Goal: Information Seeking & Learning: Learn about a topic

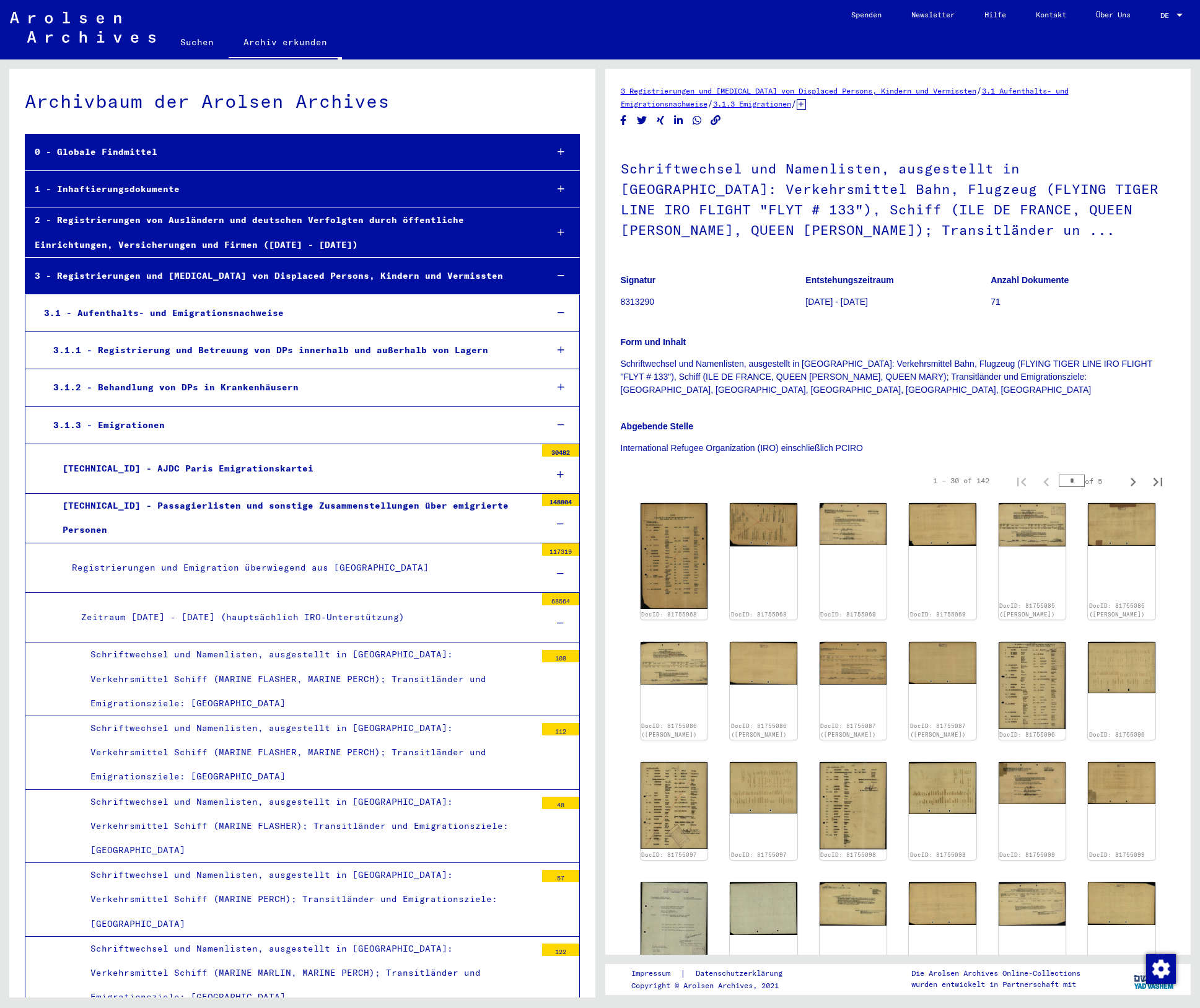
scroll to position [6592, 0]
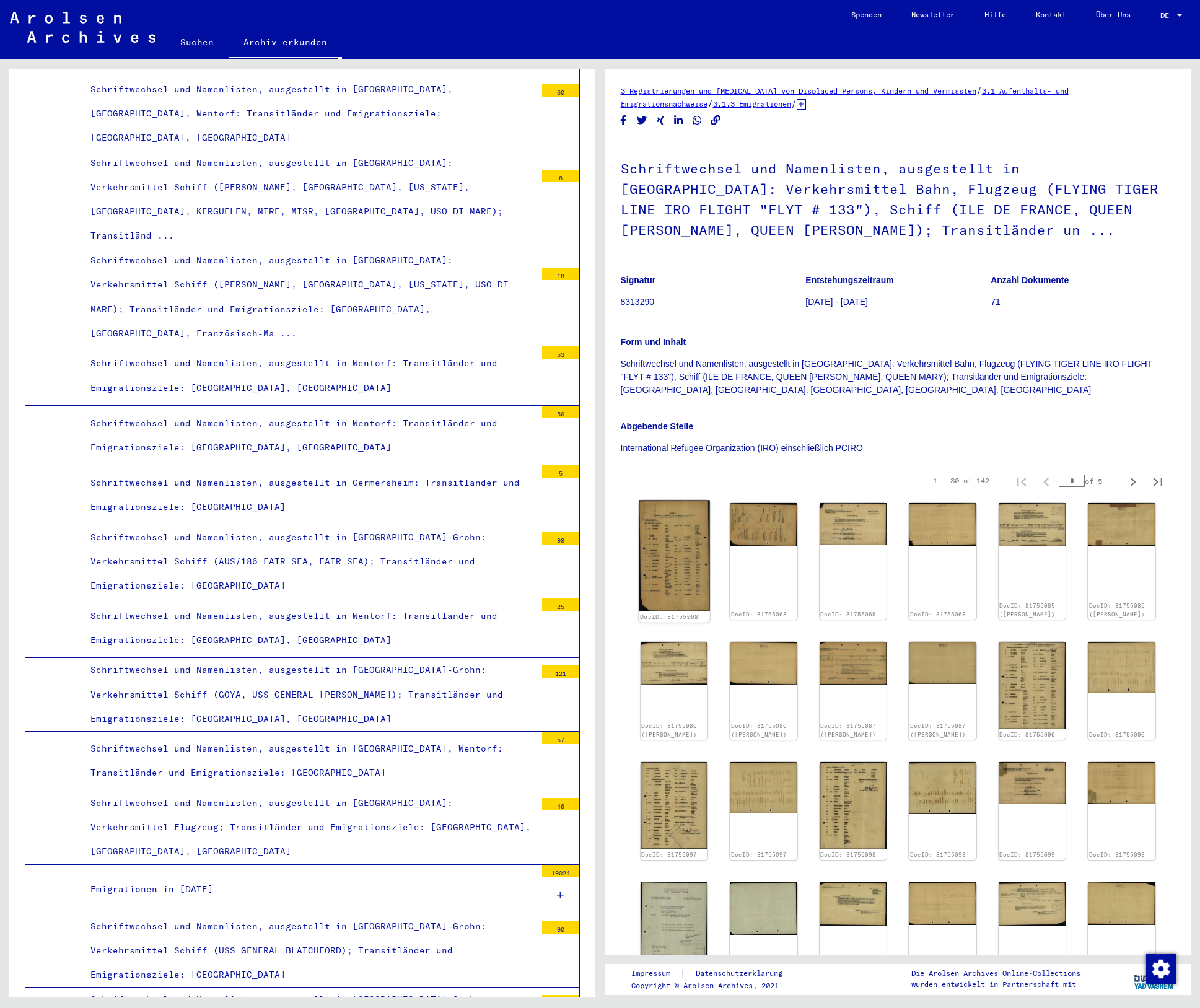
click at [682, 564] on img at bounding box center [674, 556] width 71 height 111
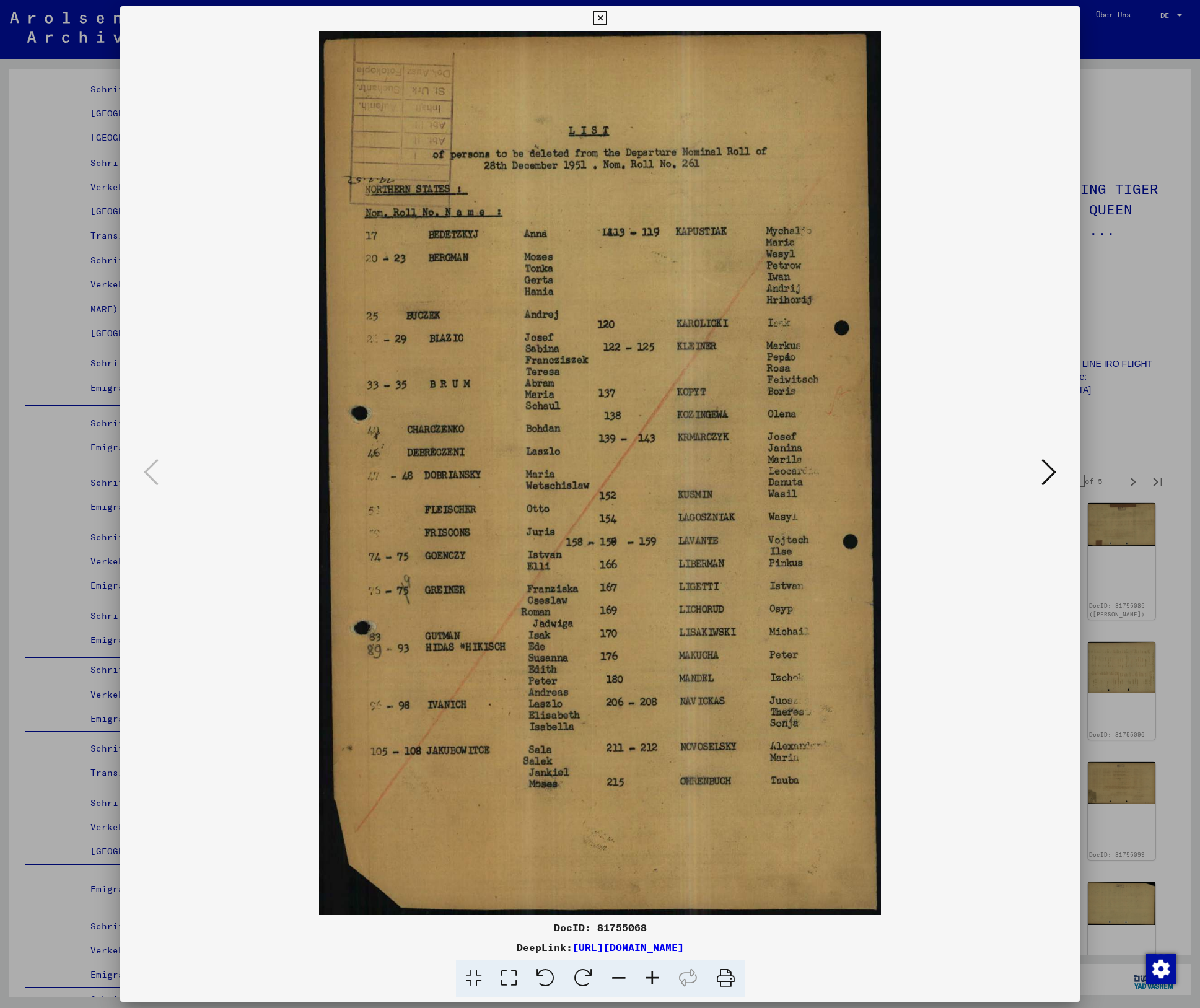
click at [1053, 472] on icon at bounding box center [1049, 472] width 15 height 30
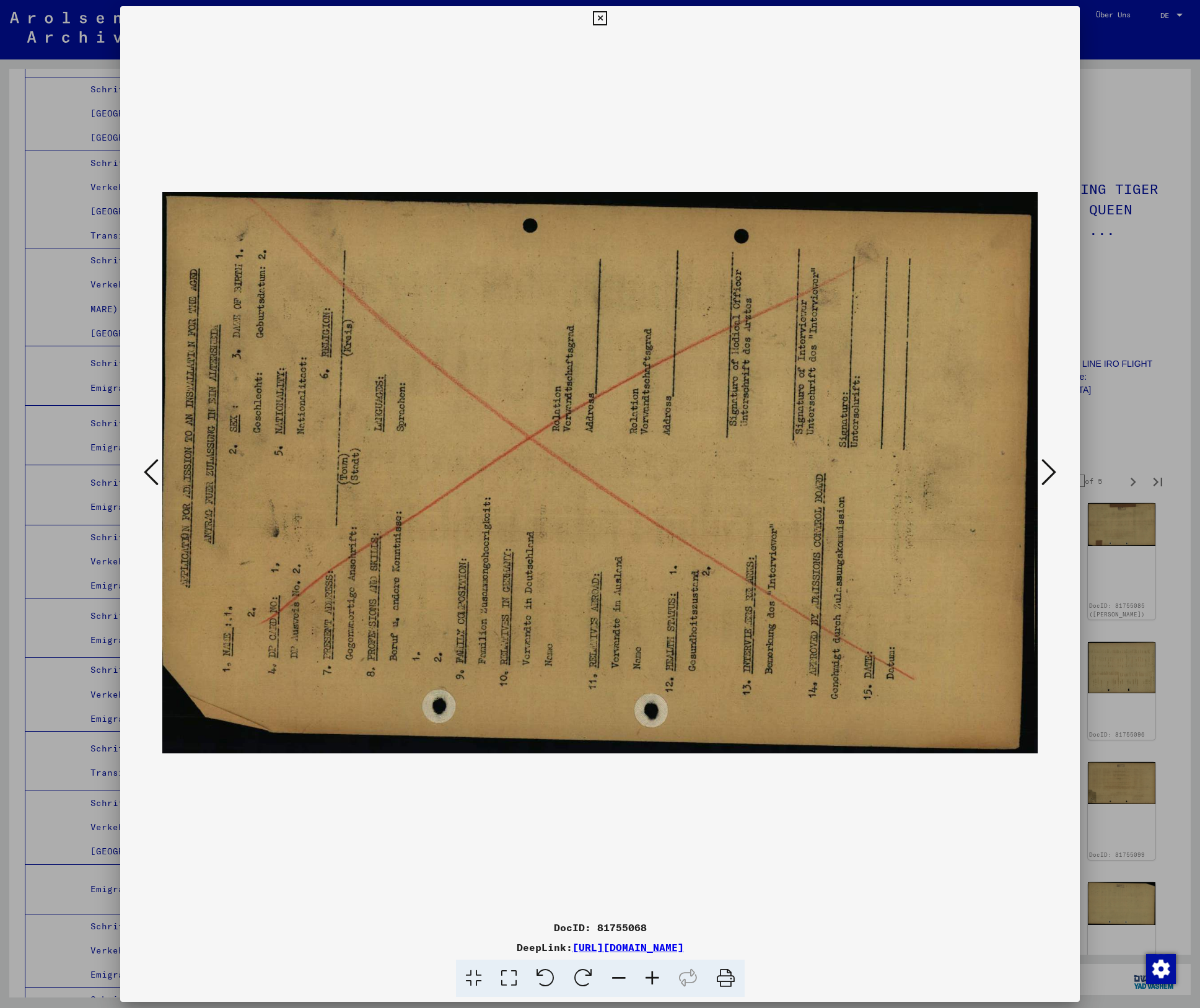
click at [1052, 472] on icon at bounding box center [1049, 472] width 15 height 30
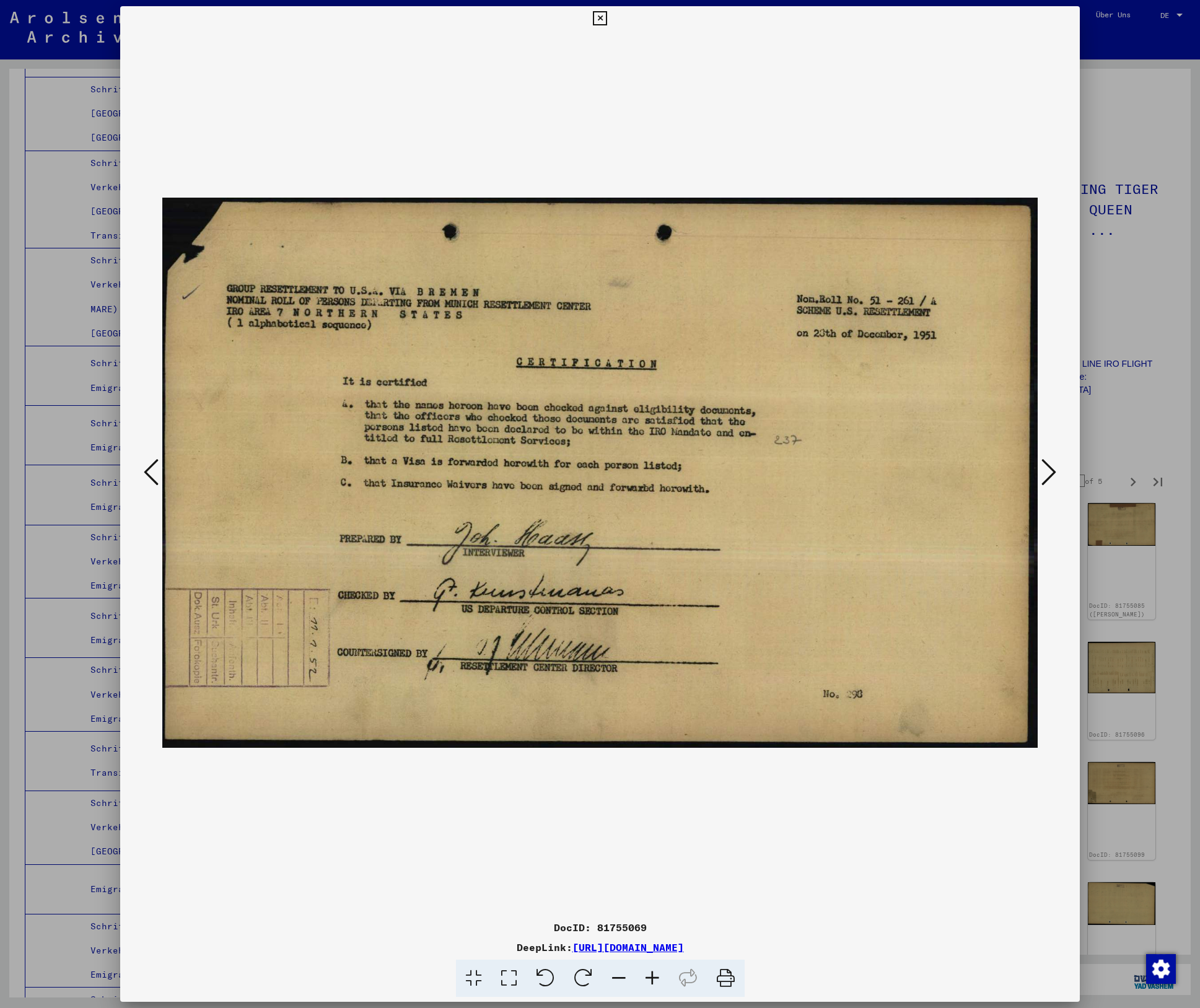
click at [1052, 472] on icon at bounding box center [1049, 472] width 15 height 30
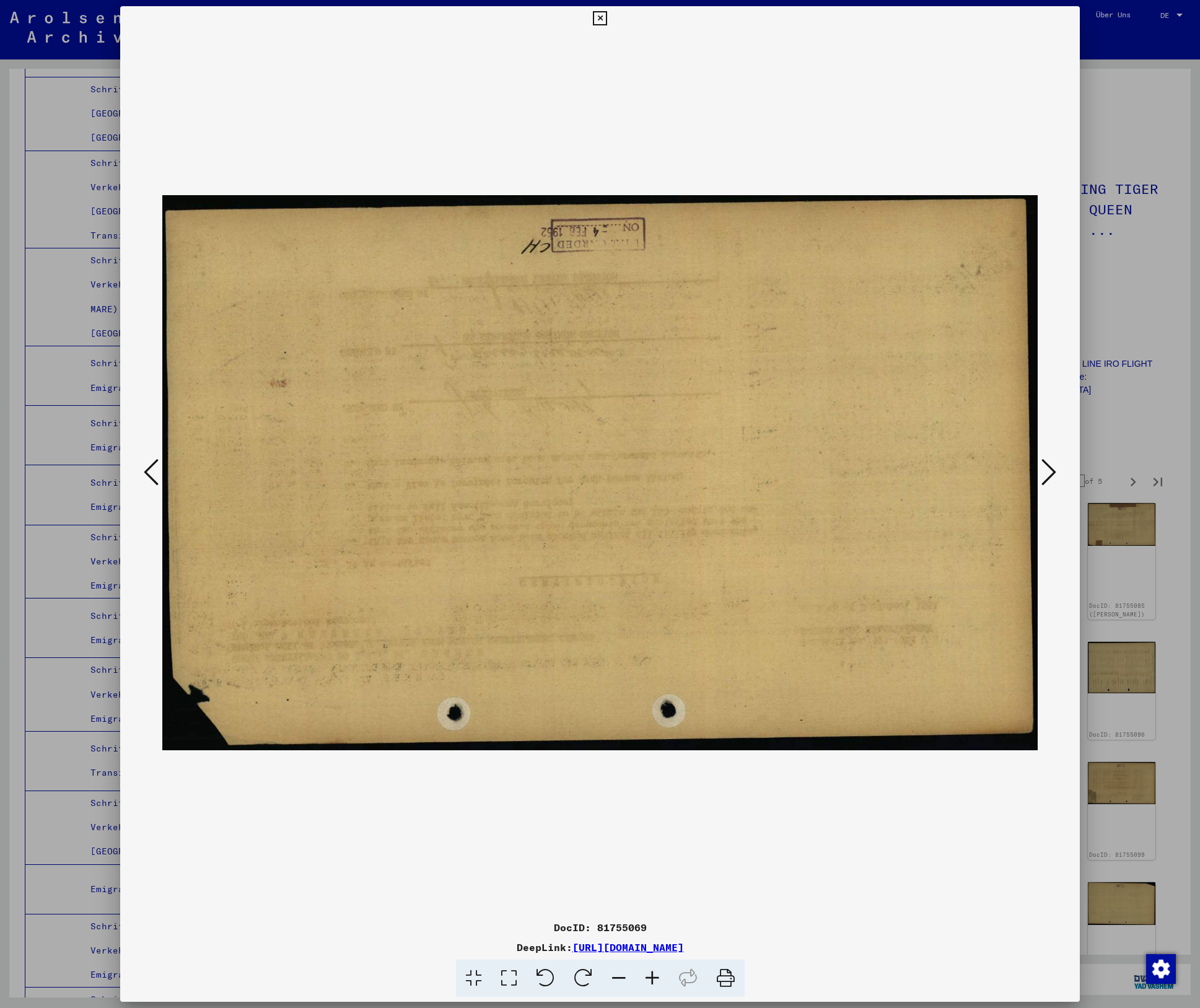
click at [1052, 472] on icon at bounding box center [1049, 472] width 15 height 30
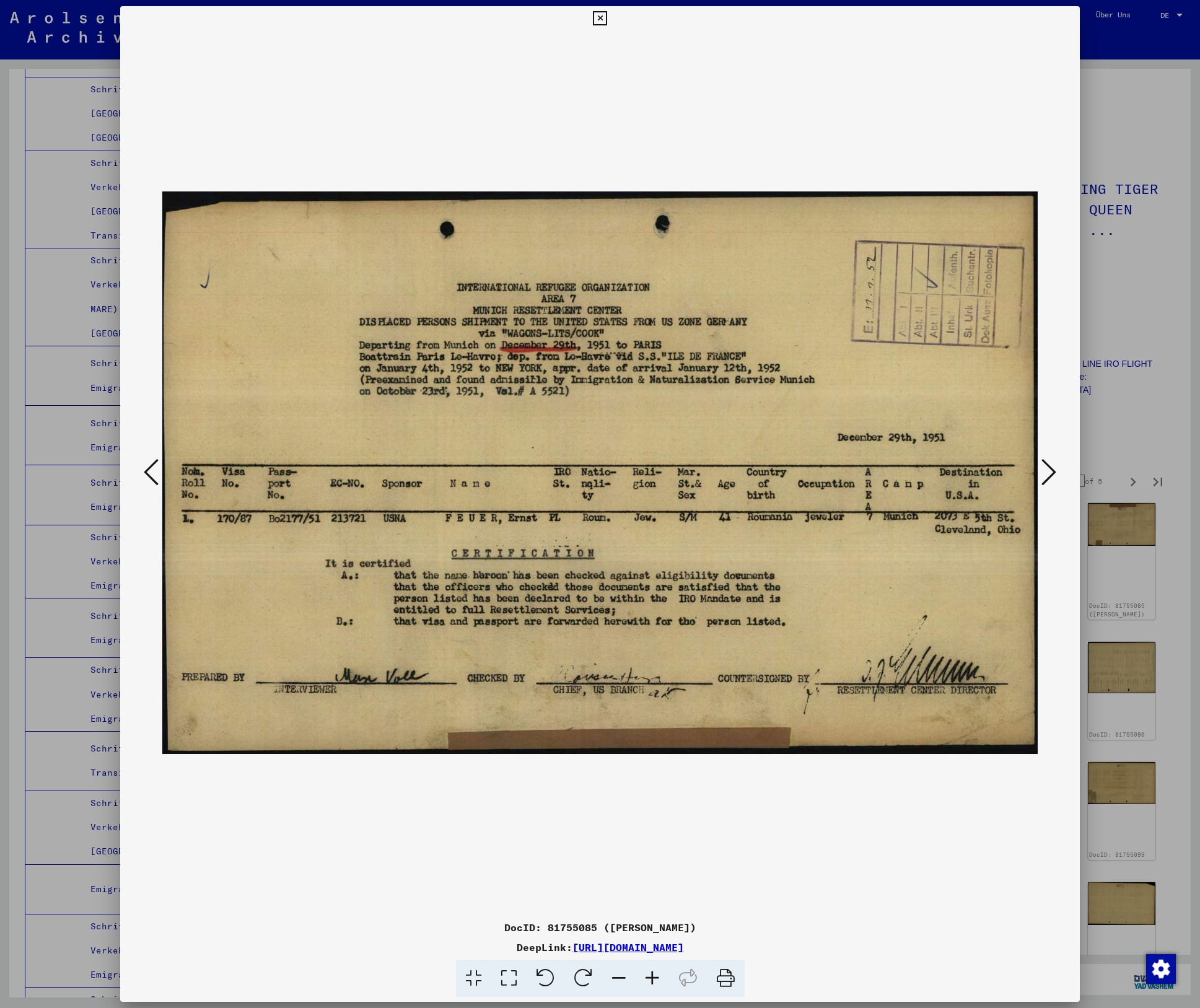
click at [1052, 472] on icon at bounding box center [1049, 472] width 15 height 30
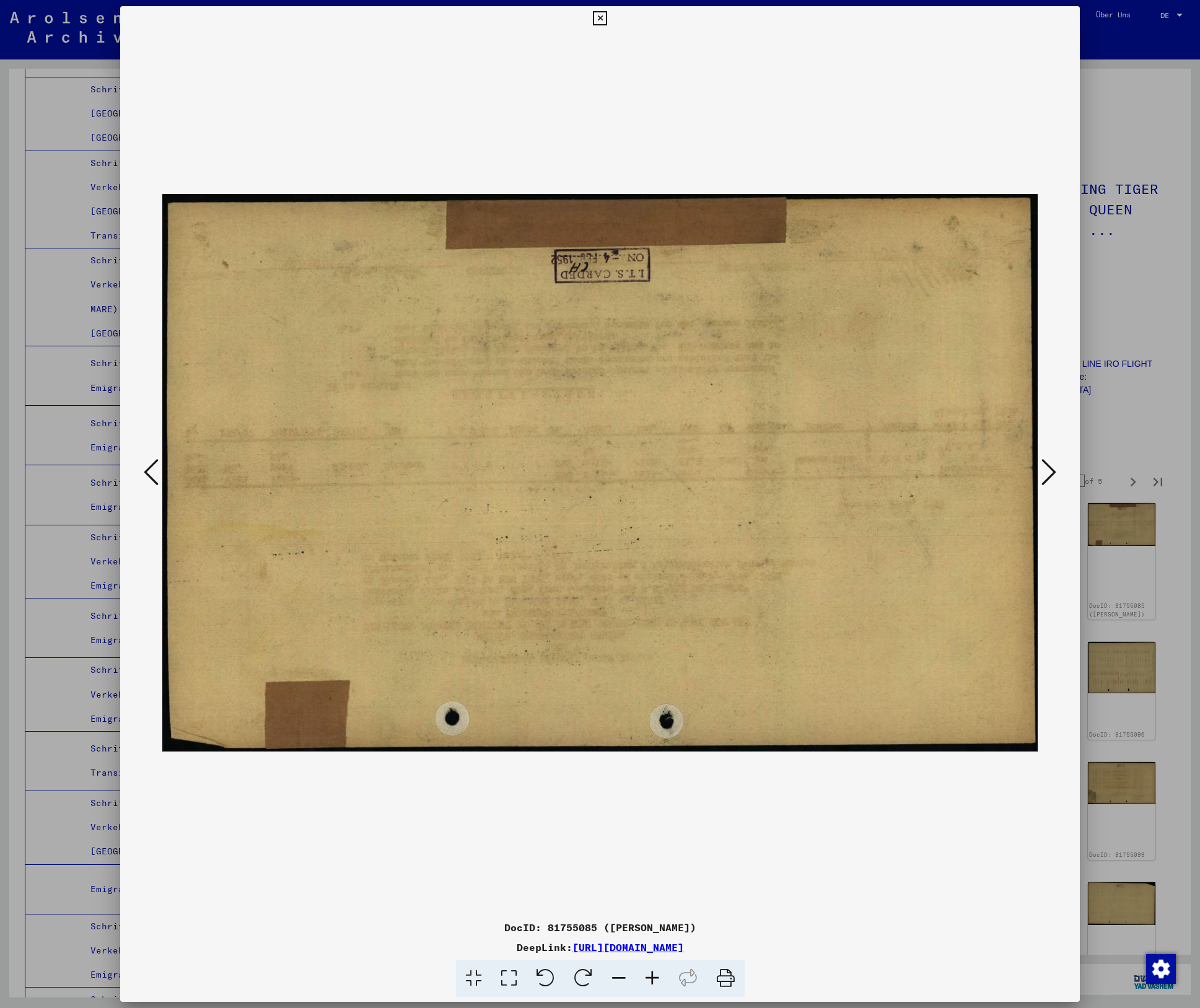
click at [1052, 472] on icon at bounding box center [1049, 472] width 15 height 30
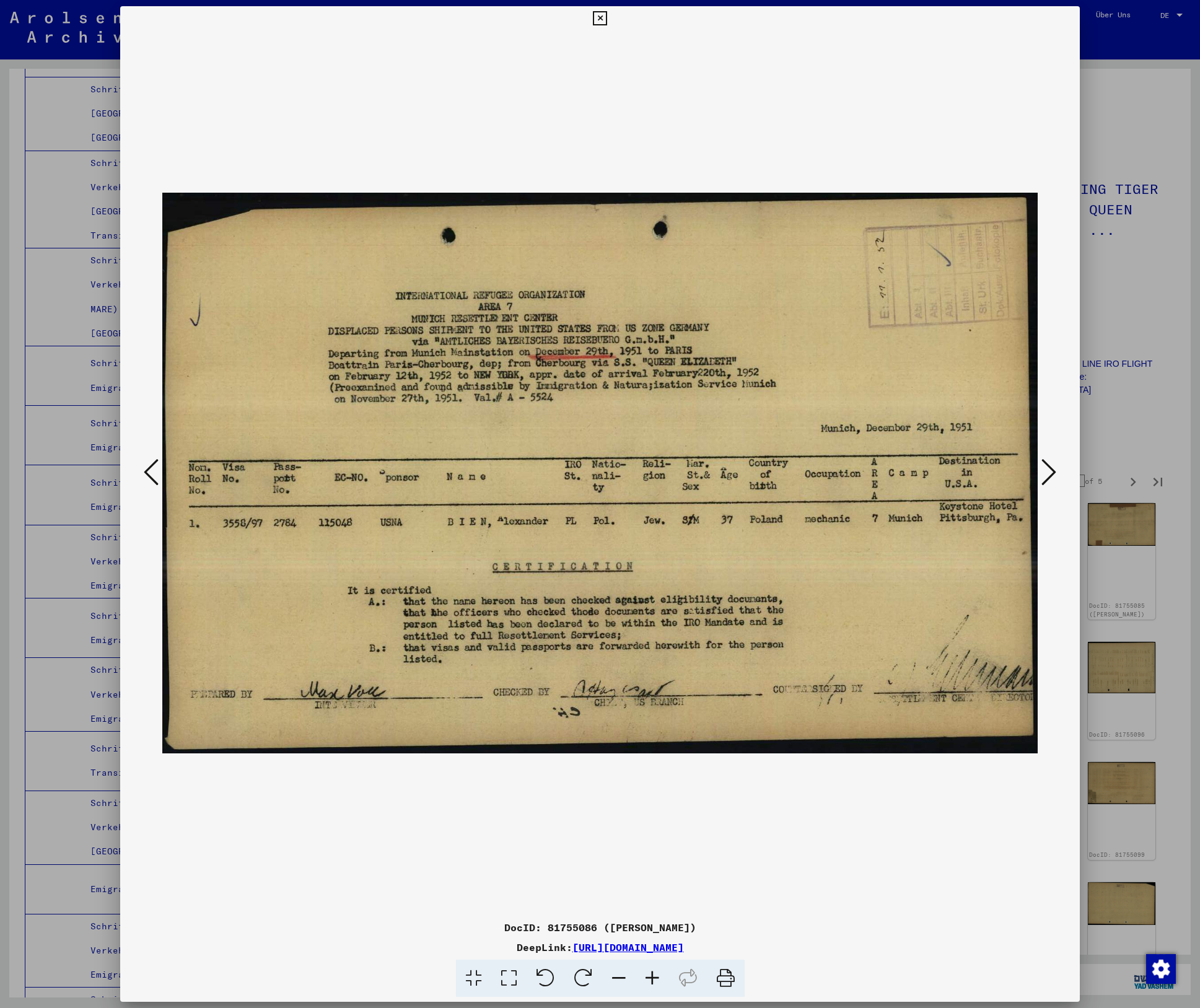
click at [1052, 472] on icon at bounding box center [1049, 472] width 15 height 30
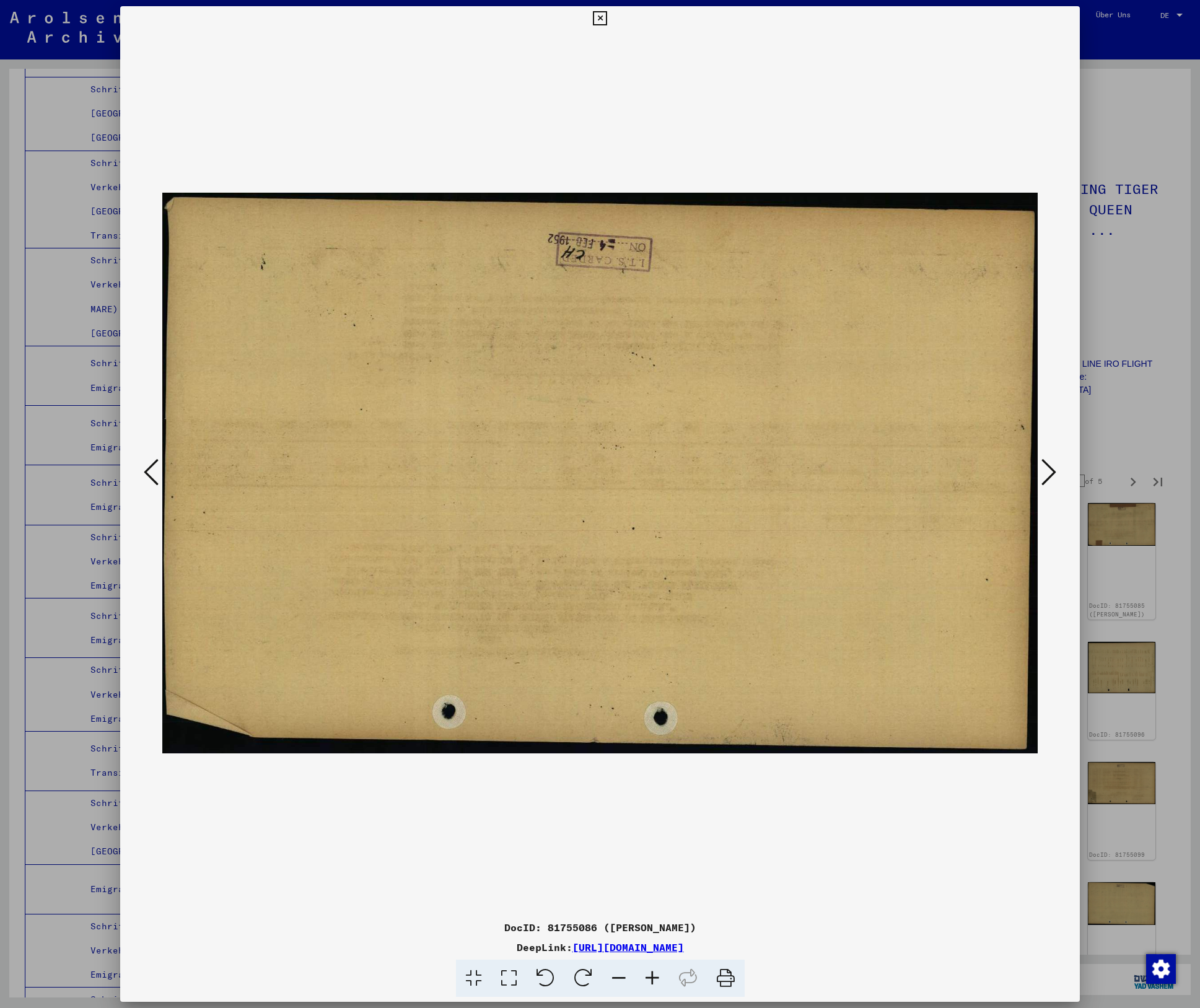
click at [1052, 472] on icon at bounding box center [1049, 472] width 15 height 30
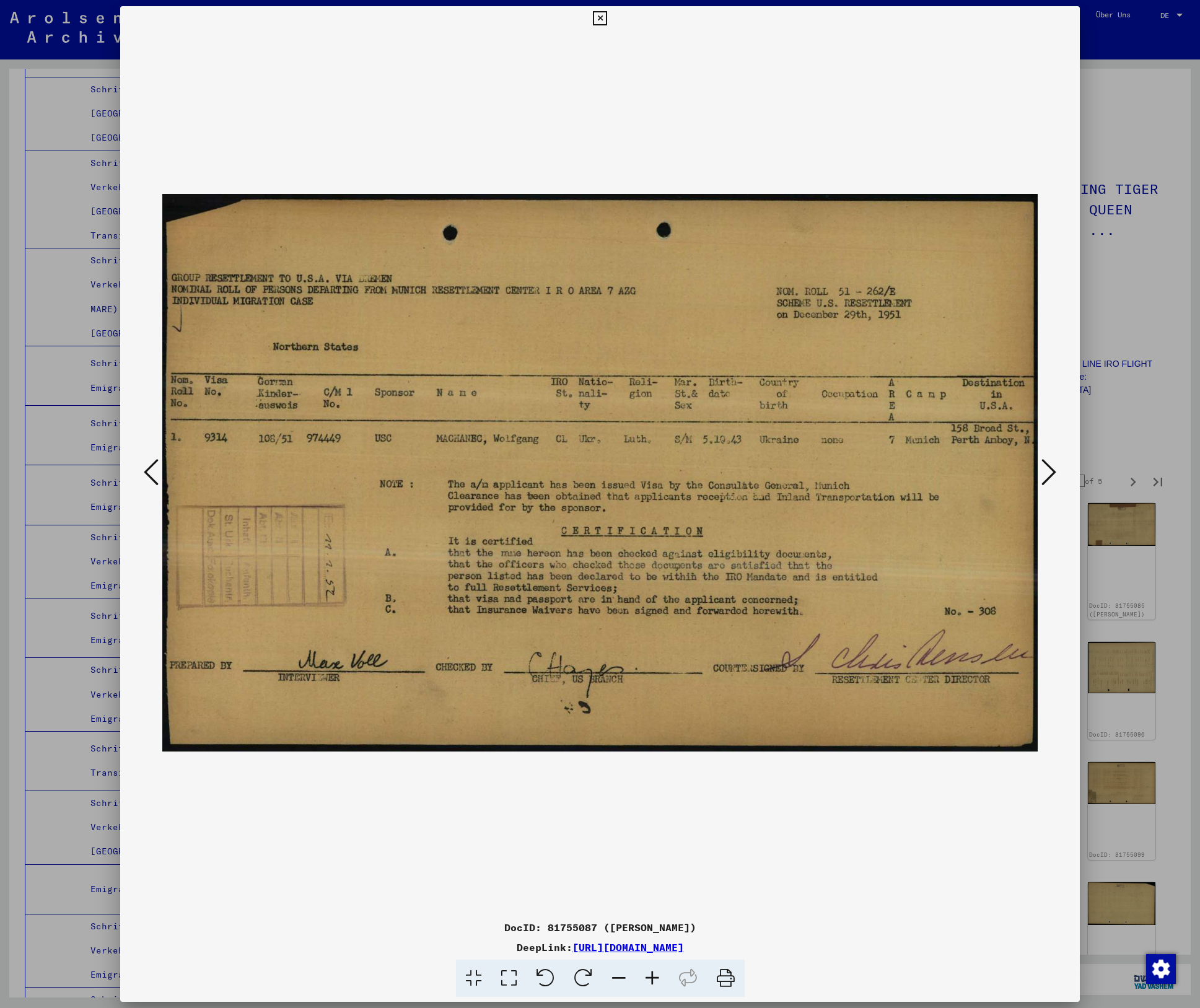
click at [1051, 471] on icon at bounding box center [1049, 472] width 15 height 30
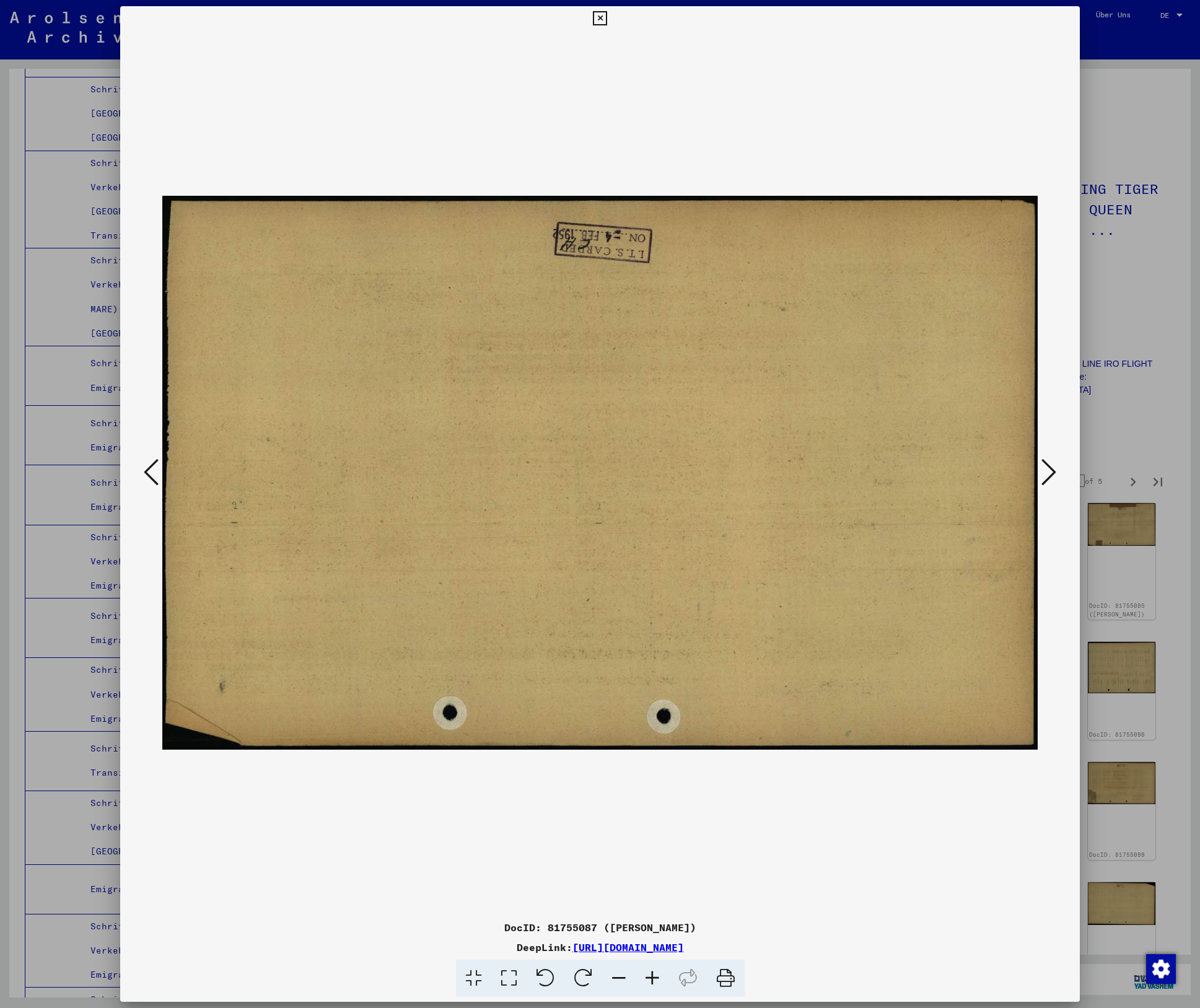
click at [1051, 471] on icon at bounding box center [1049, 472] width 15 height 30
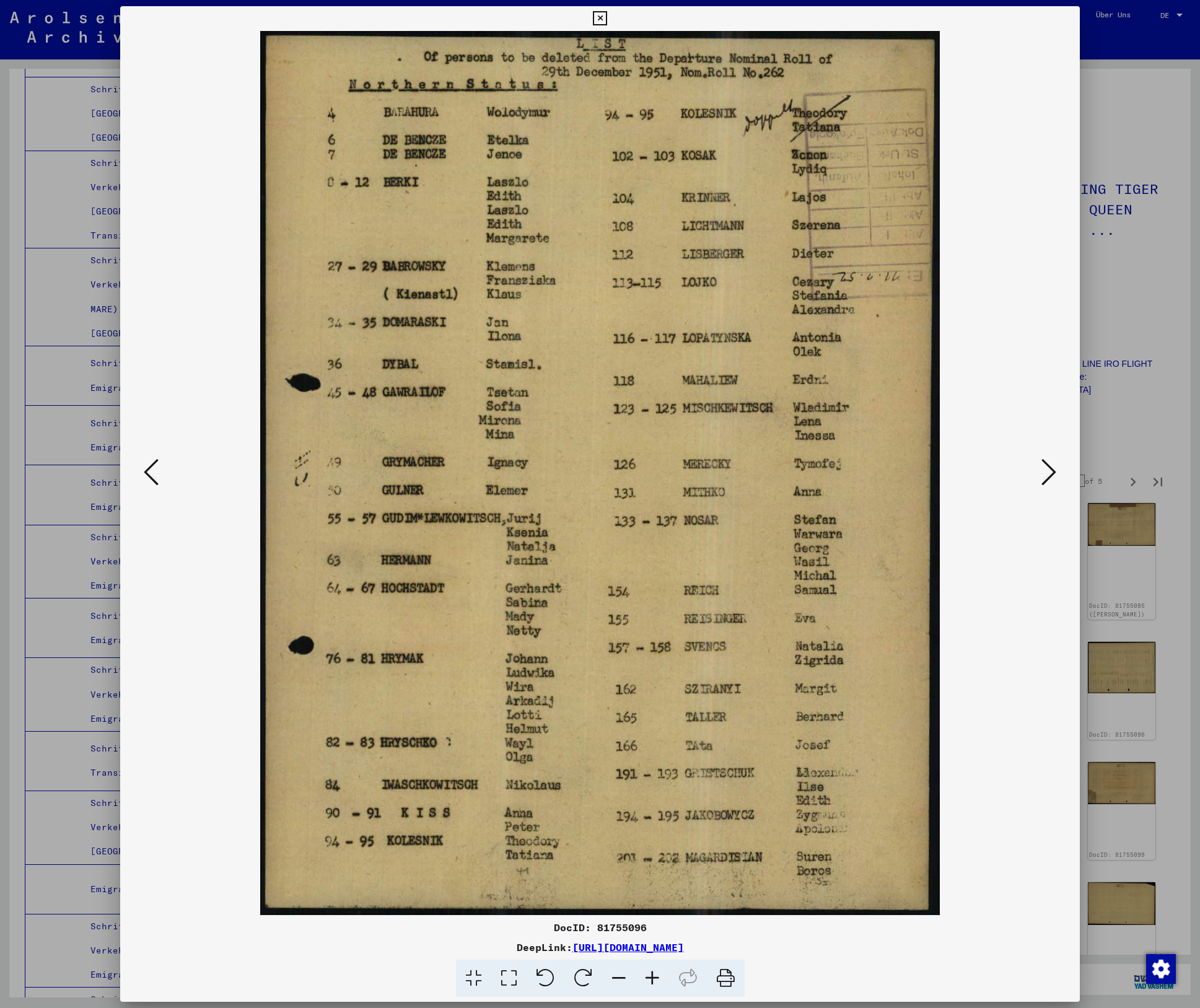
click at [1051, 471] on icon at bounding box center [1049, 472] width 15 height 30
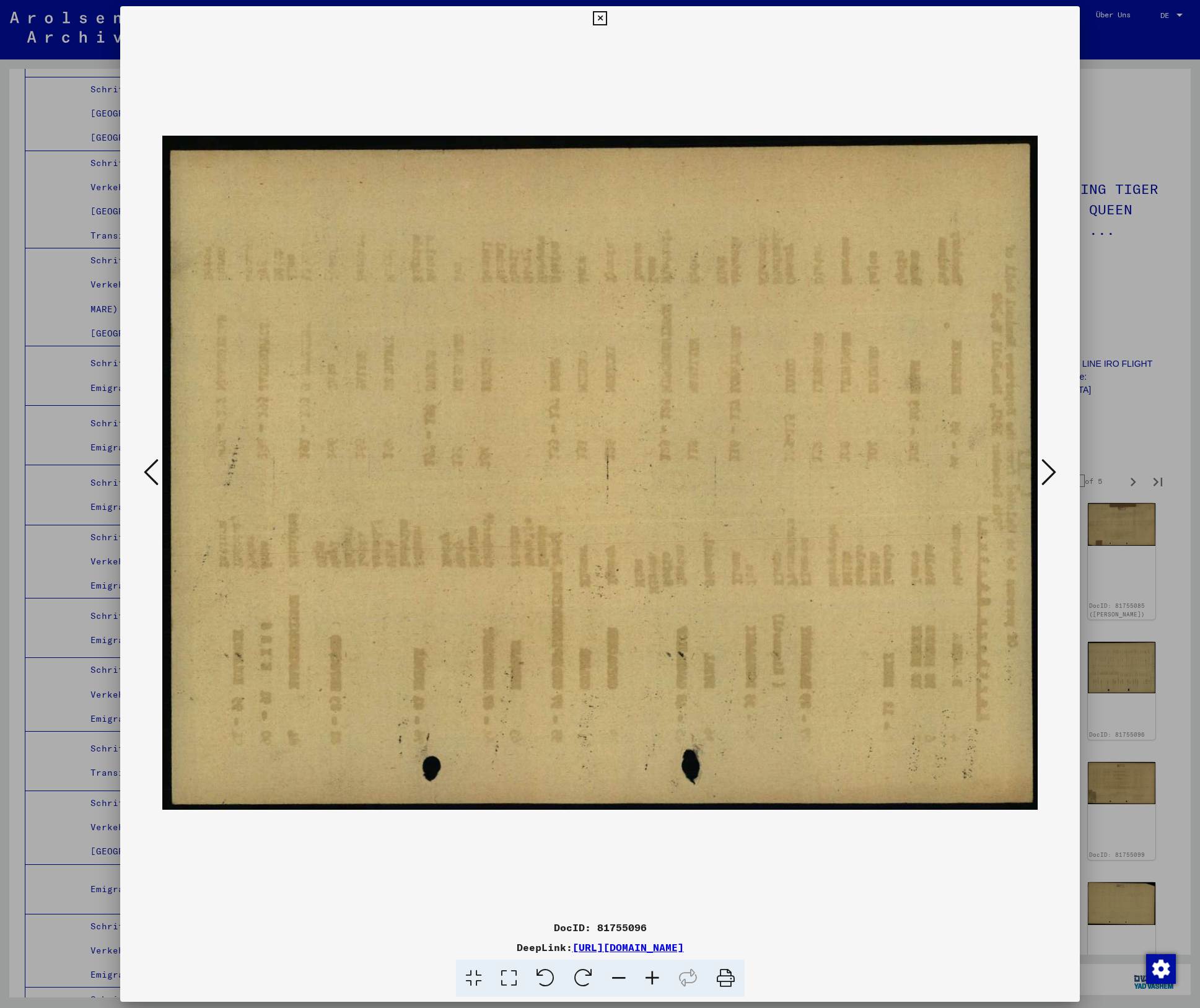
click at [1051, 471] on icon at bounding box center [1049, 472] width 15 height 30
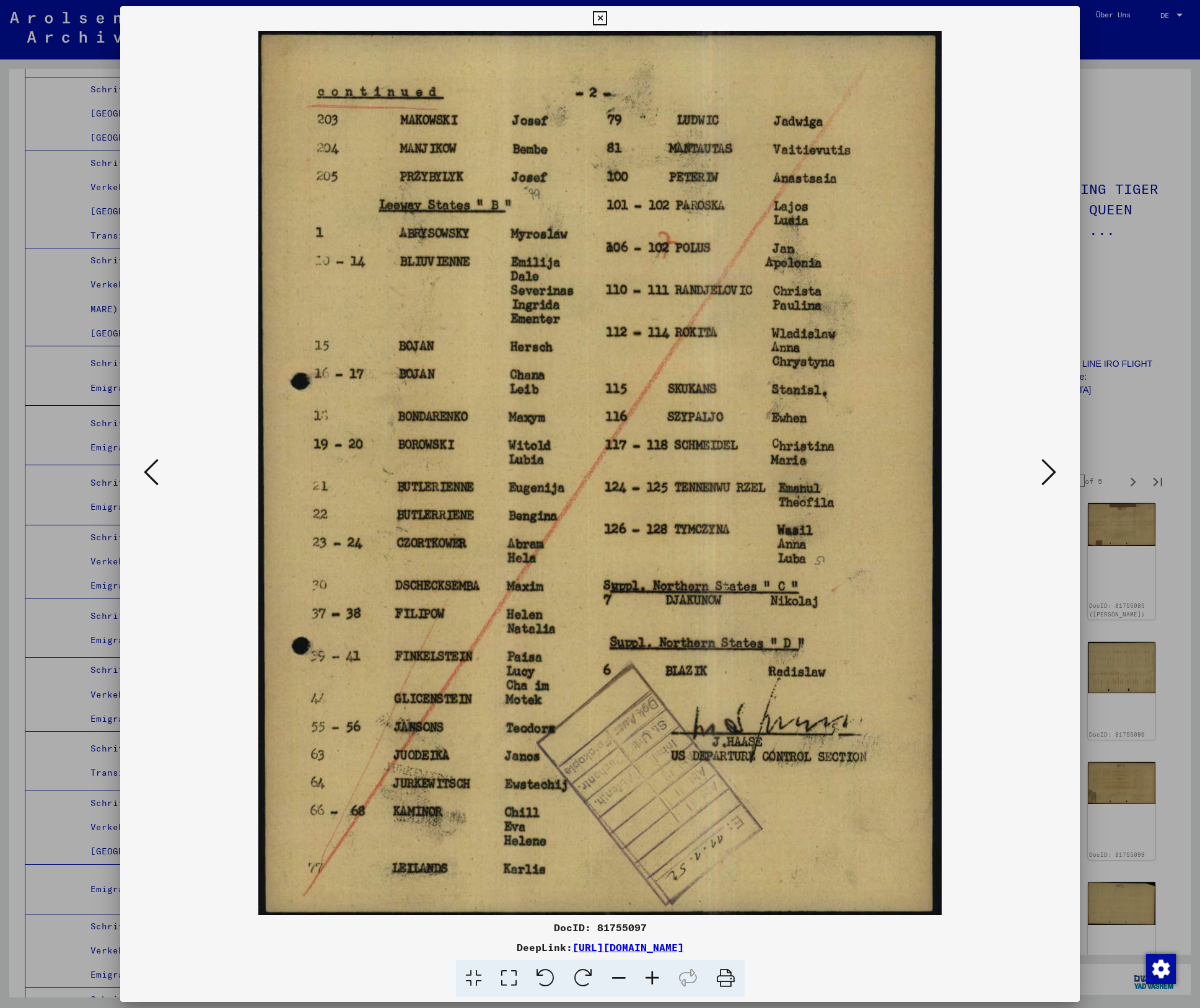
click at [1051, 471] on icon at bounding box center [1049, 472] width 15 height 30
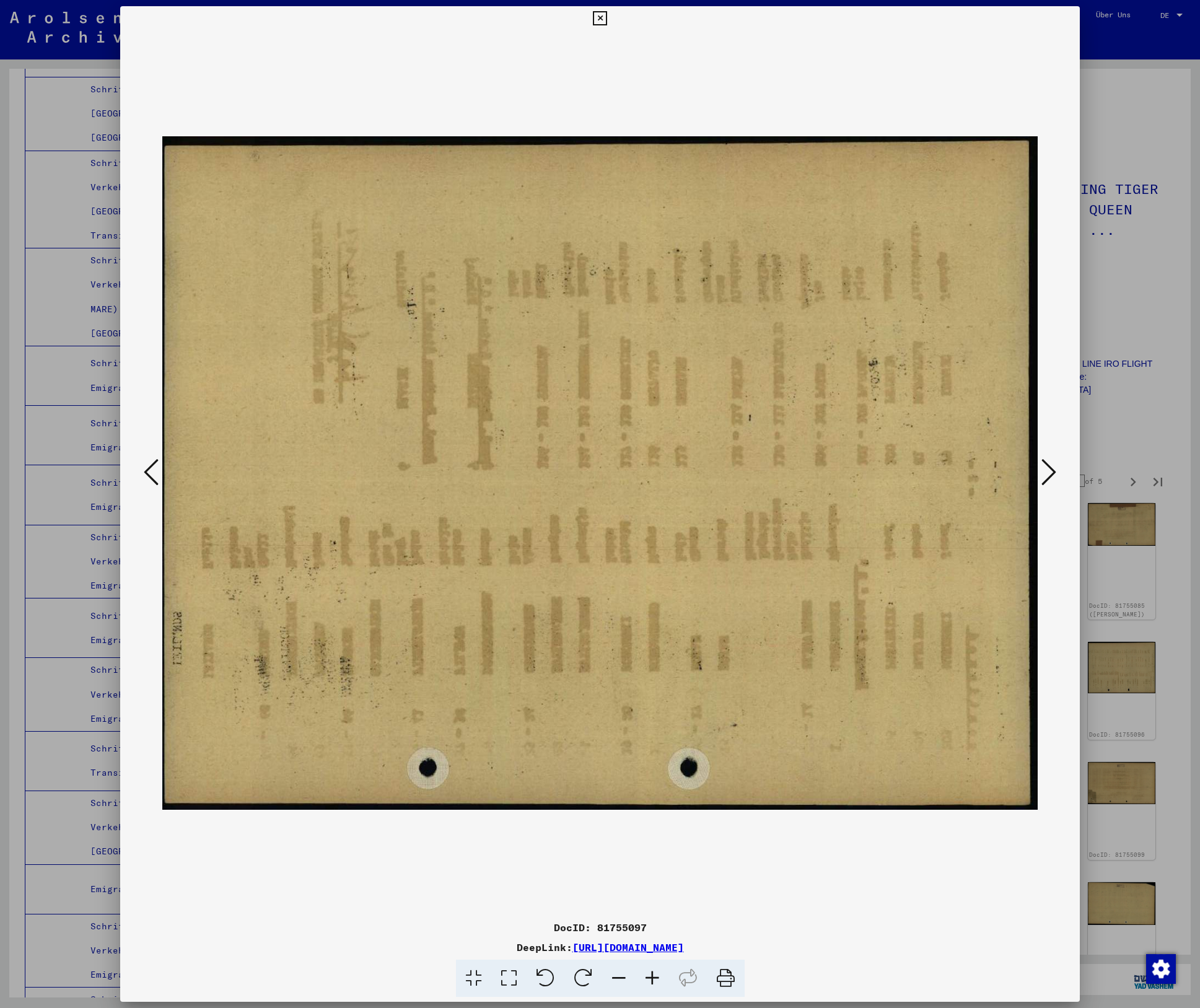
click at [1051, 471] on icon at bounding box center [1049, 472] width 15 height 30
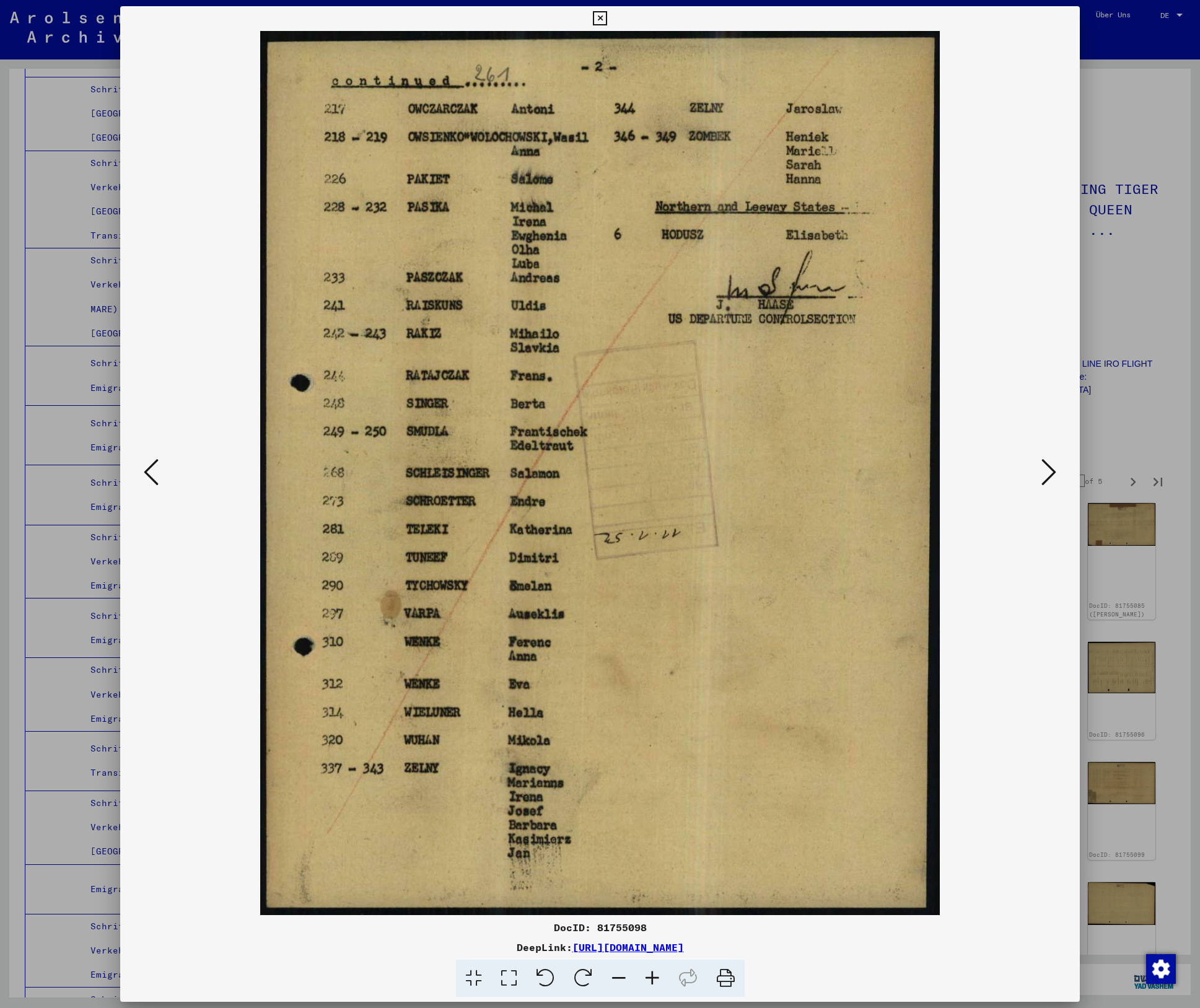
click at [1047, 469] on icon at bounding box center [1049, 472] width 15 height 30
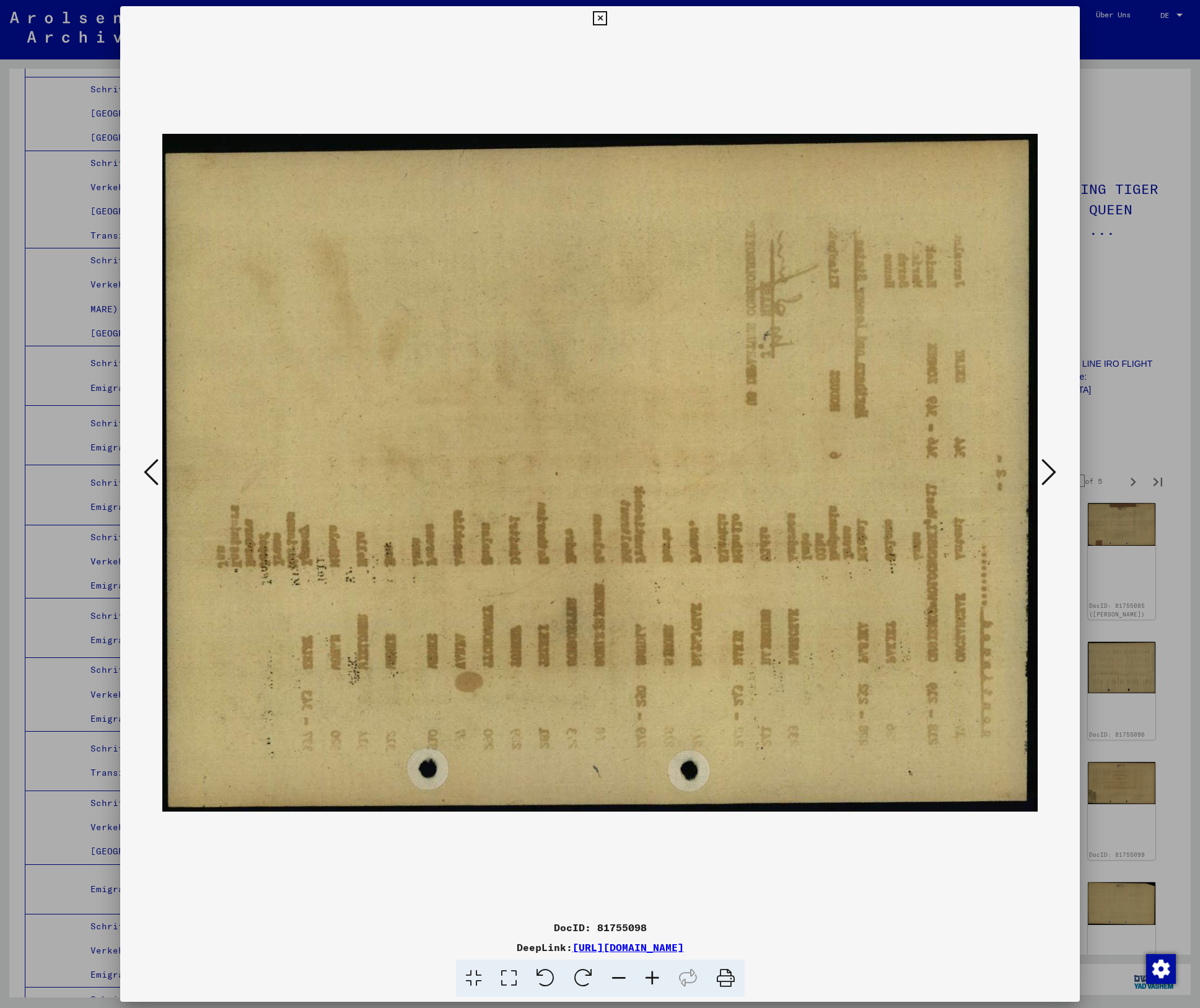
click at [1047, 469] on icon at bounding box center [1049, 472] width 15 height 30
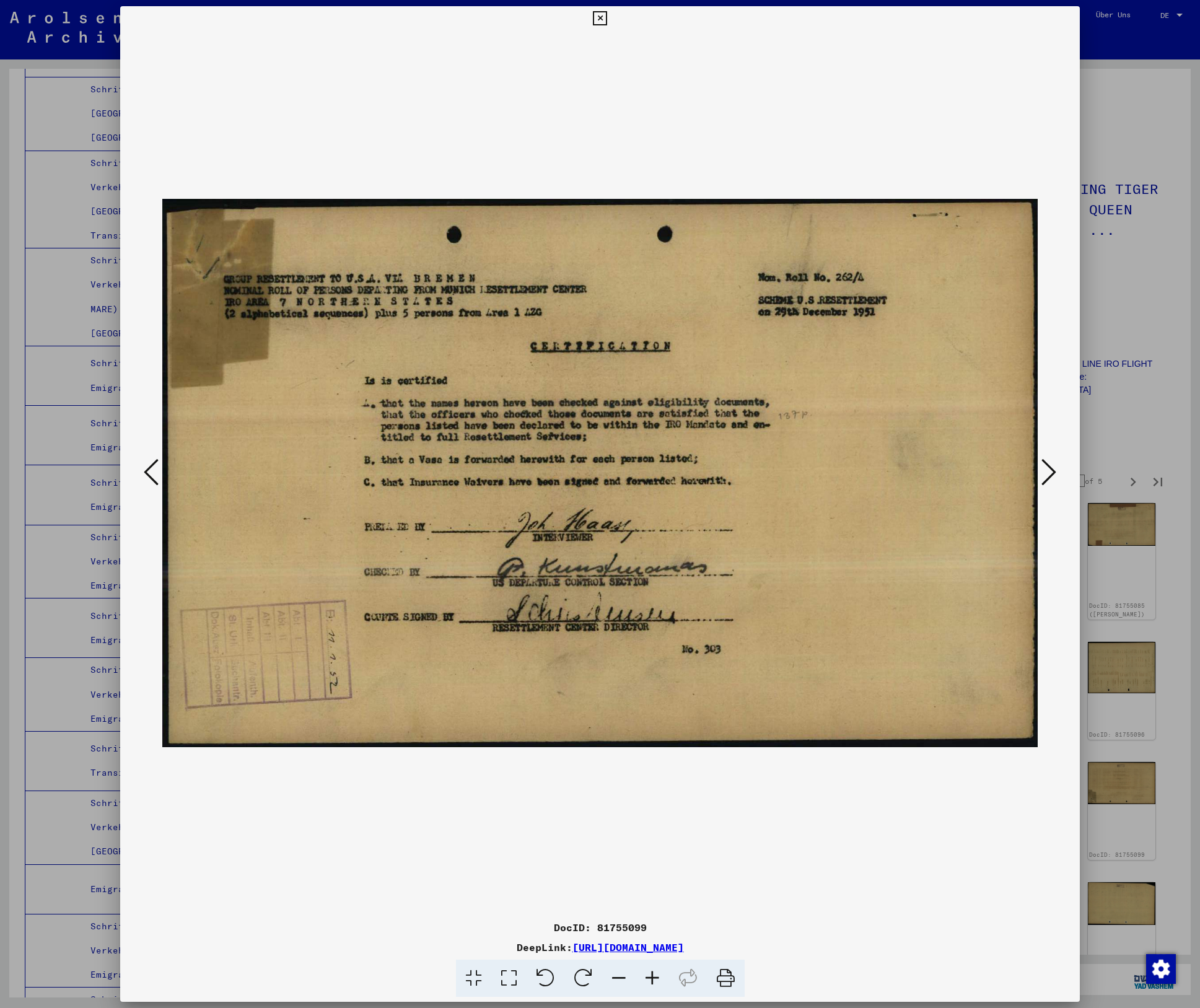
click at [1047, 469] on icon at bounding box center [1049, 472] width 15 height 30
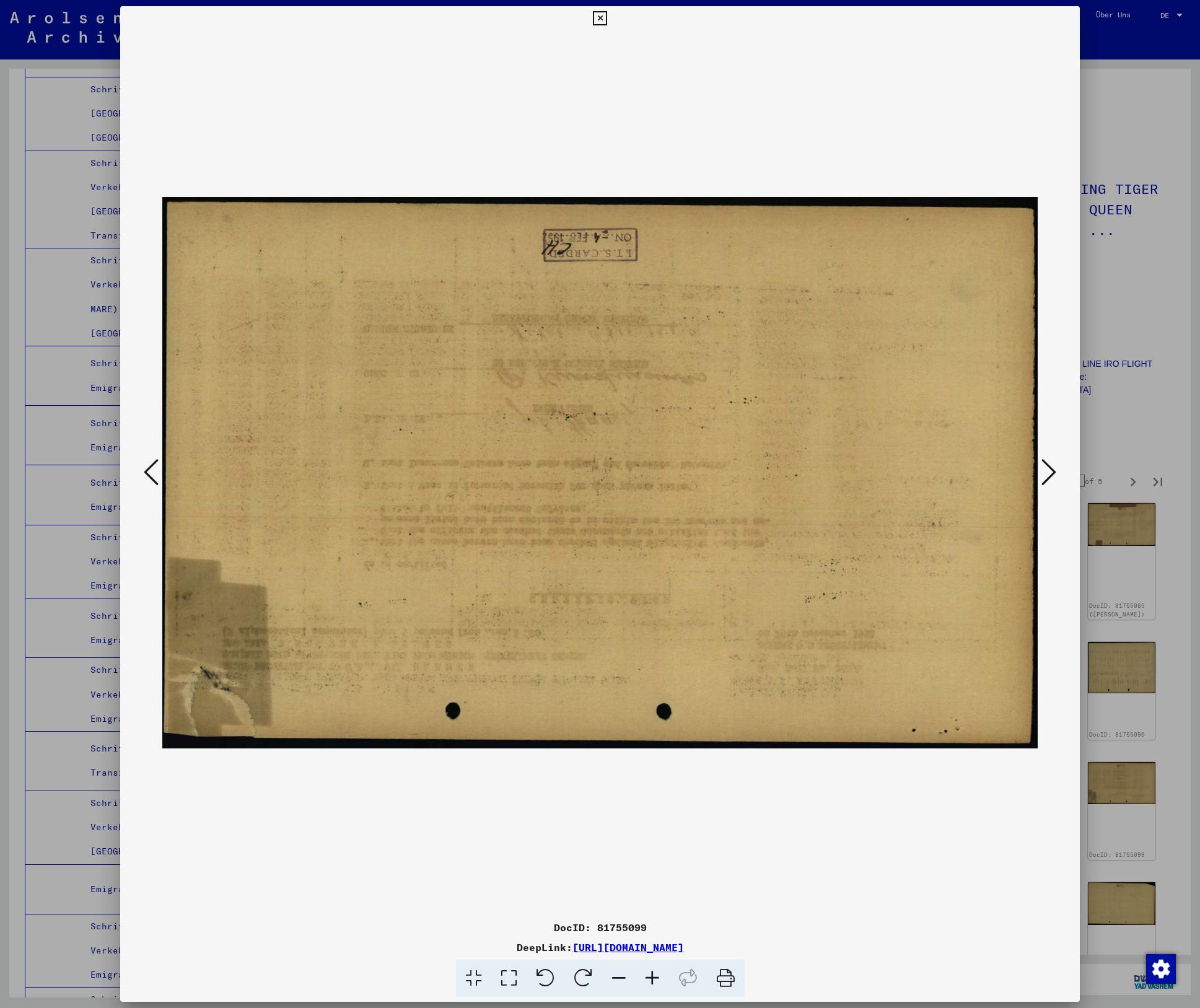
click at [1045, 469] on icon at bounding box center [1049, 472] width 15 height 30
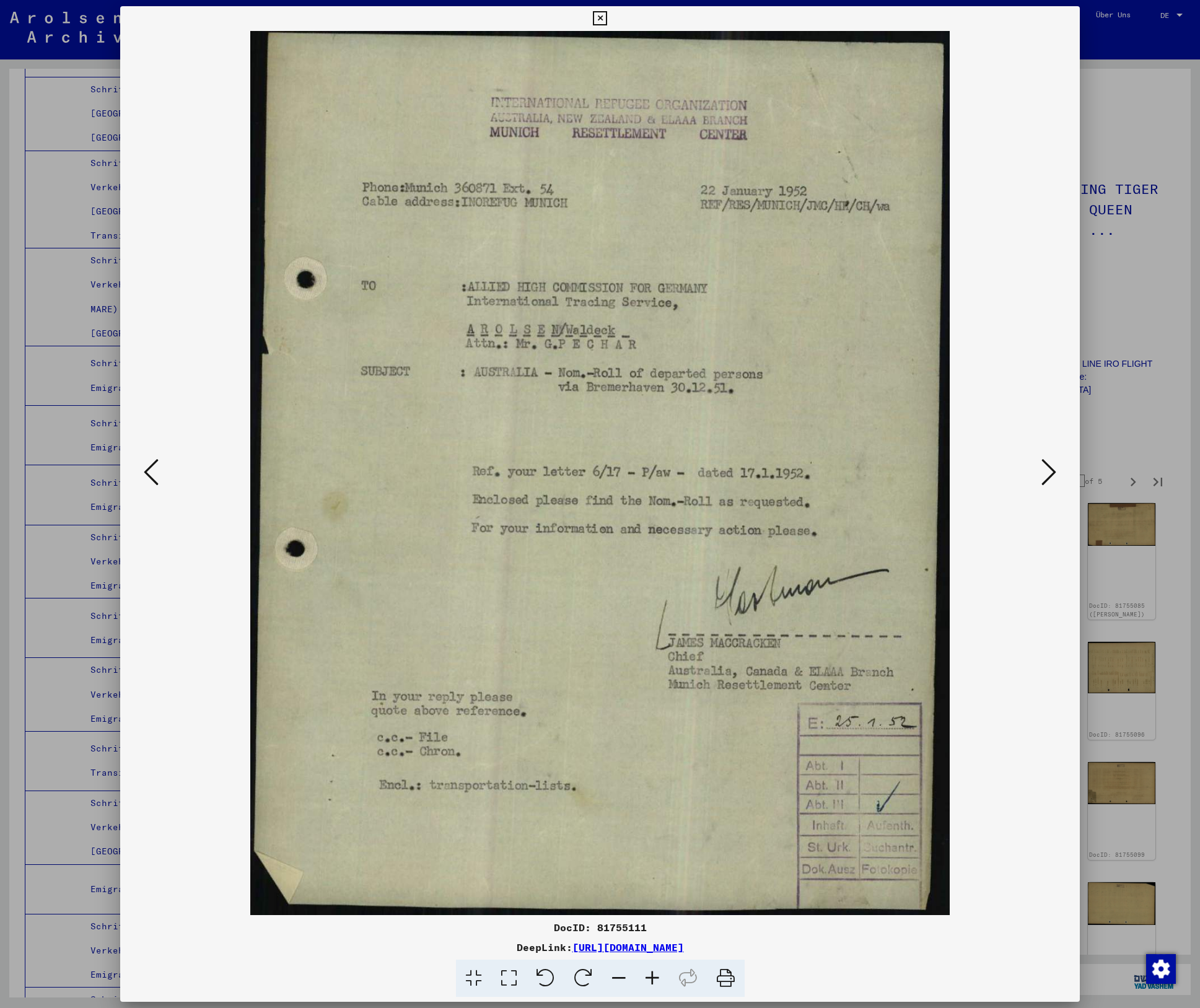
click at [1045, 468] on icon at bounding box center [1049, 472] width 15 height 30
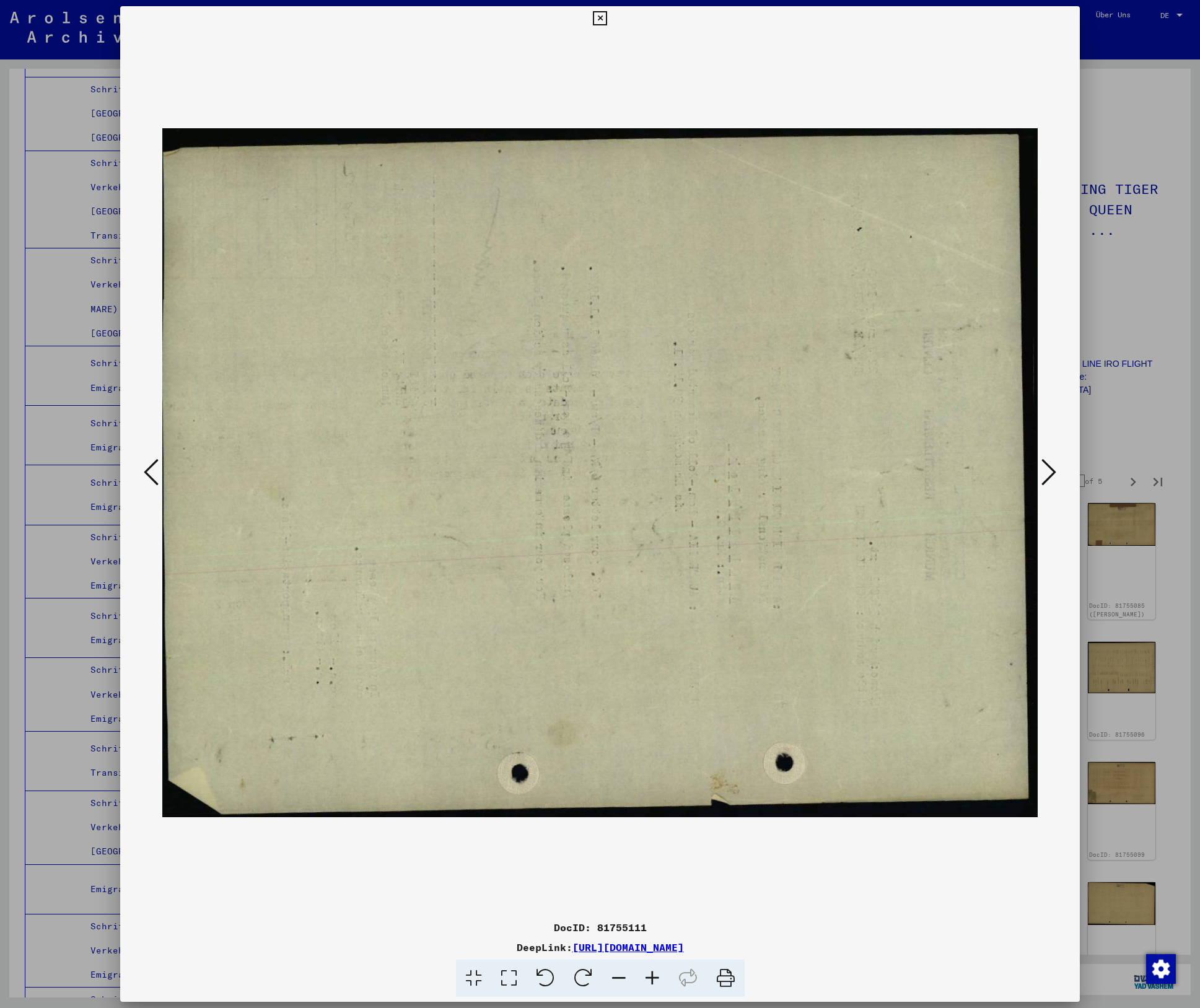
click at [1045, 468] on icon at bounding box center [1049, 472] width 15 height 30
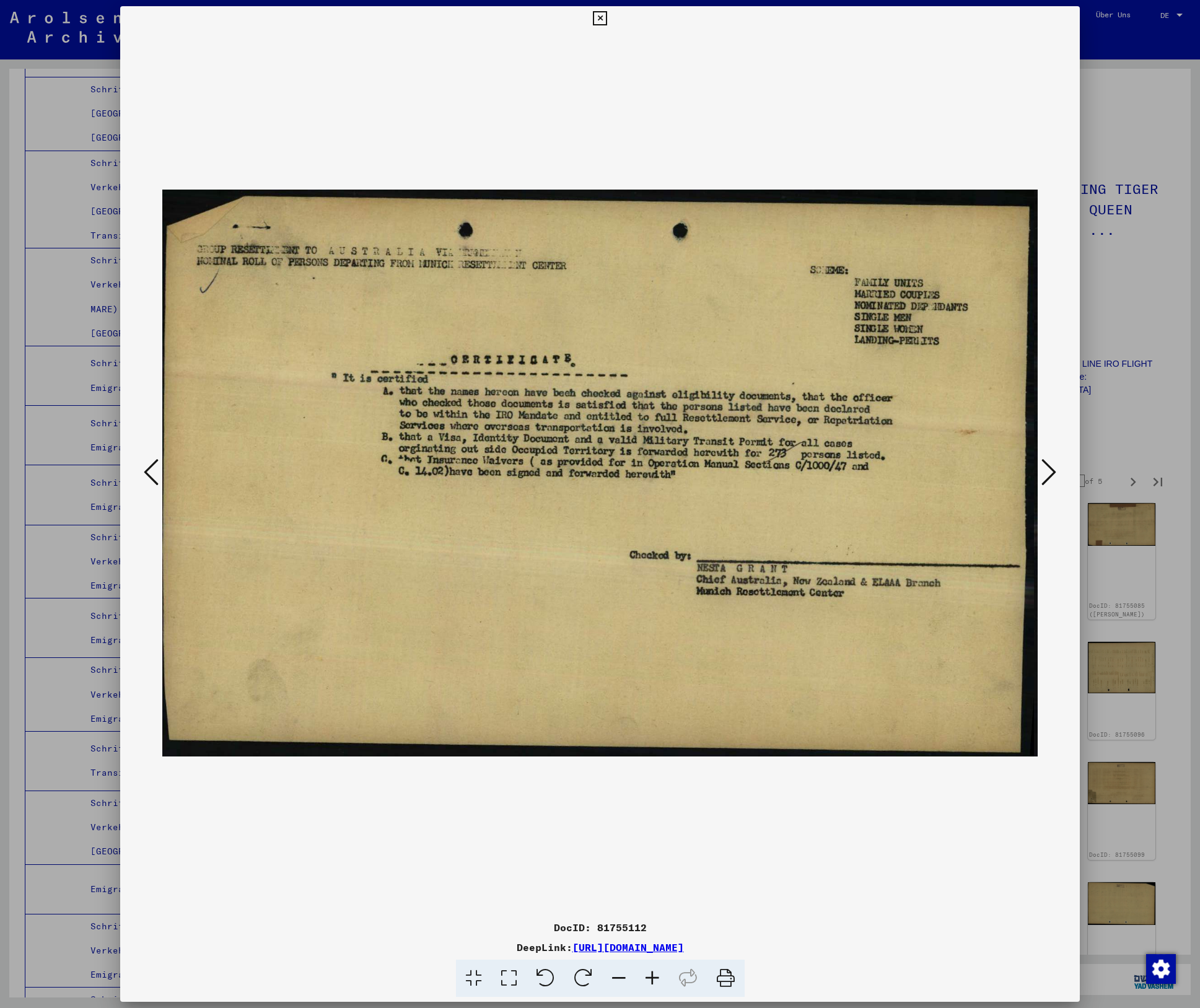
click at [1045, 468] on icon at bounding box center [1049, 472] width 15 height 30
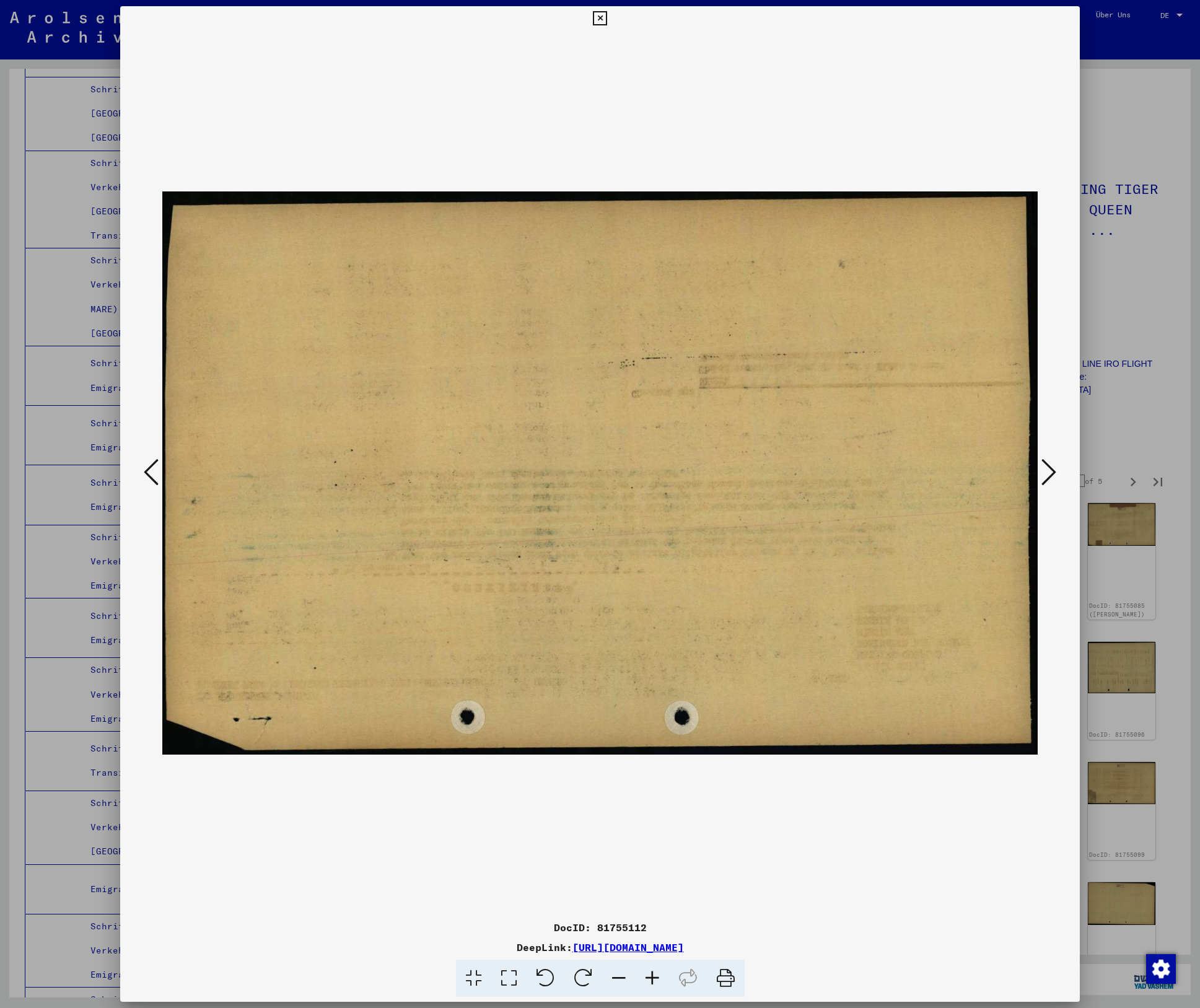
click at [1045, 468] on icon at bounding box center [1049, 472] width 15 height 30
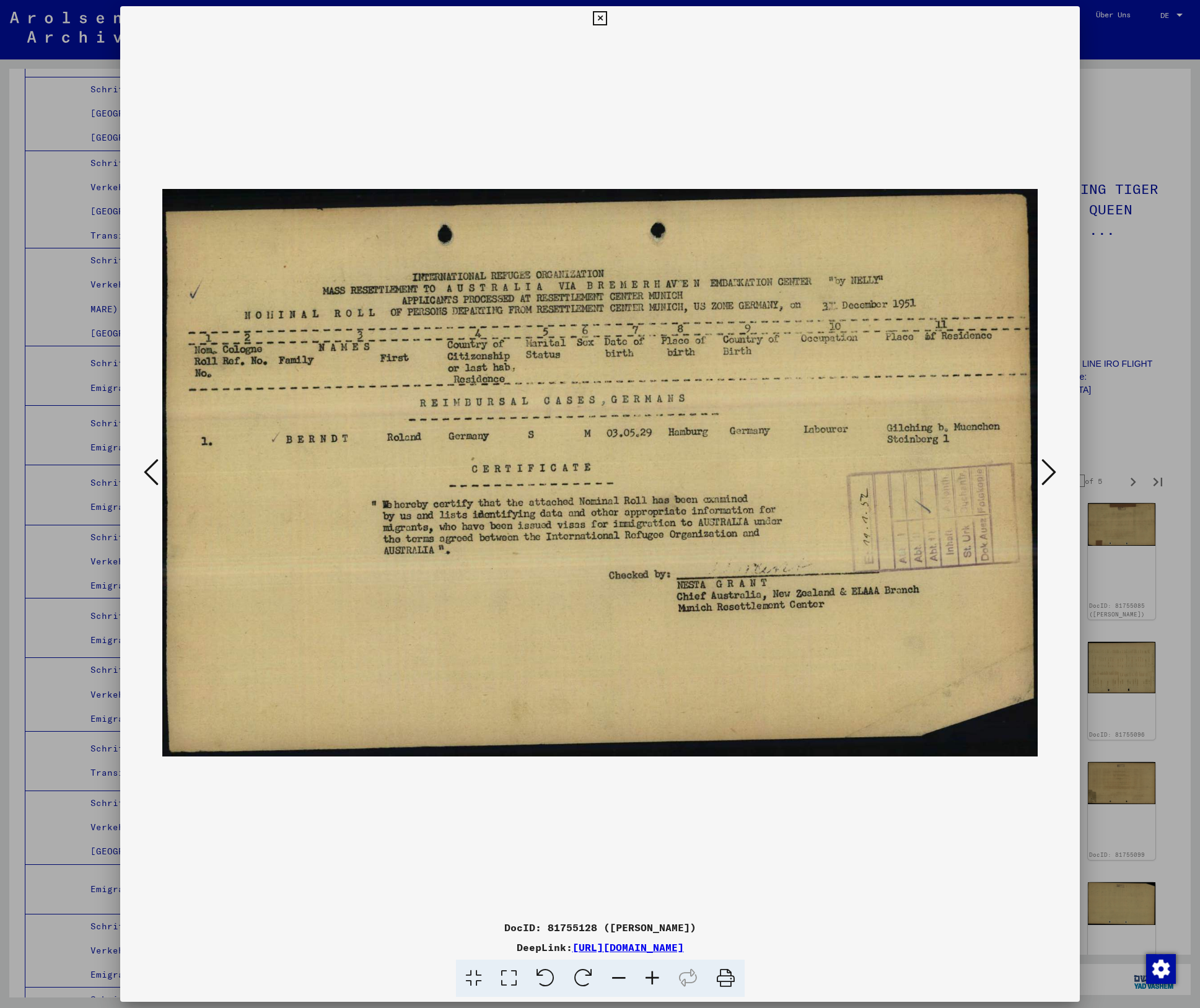
click at [1043, 466] on icon at bounding box center [1049, 472] width 15 height 30
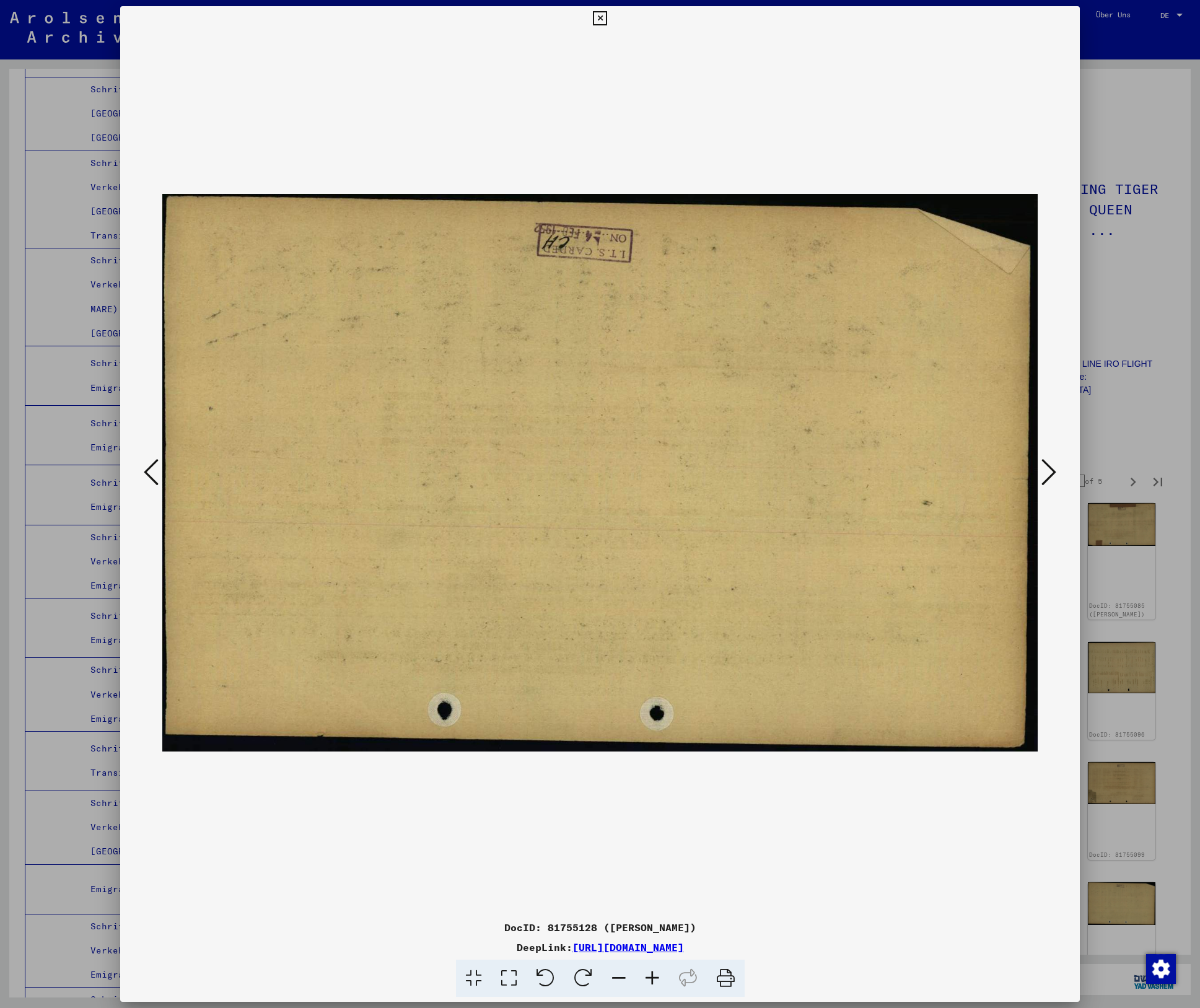
click at [1043, 466] on icon at bounding box center [1049, 472] width 15 height 30
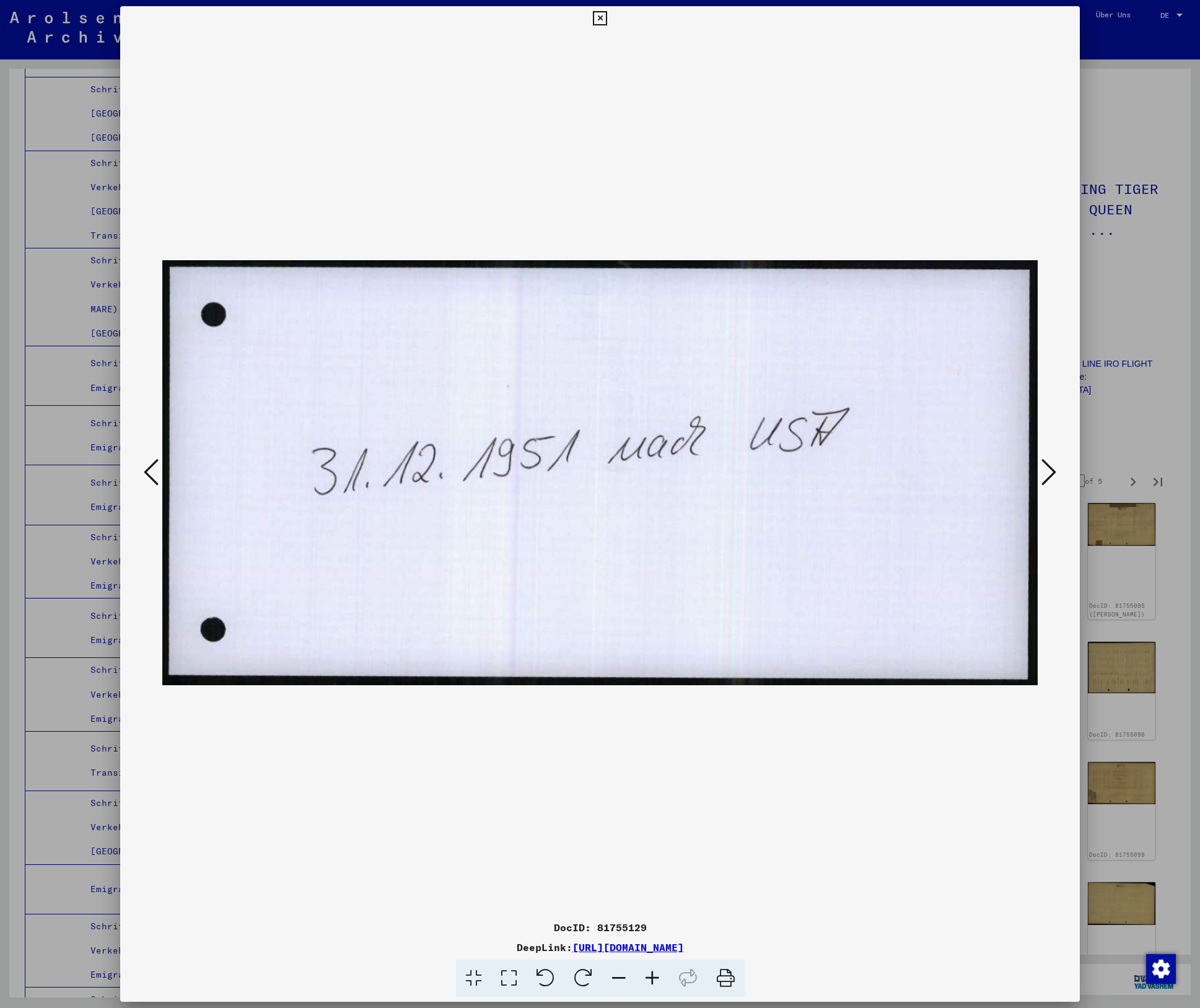
click at [1043, 466] on icon at bounding box center [1049, 472] width 15 height 30
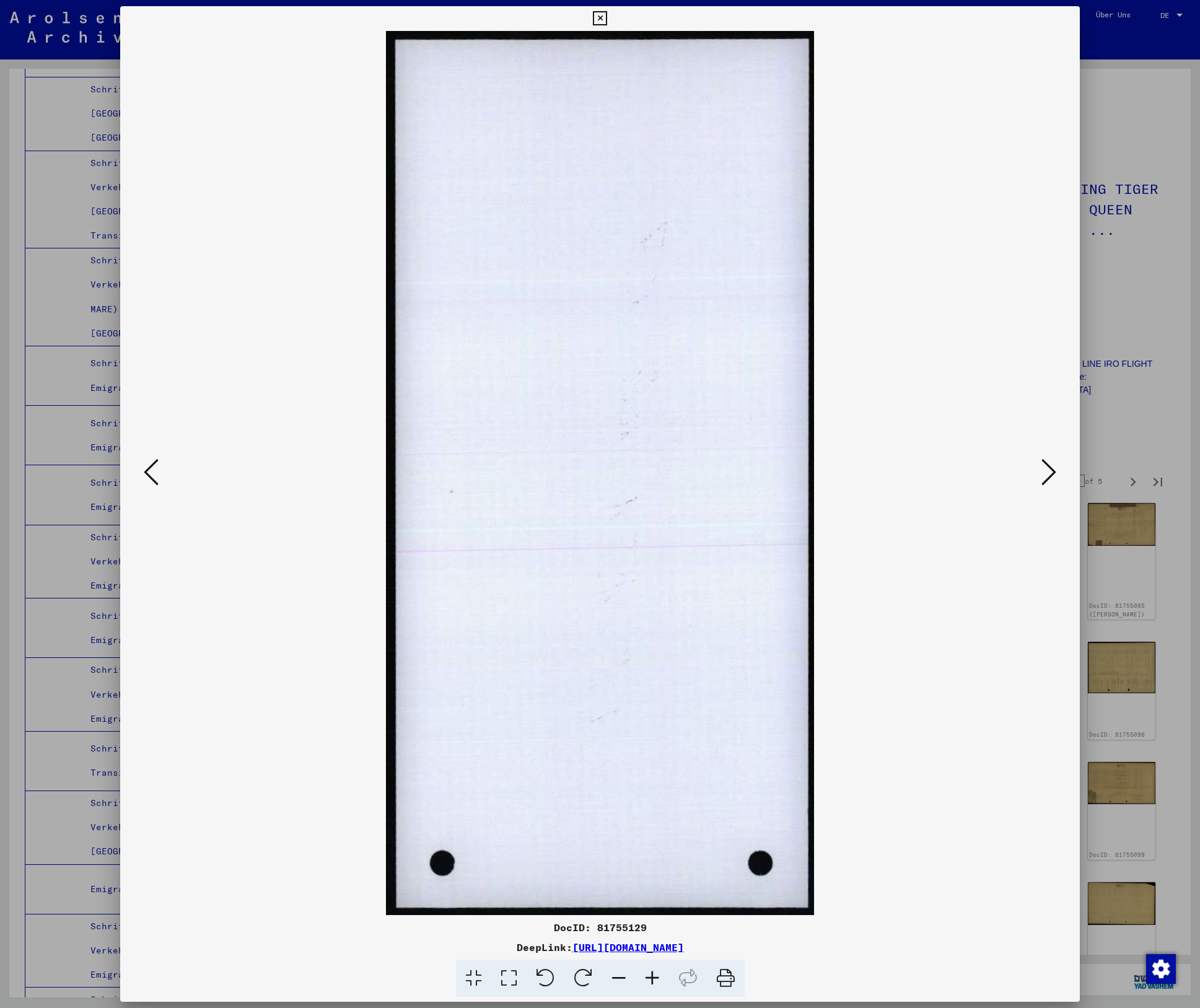
click at [1043, 466] on icon at bounding box center [1049, 472] width 15 height 30
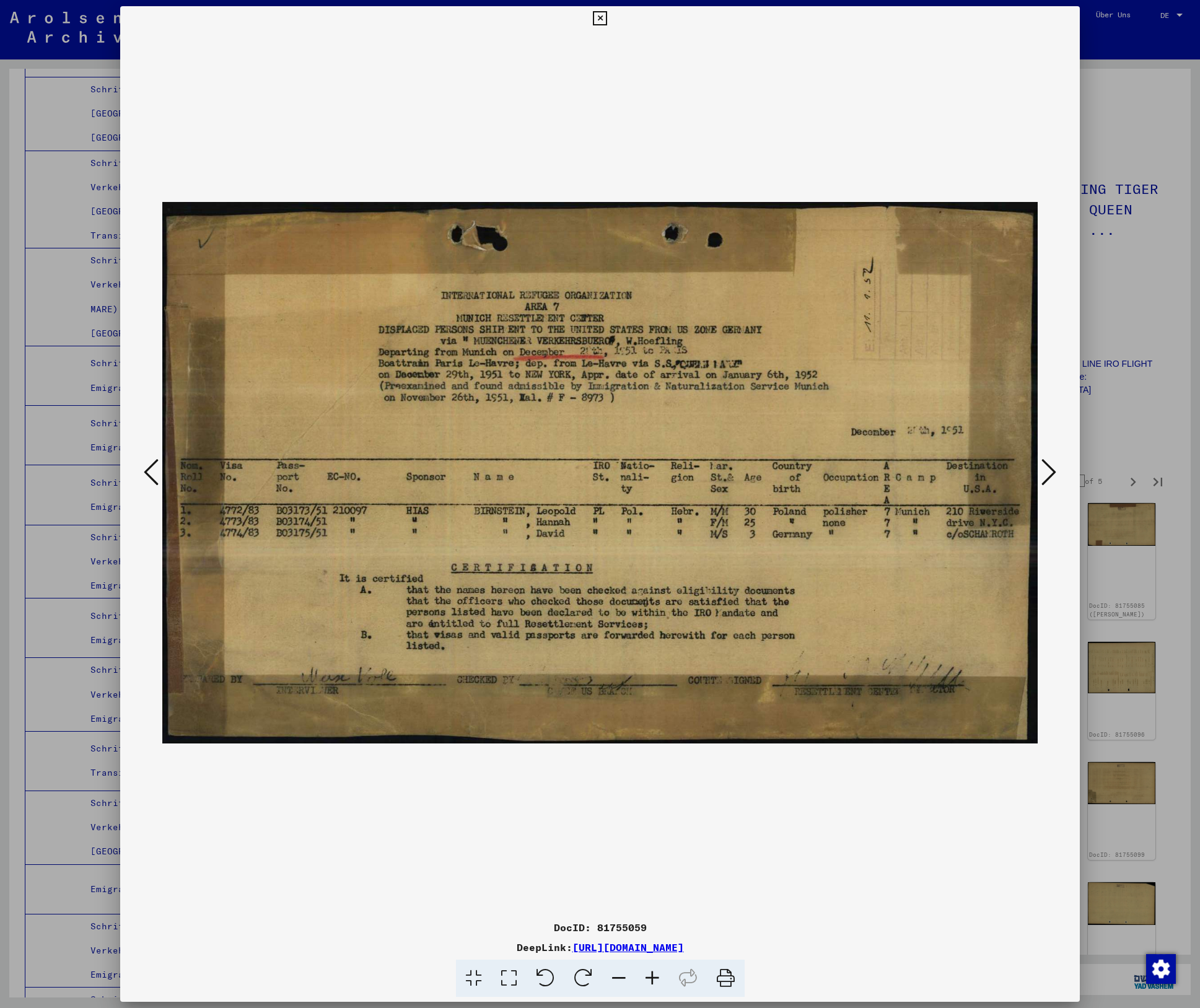
click at [1042, 465] on icon at bounding box center [1049, 472] width 15 height 30
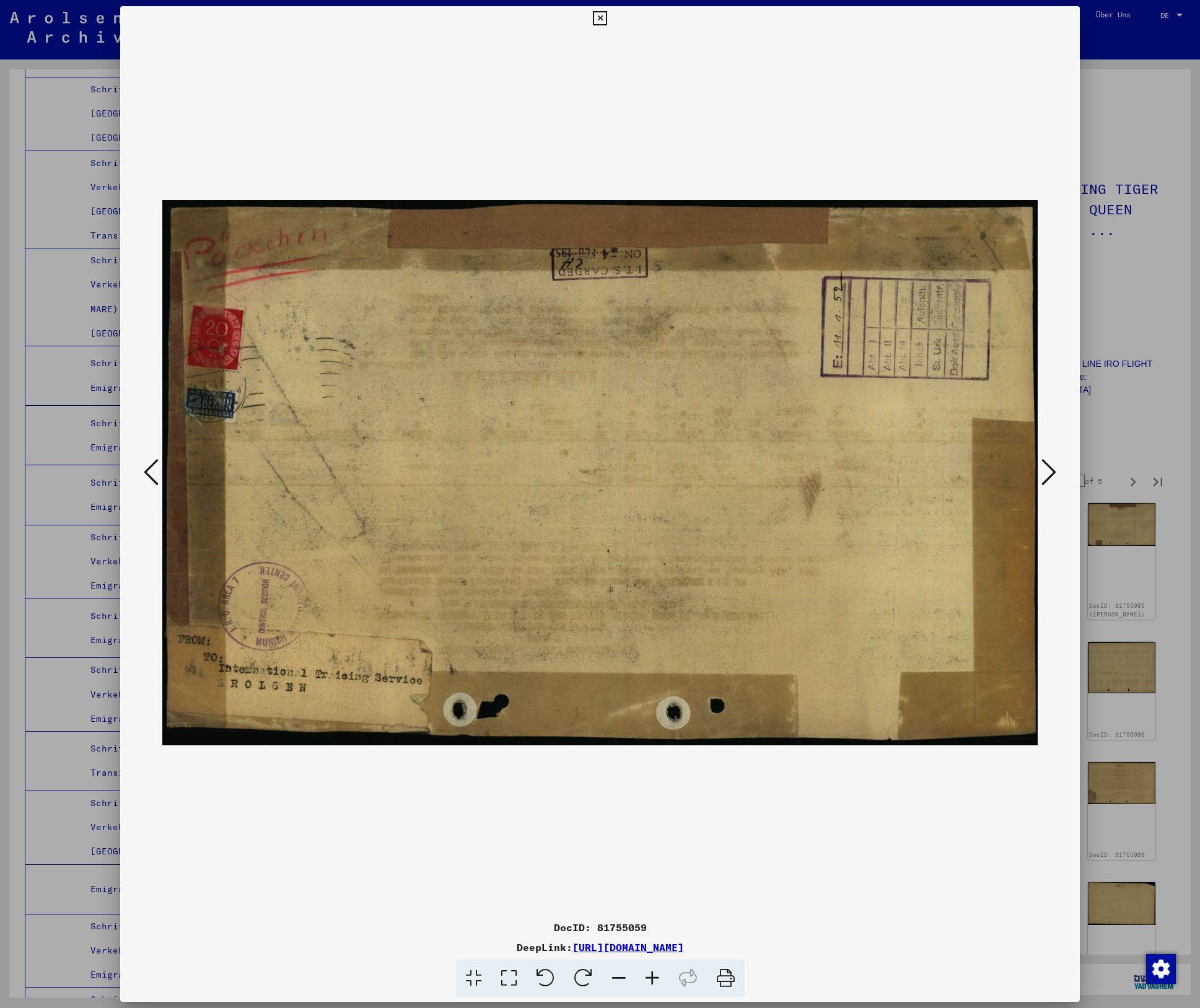
click at [1042, 465] on icon at bounding box center [1049, 472] width 15 height 30
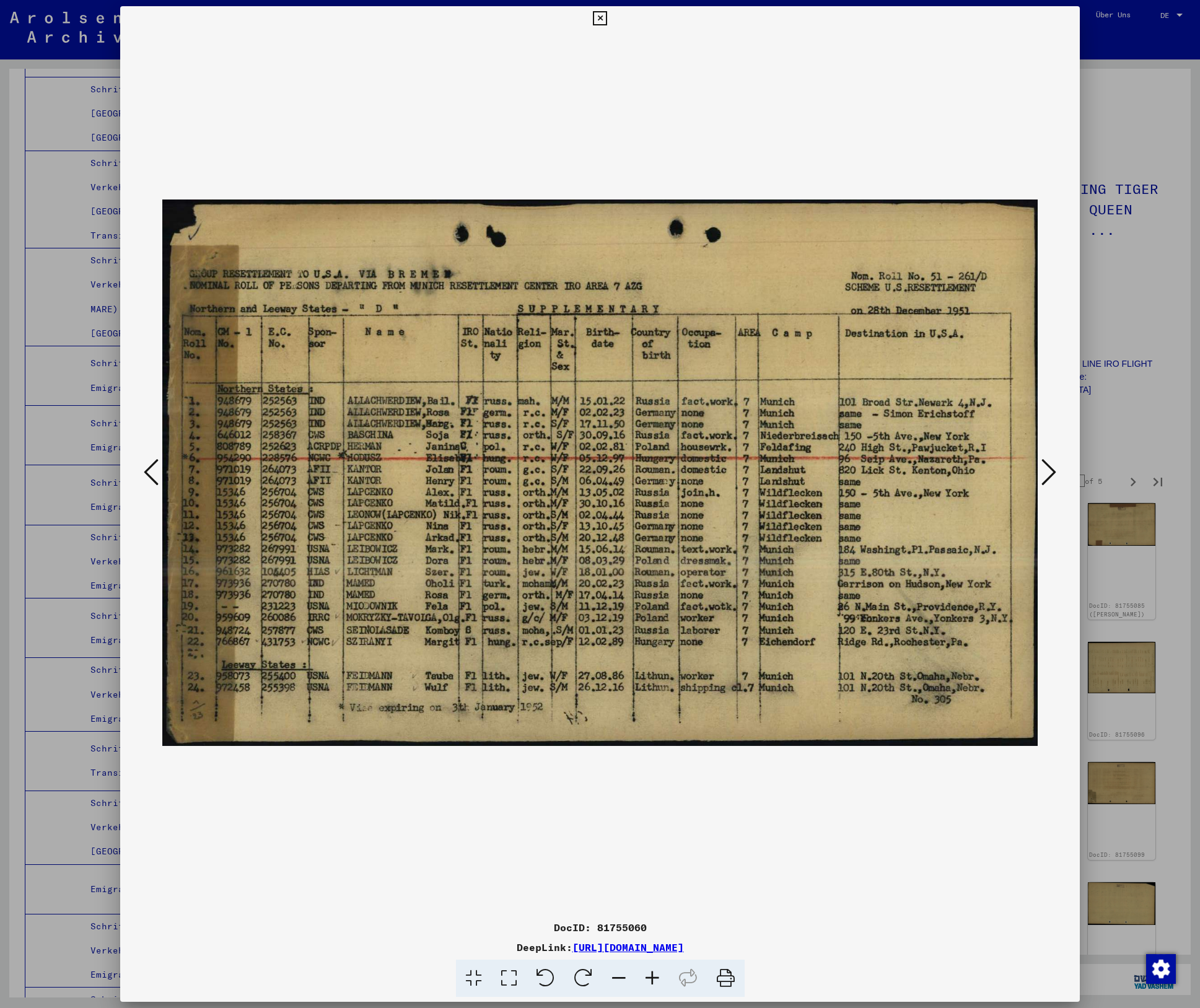
click at [1042, 465] on icon at bounding box center [1049, 472] width 15 height 30
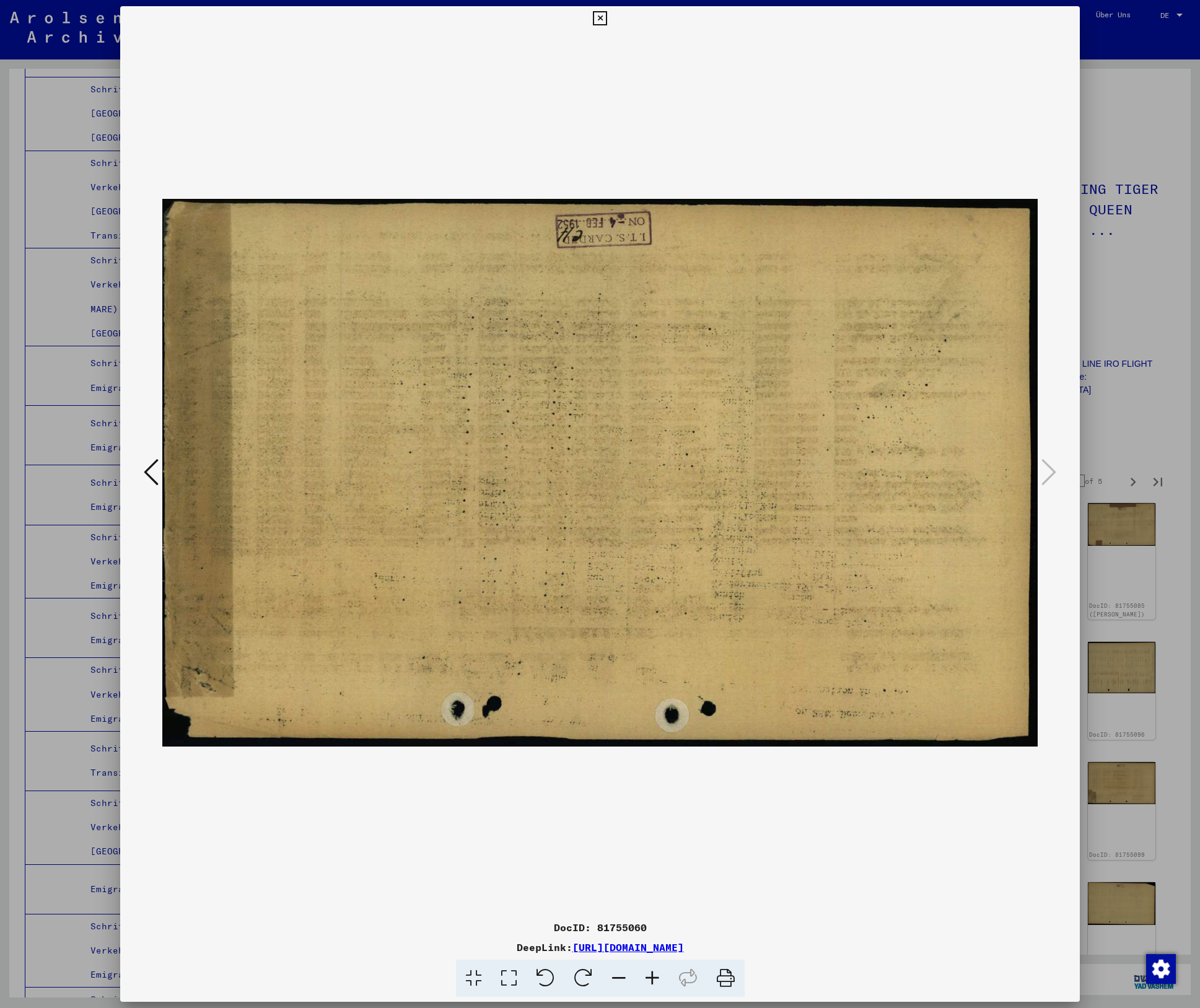
click at [597, 18] on icon at bounding box center [600, 19] width 14 height 15
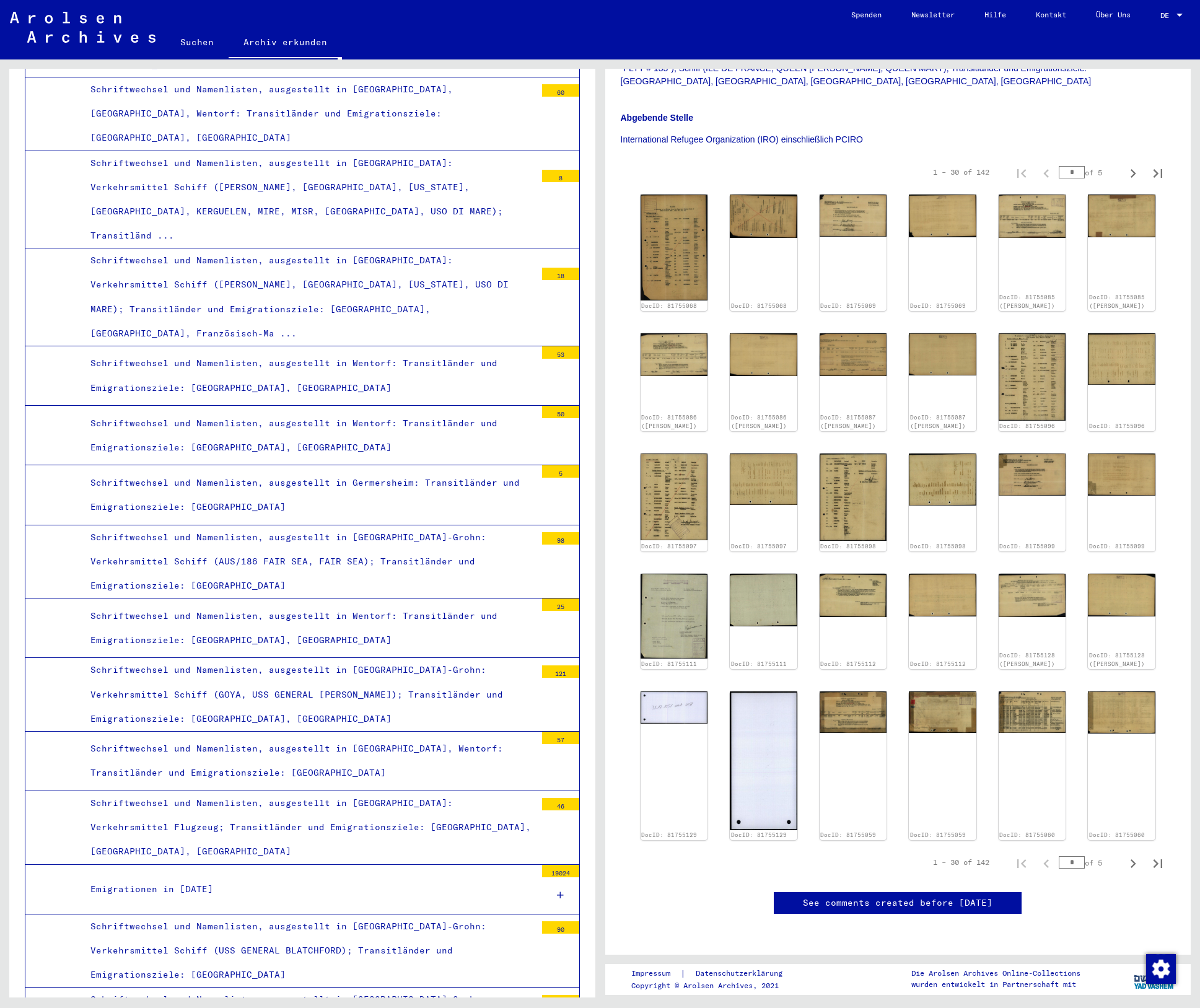
scroll to position [620, 0]
click at [1131, 859] on icon "Next page" at bounding box center [1133, 863] width 6 height 9
type input "*"
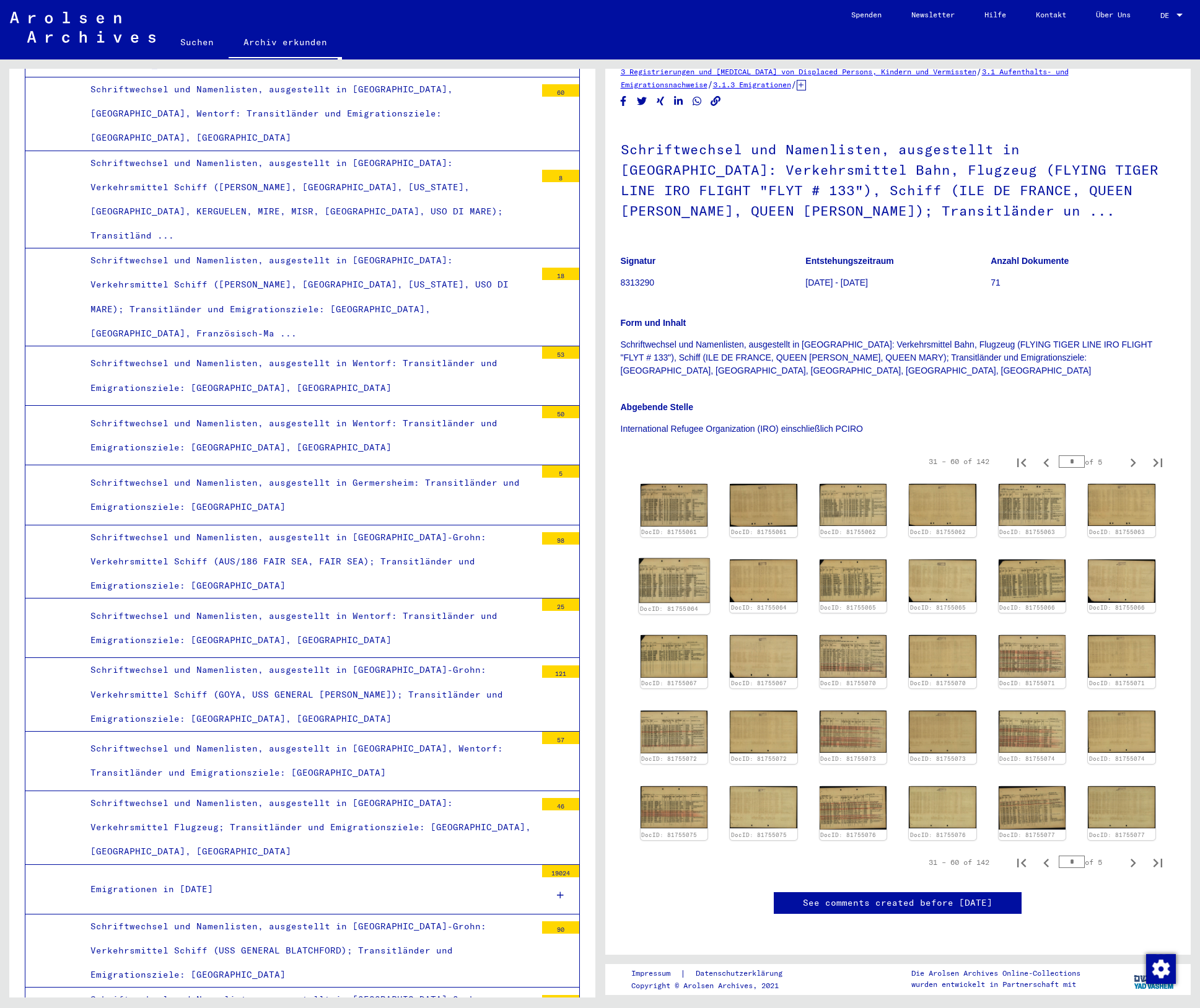
scroll to position [366, 0]
click at [669, 558] on img at bounding box center [674, 580] width 71 height 44
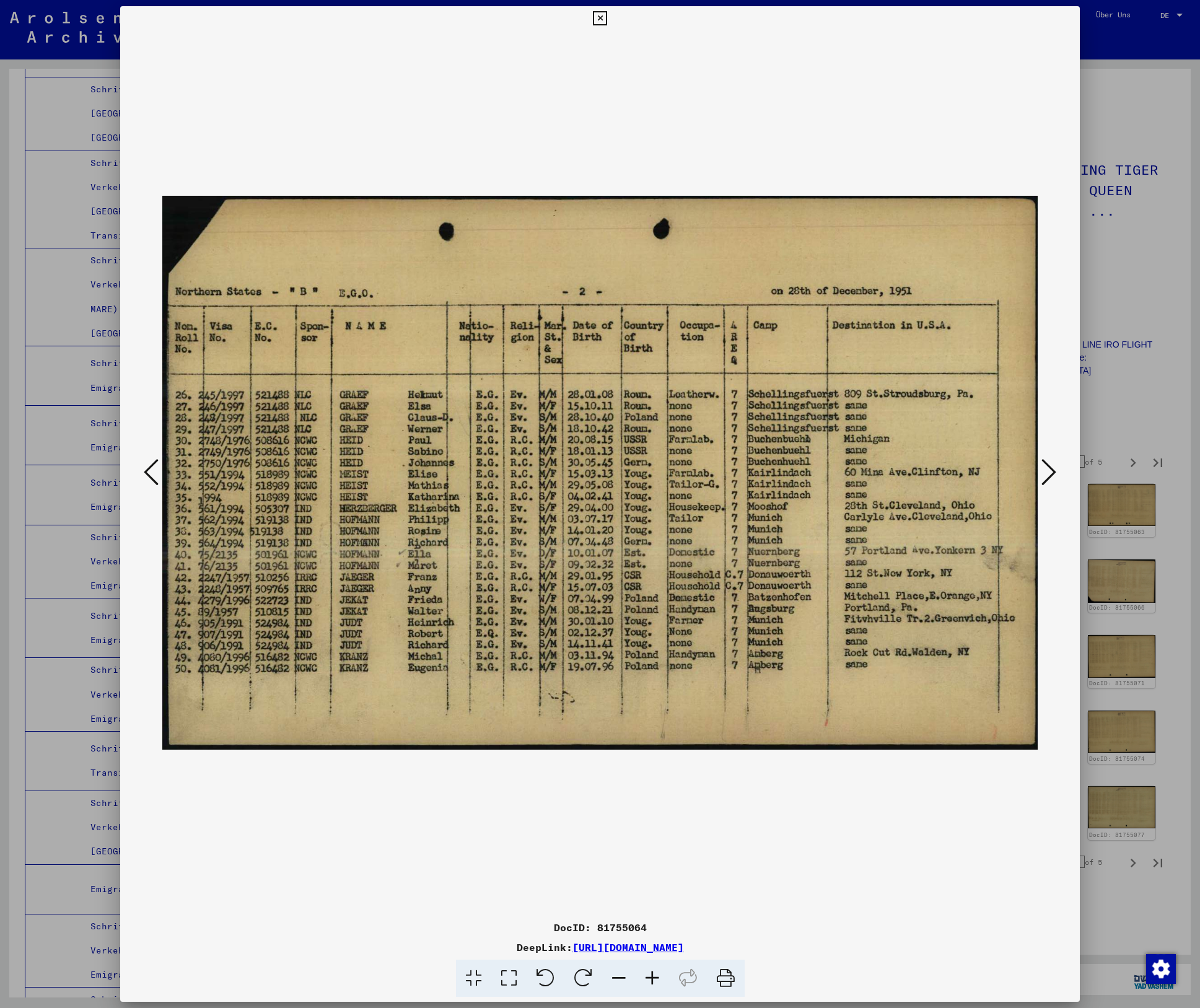
click at [1052, 469] on icon at bounding box center [1049, 472] width 15 height 30
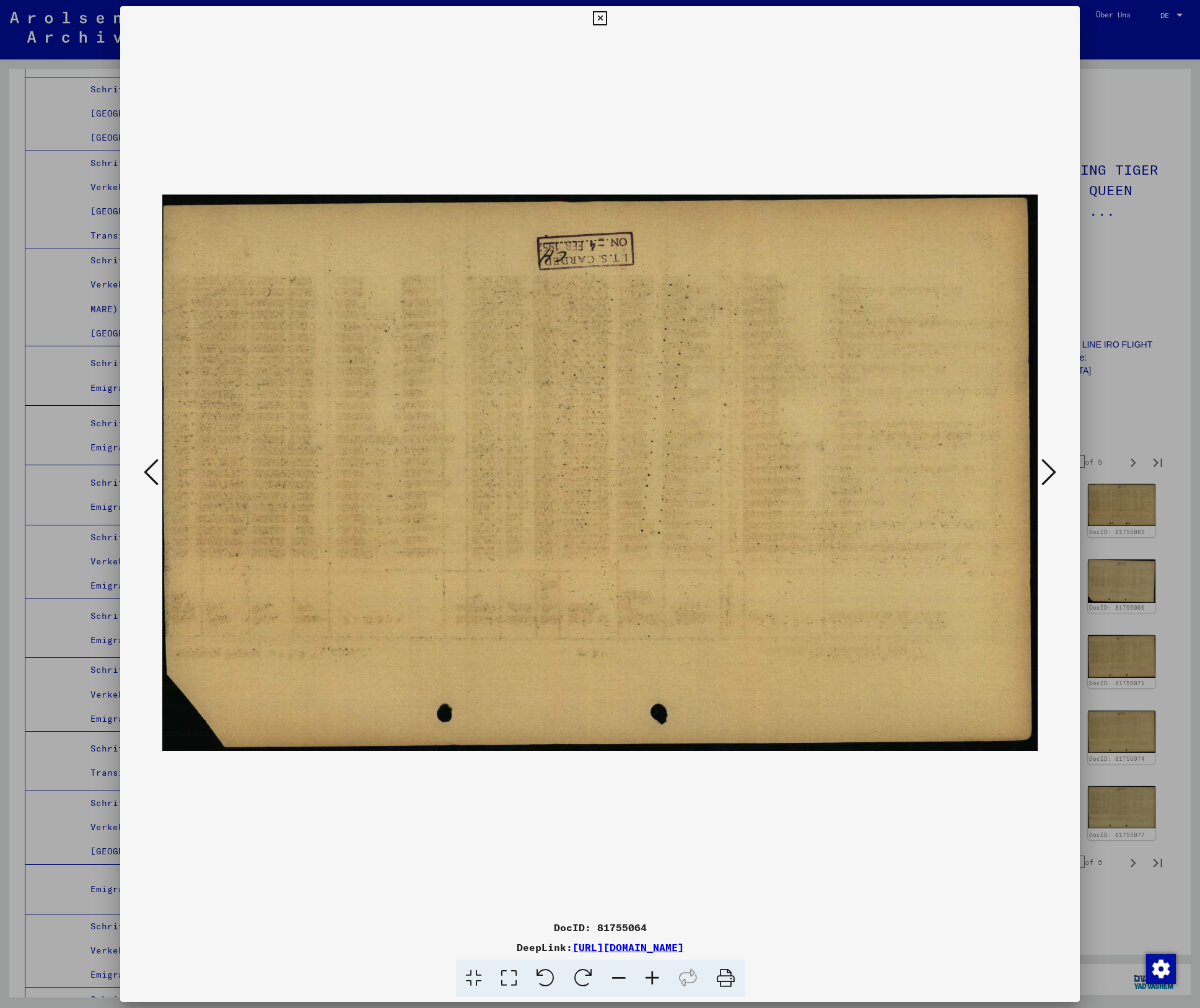
click at [1052, 469] on icon at bounding box center [1049, 472] width 15 height 30
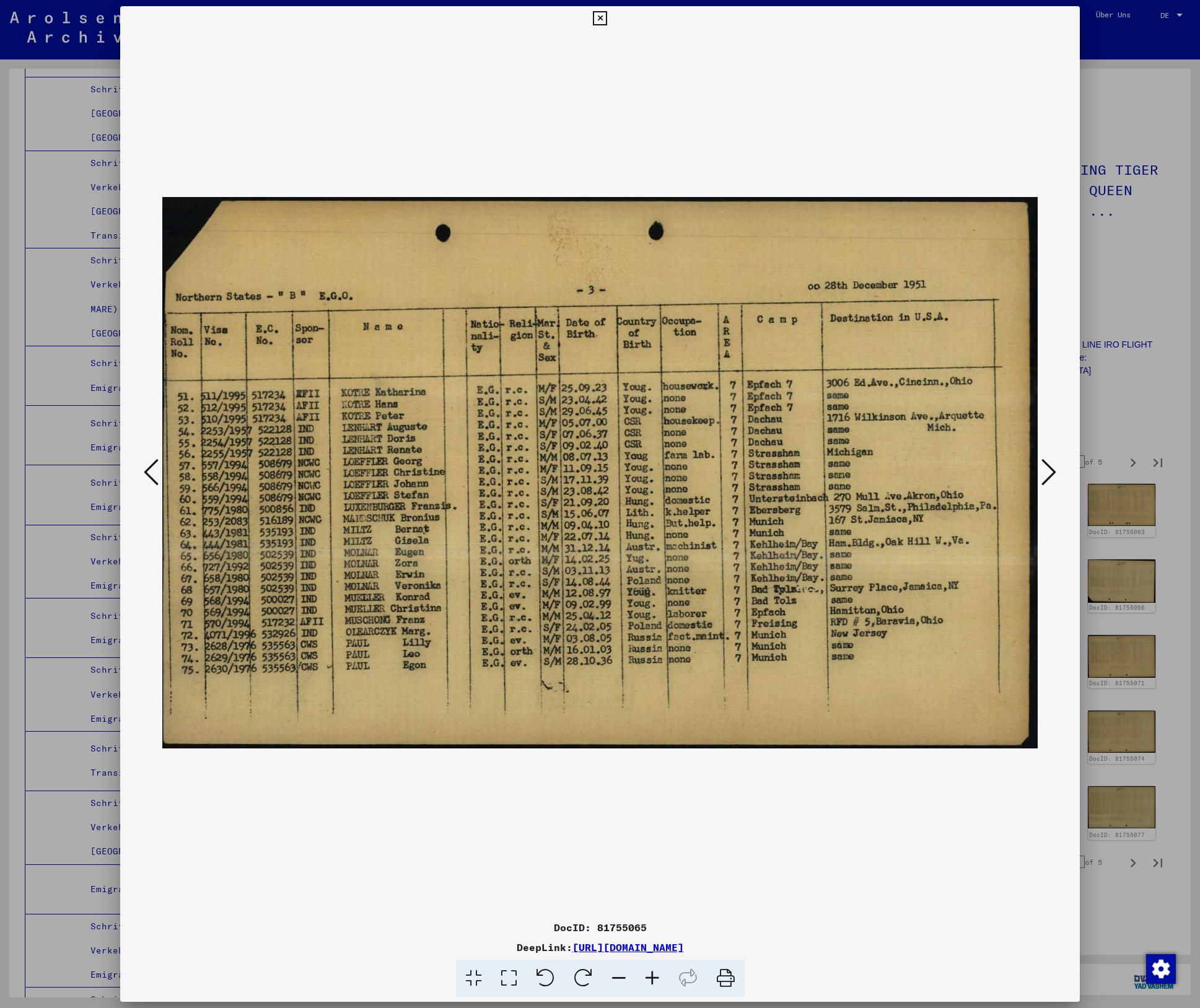
click at [145, 464] on icon at bounding box center [151, 472] width 15 height 30
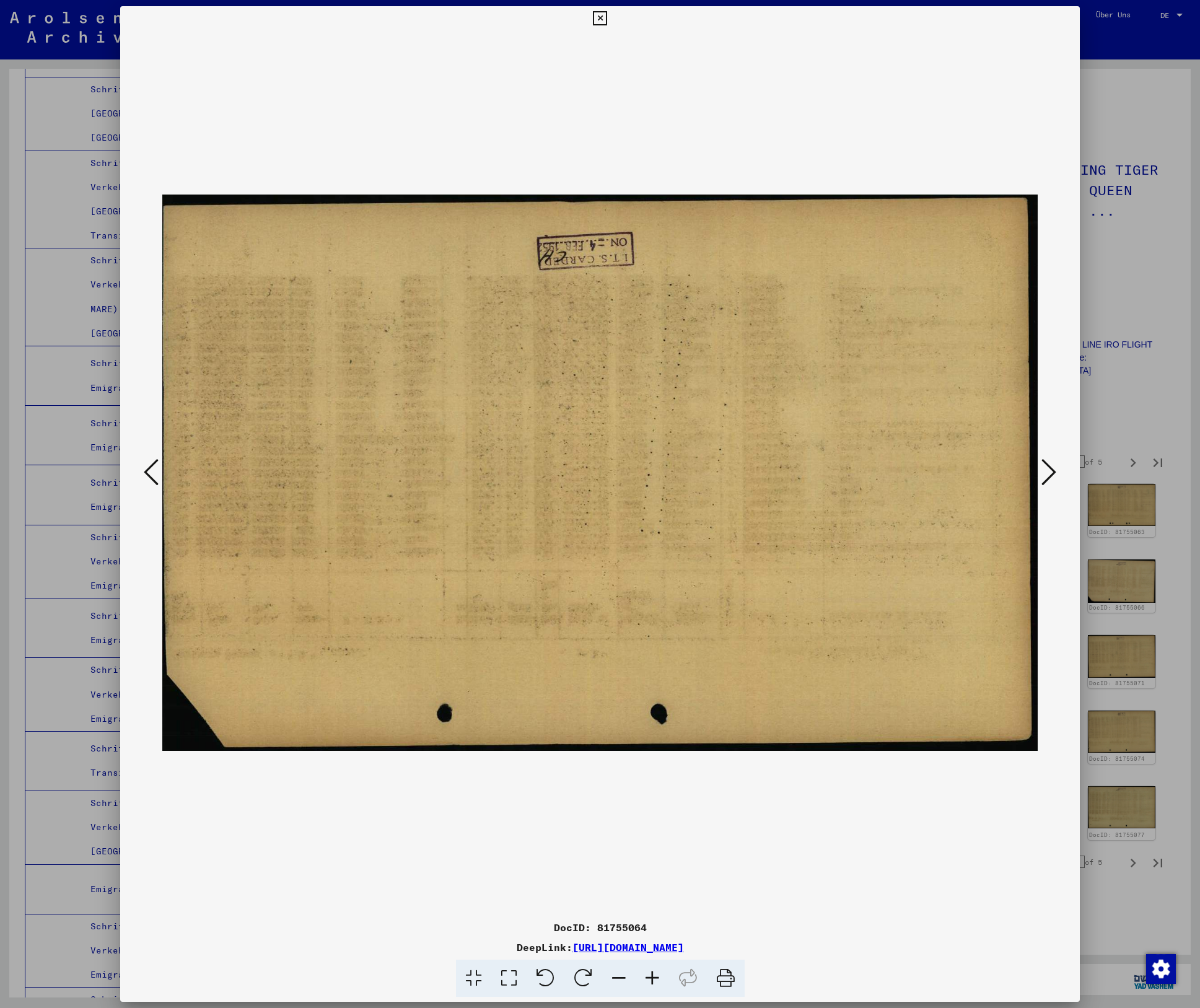
click at [145, 464] on icon at bounding box center [151, 472] width 15 height 30
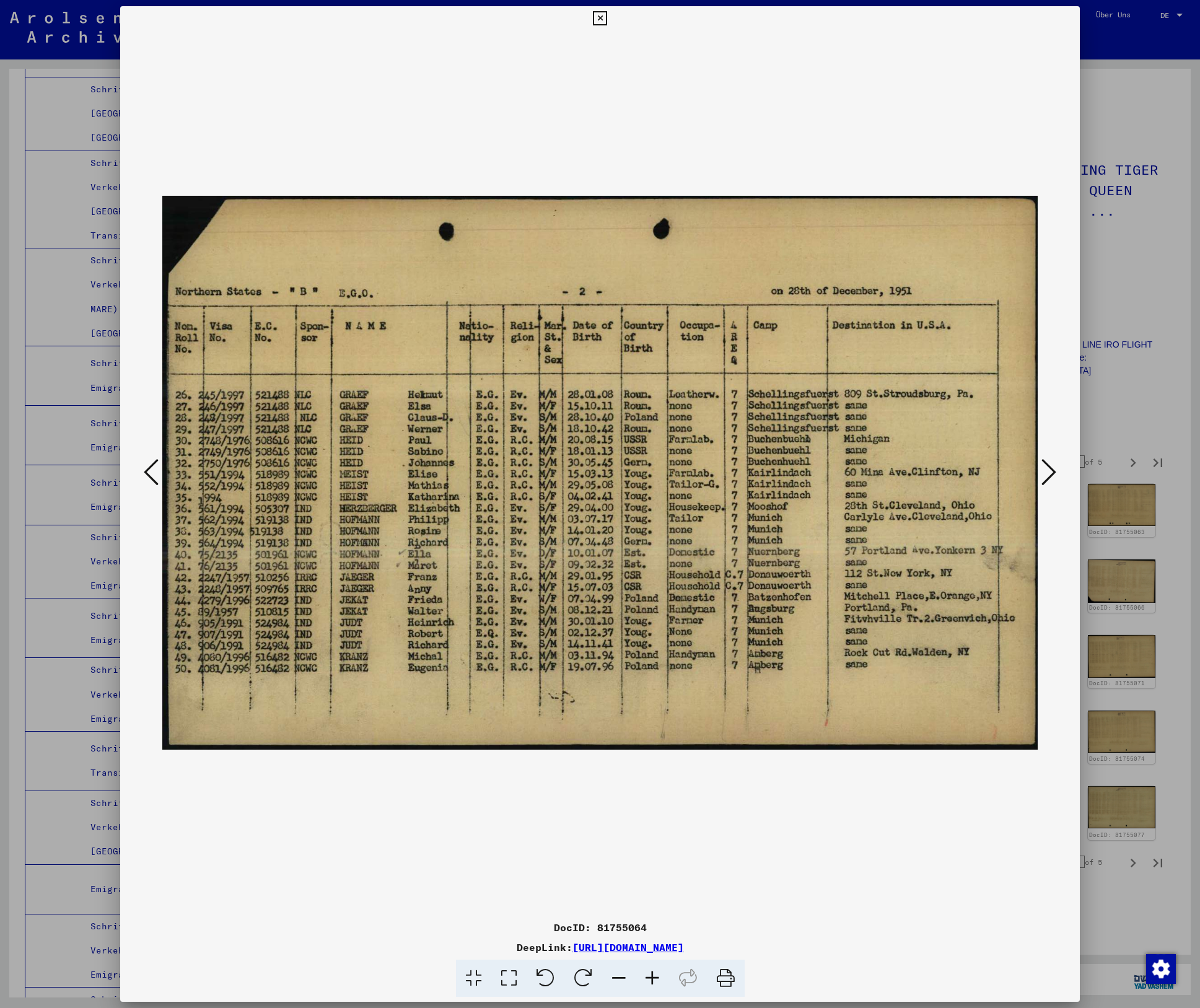
click at [1055, 468] on icon at bounding box center [1049, 472] width 15 height 30
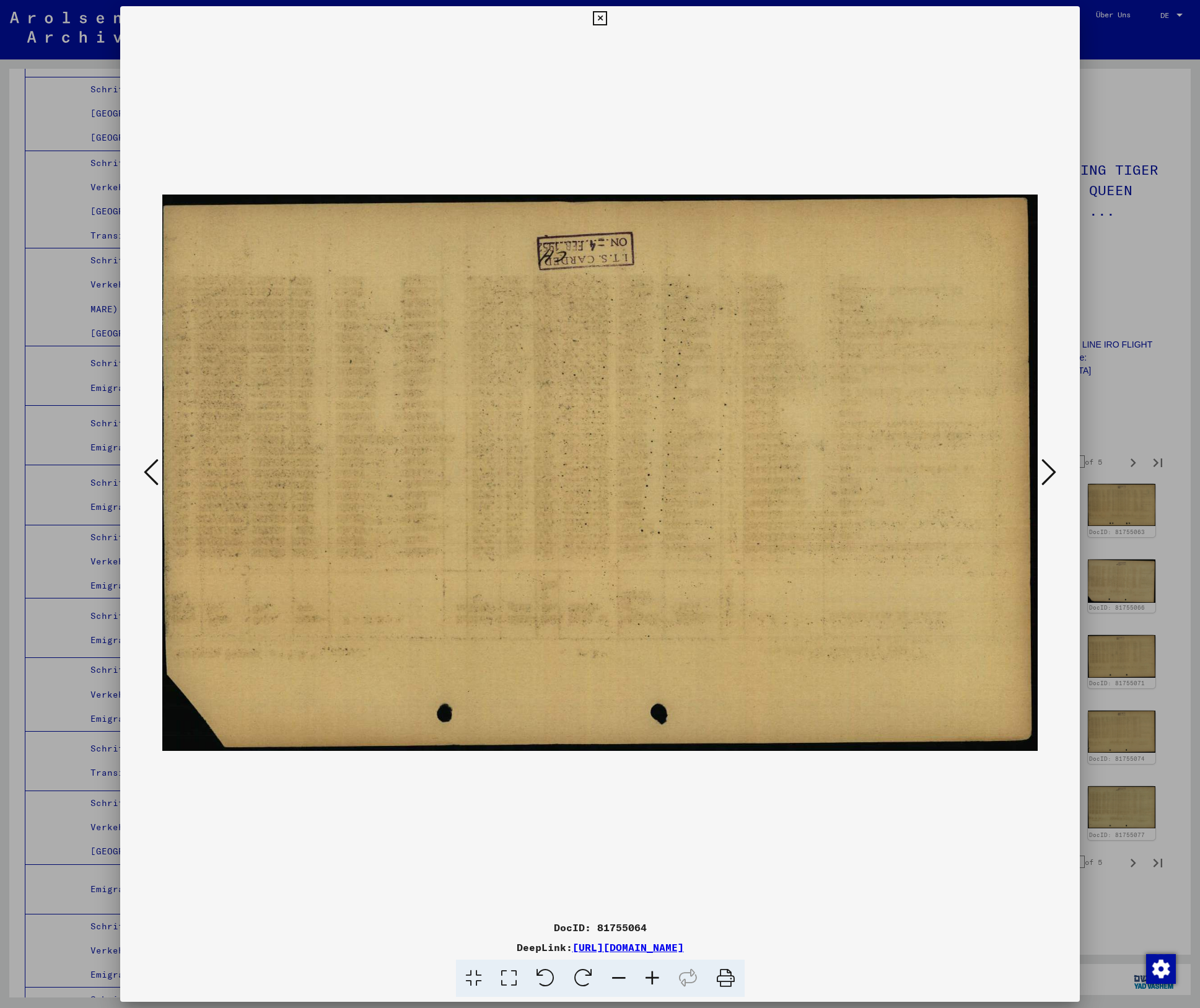
click at [1054, 468] on icon at bounding box center [1049, 472] width 15 height 30
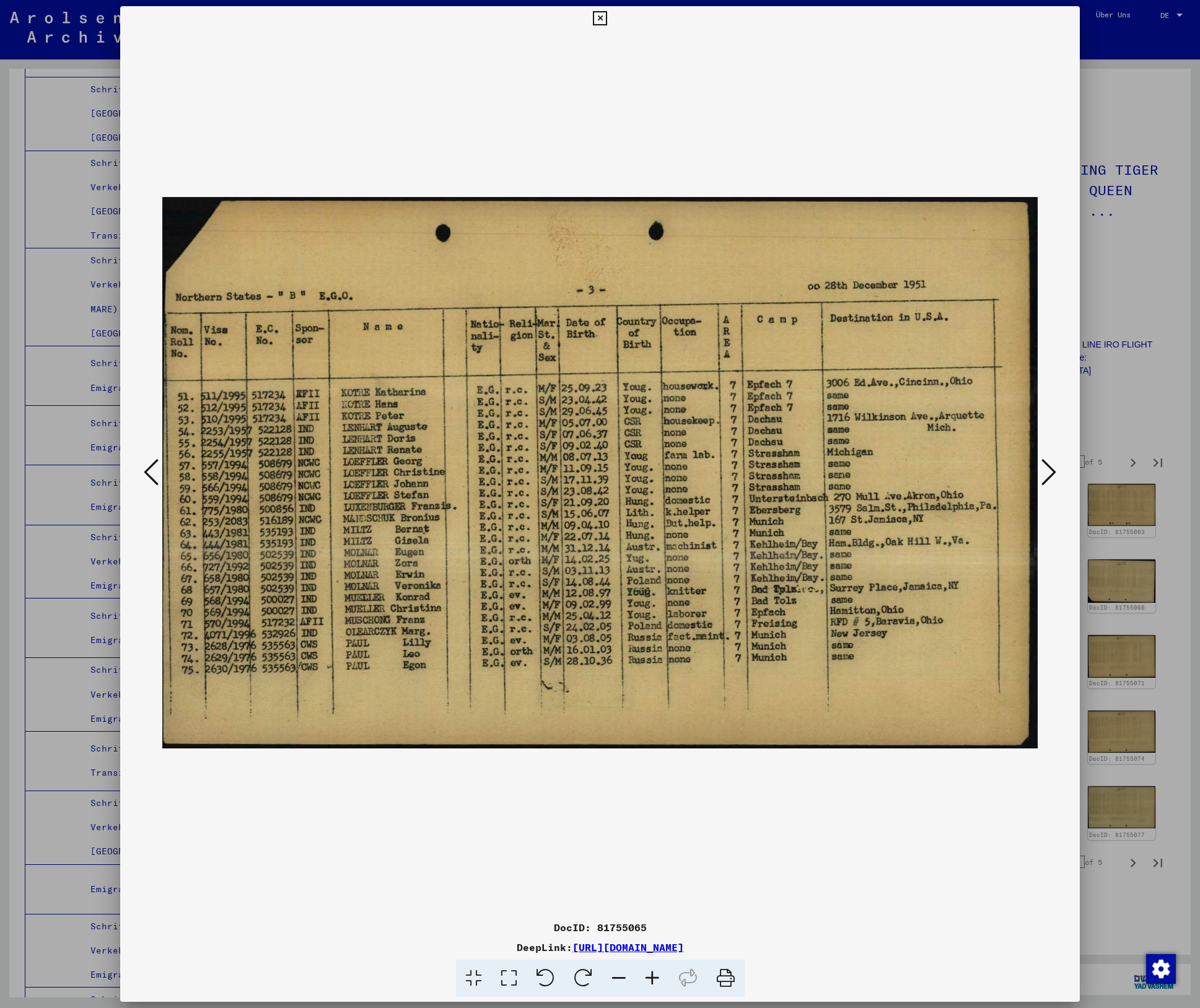
click at [1054, 468] on icon at bounding box center [1049, 472] width 15 height 30
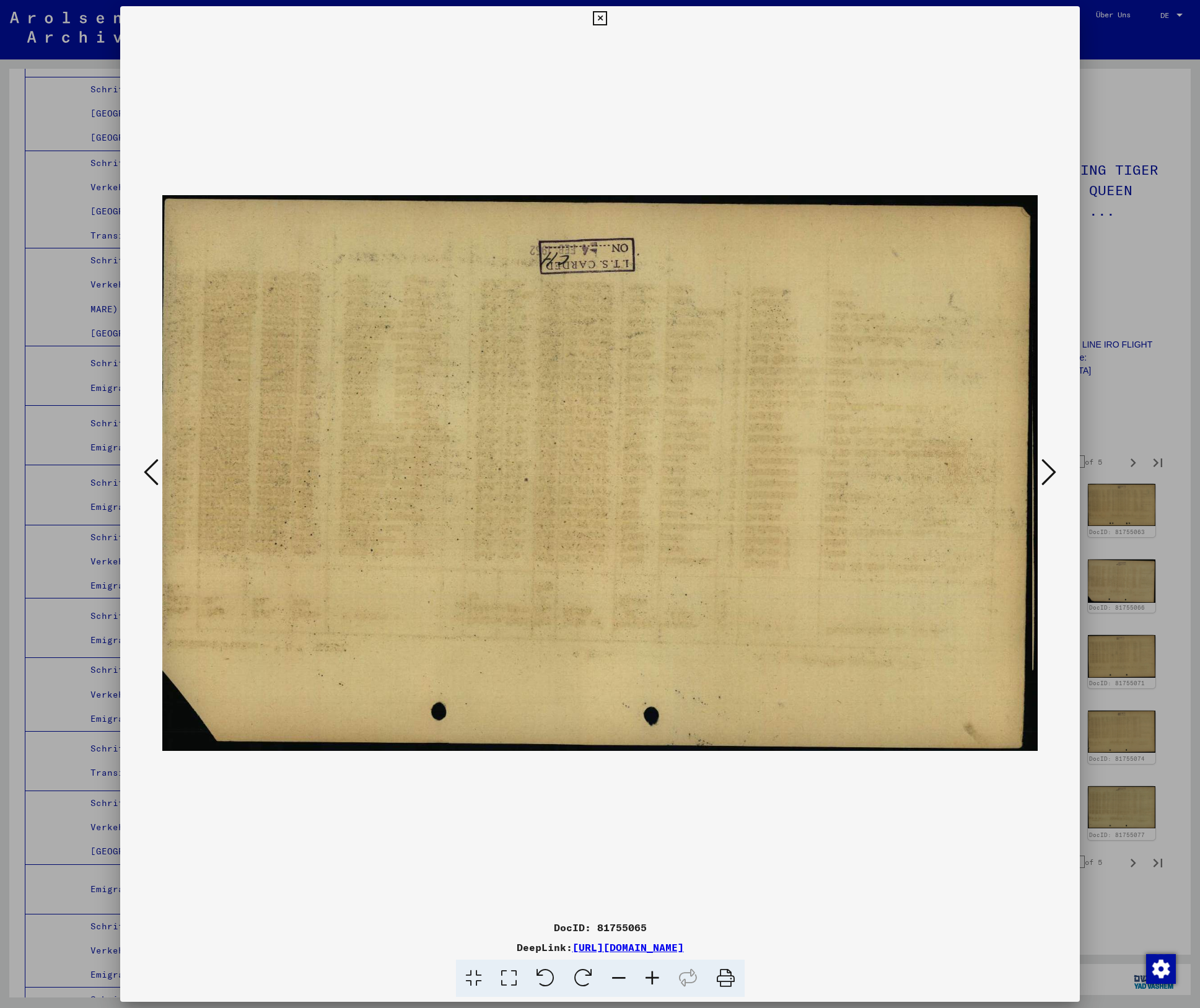
click at [1054, 468] on icon at bounding box center [1049, 472] width 15 height 30
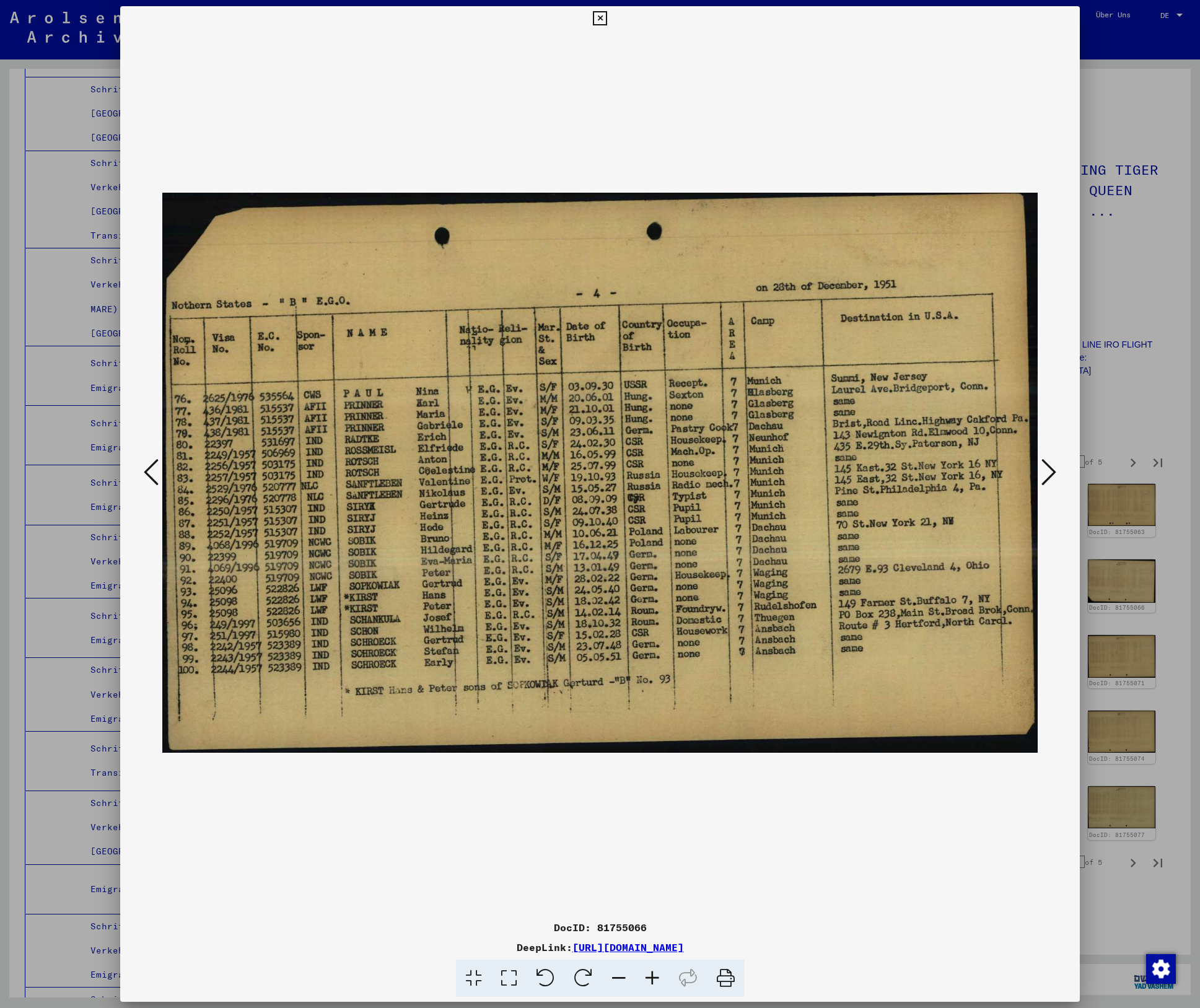
click at [1054, 468] on icon at bounding box center [1049, 472] width 15 height 30
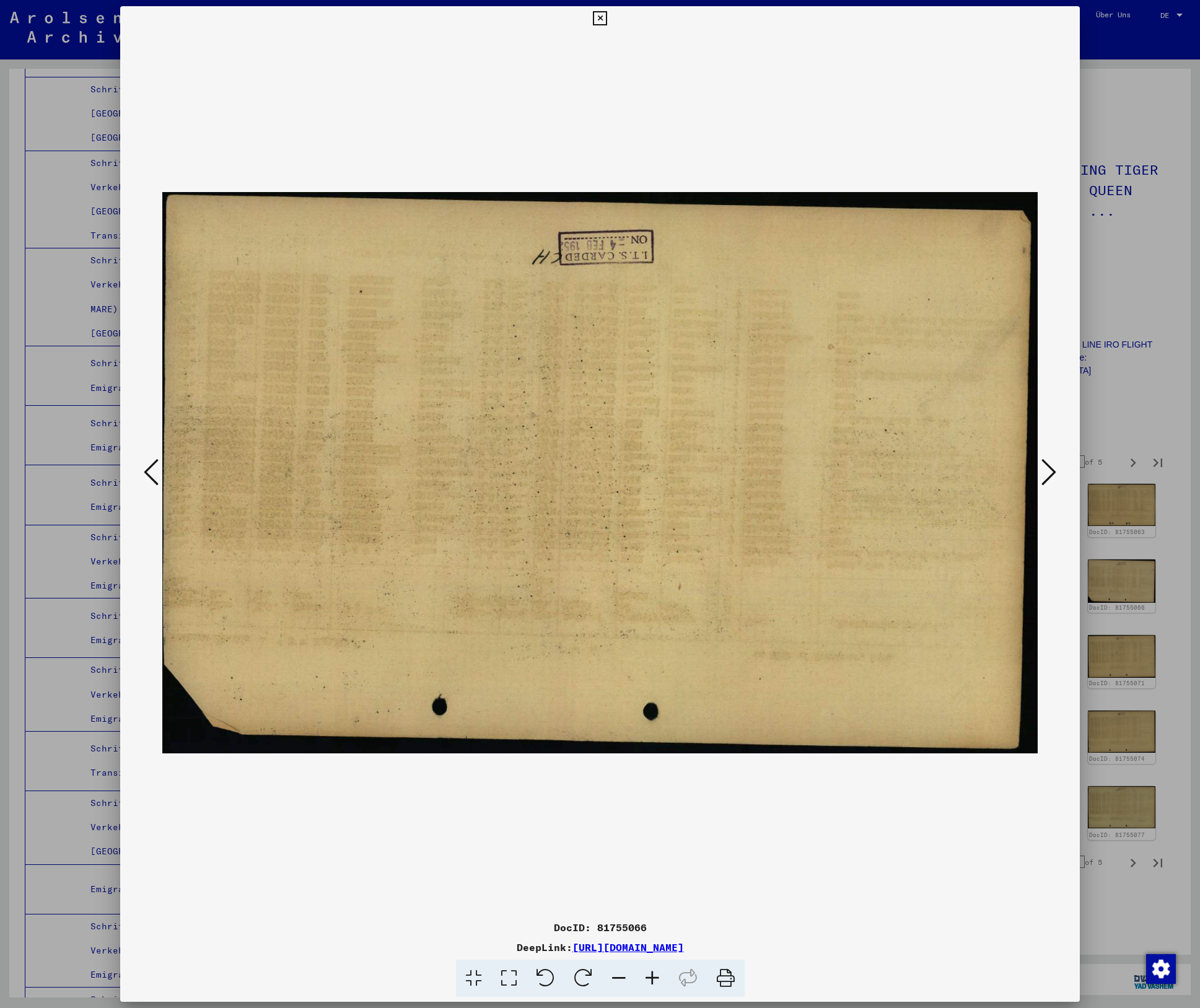
click at [1054, 468] on icon at bounding box center [1049, 472] width 15 height 30
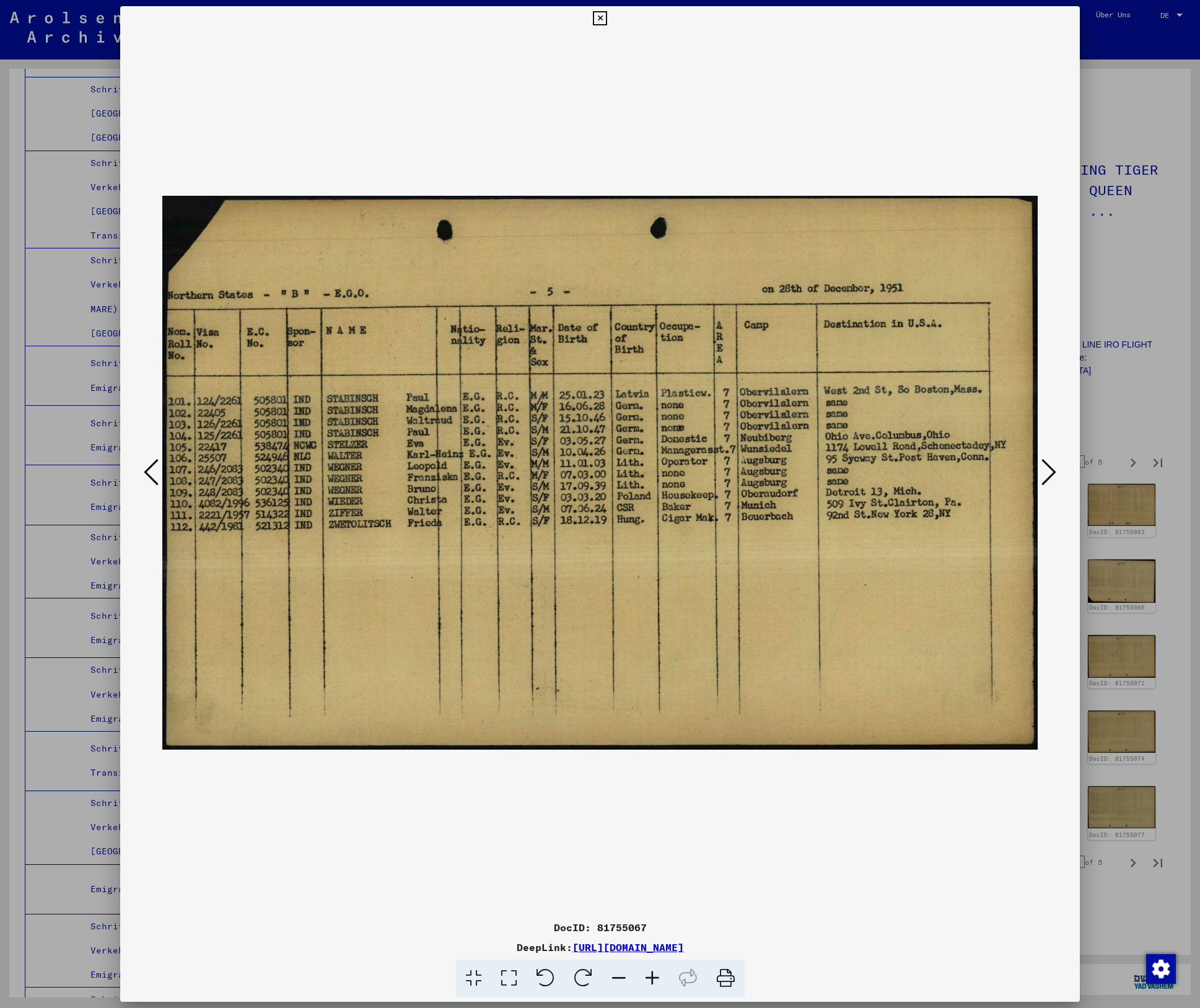
click at [1054, 468] on icon at bounding box center [1049, 472] width 15 height 30
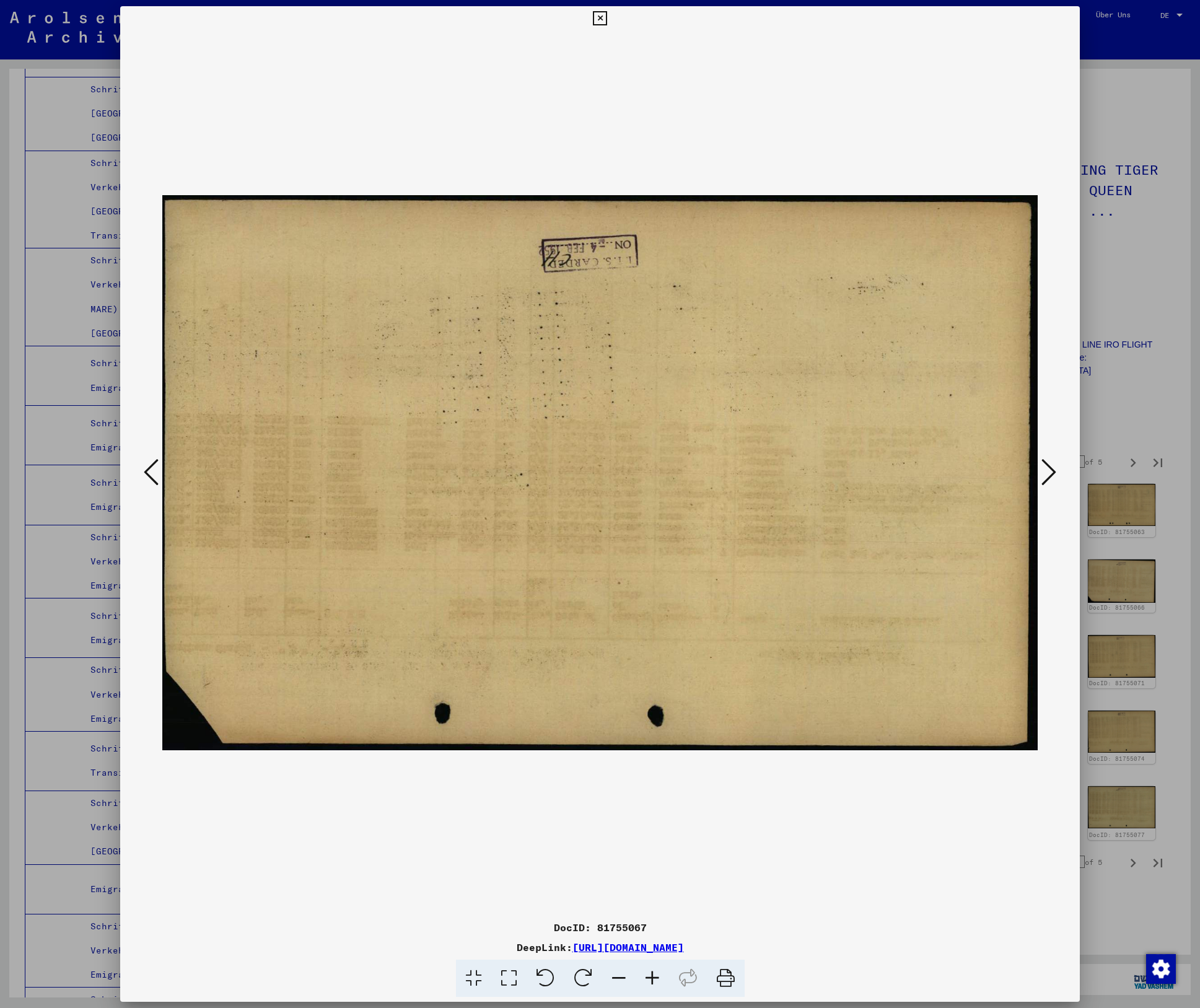
click at [1054, 468] on icon at bounding box center [1049, 472] width 15 height 30
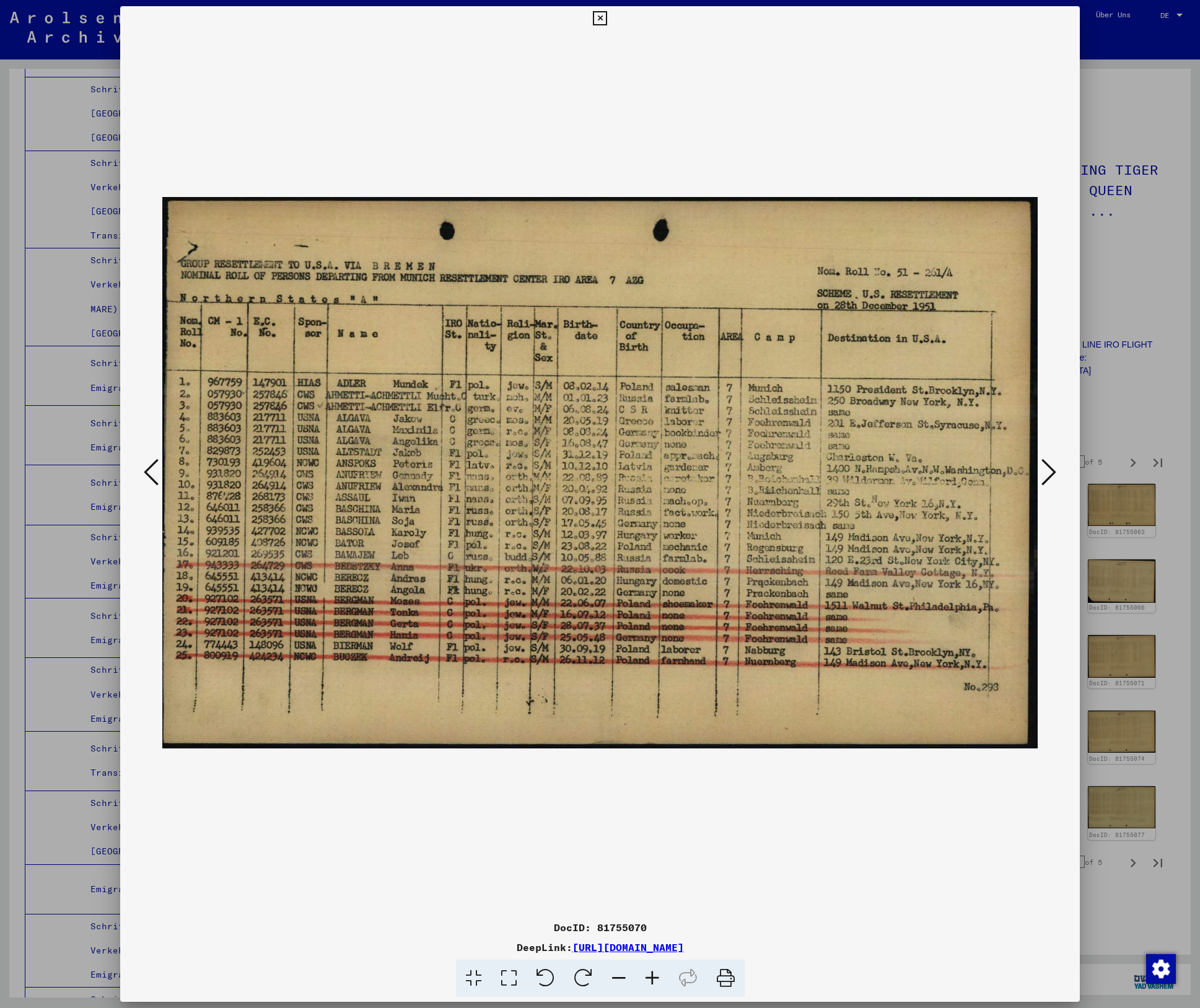
click at [1052, 468] on icon at bounding box center [1049, 472] width 15 height 30
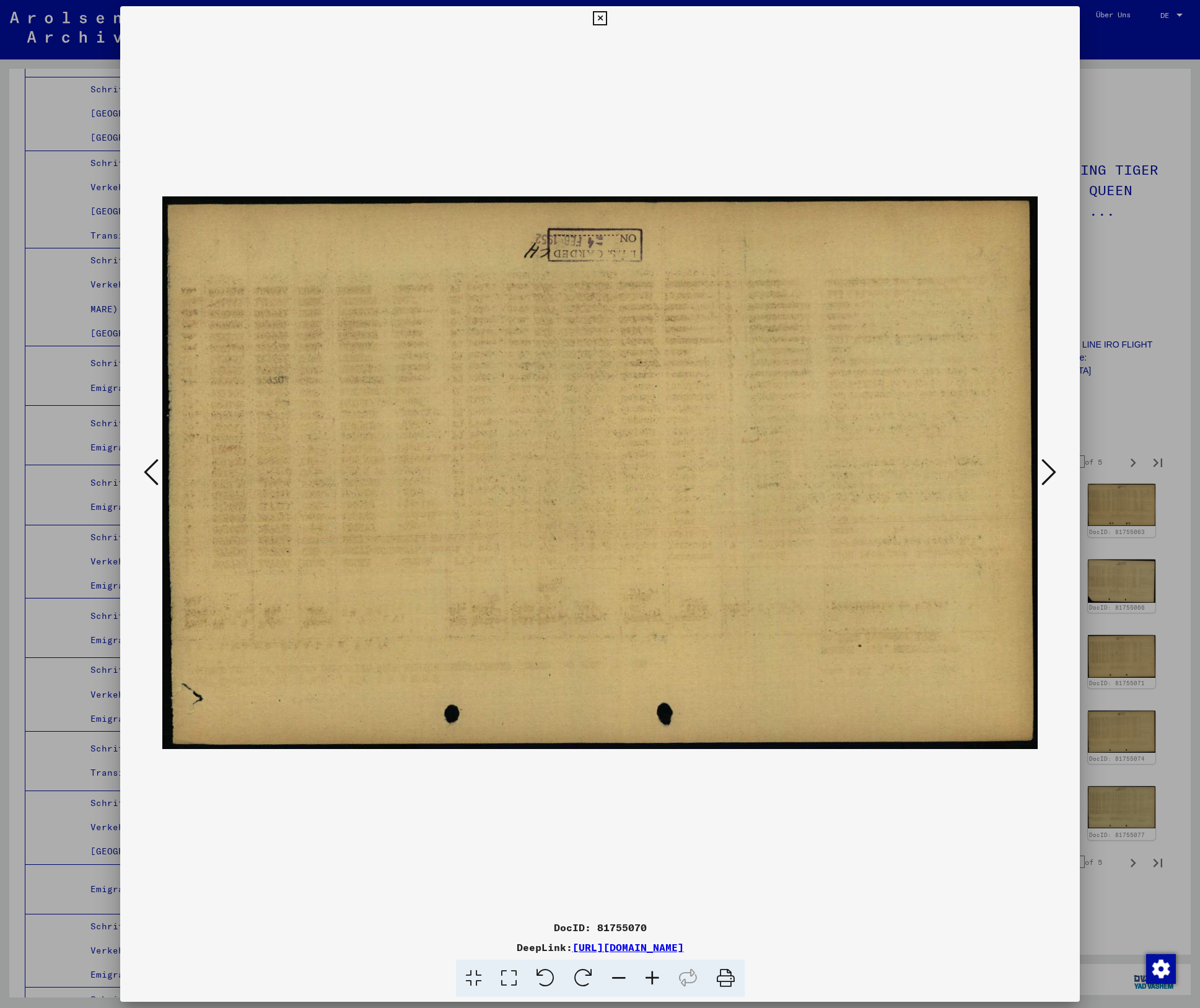
click at [1052, 468] on icon at bounding box center [1049, 472] width 15 height 30
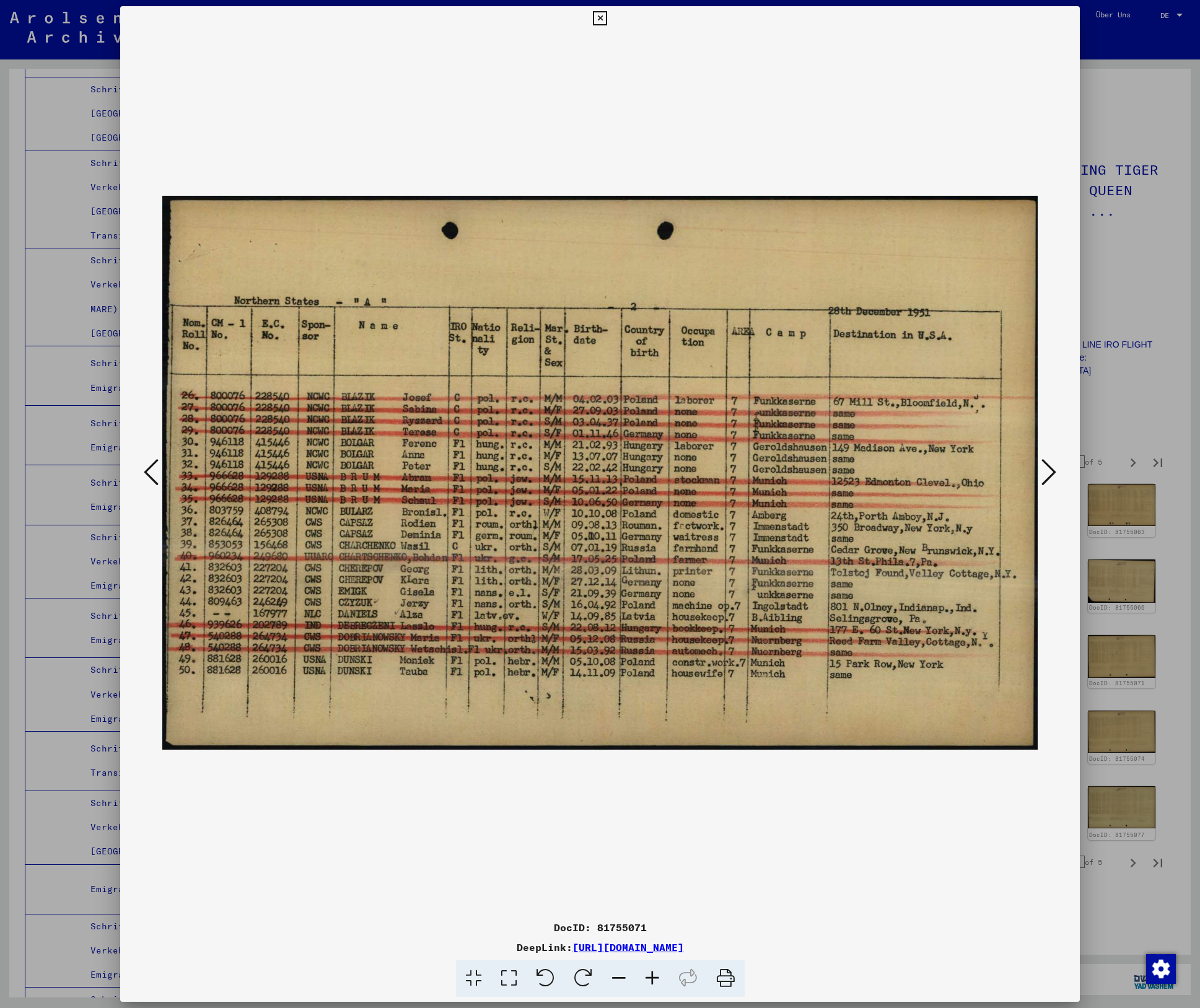
click at [1052, 468] on icon at bounding box center [1049, 472] width 15 height 30
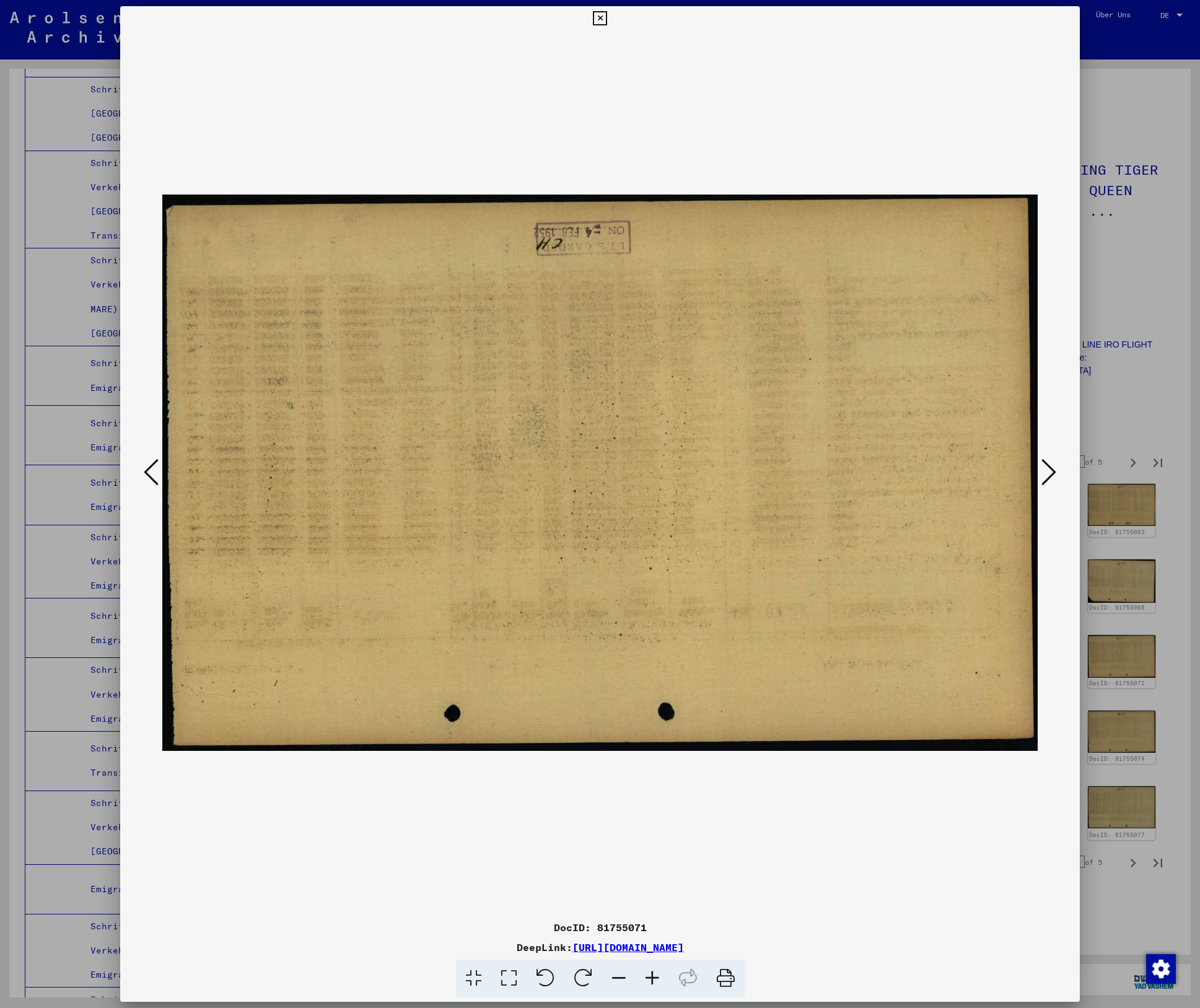
click at [1052, 468] on icon at bounding box center [1049, 472] width 15 height 30
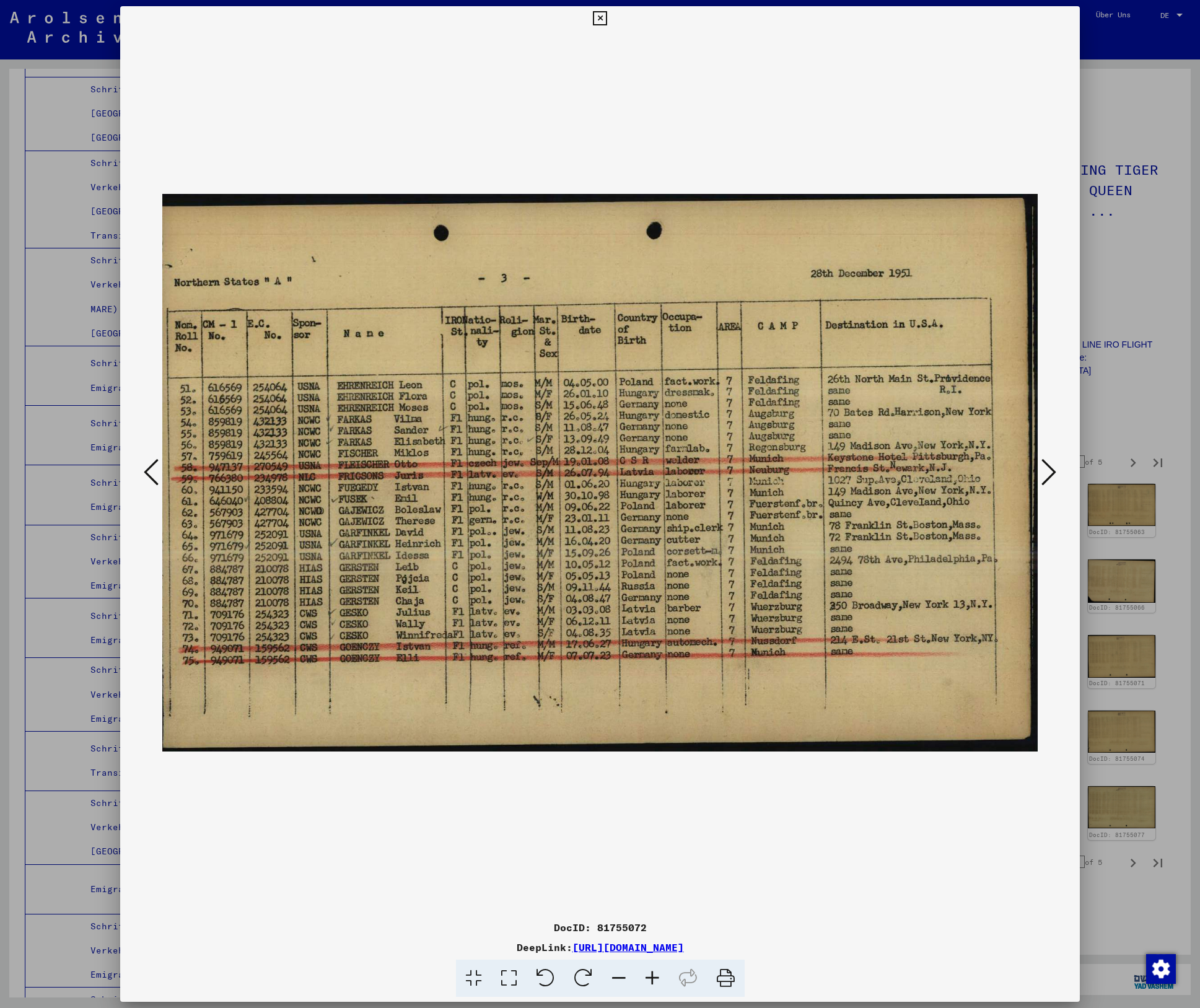
click at [1052, 468] on icon at bounding box center [1049, 472] width 15 height 30
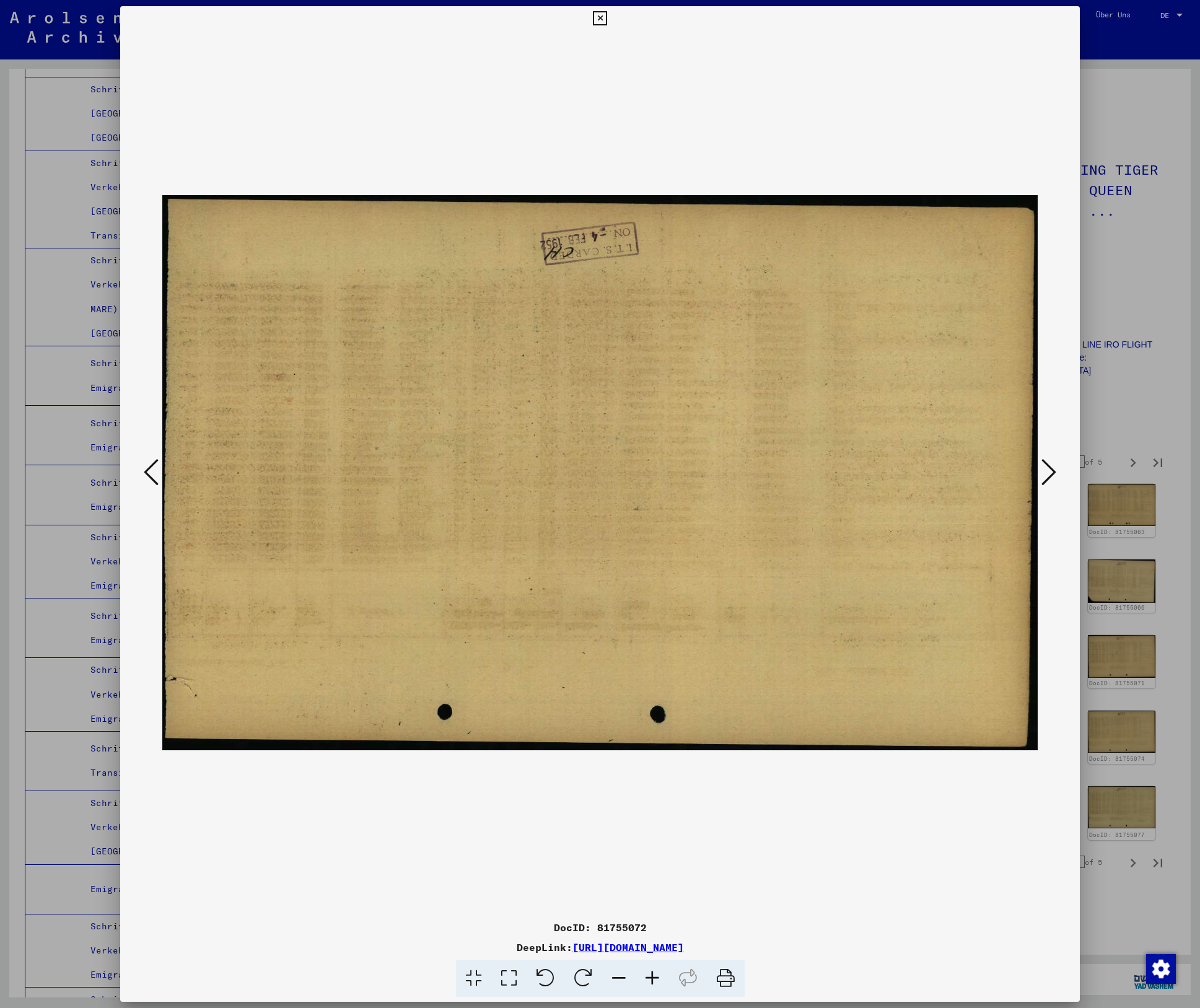
click at [1052, 468] on icon at bounding box center [1049, 472] width 15 height 30
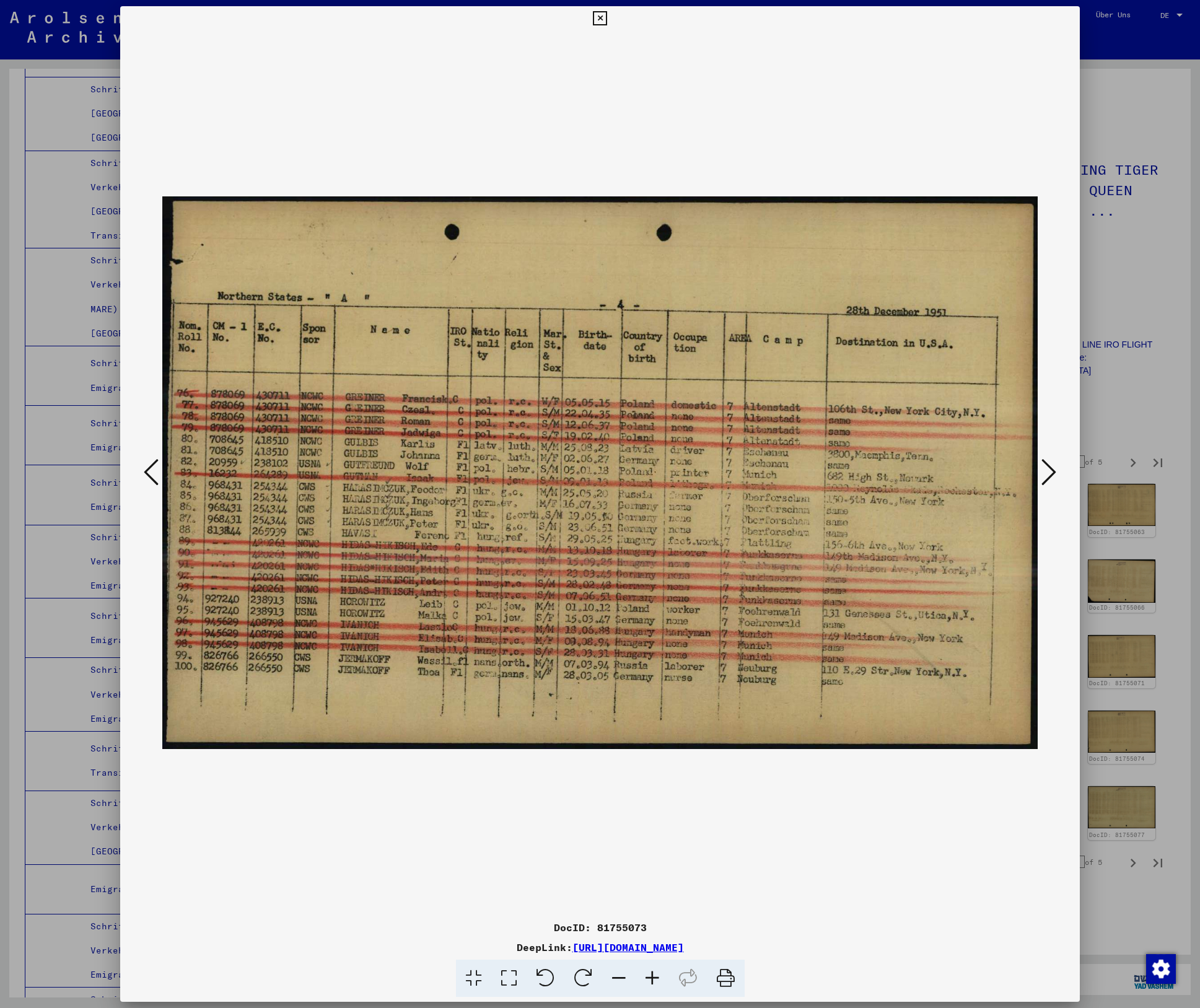
click at [1052, 468] on icon at bounding box center [1049, 472] width 15 height 30
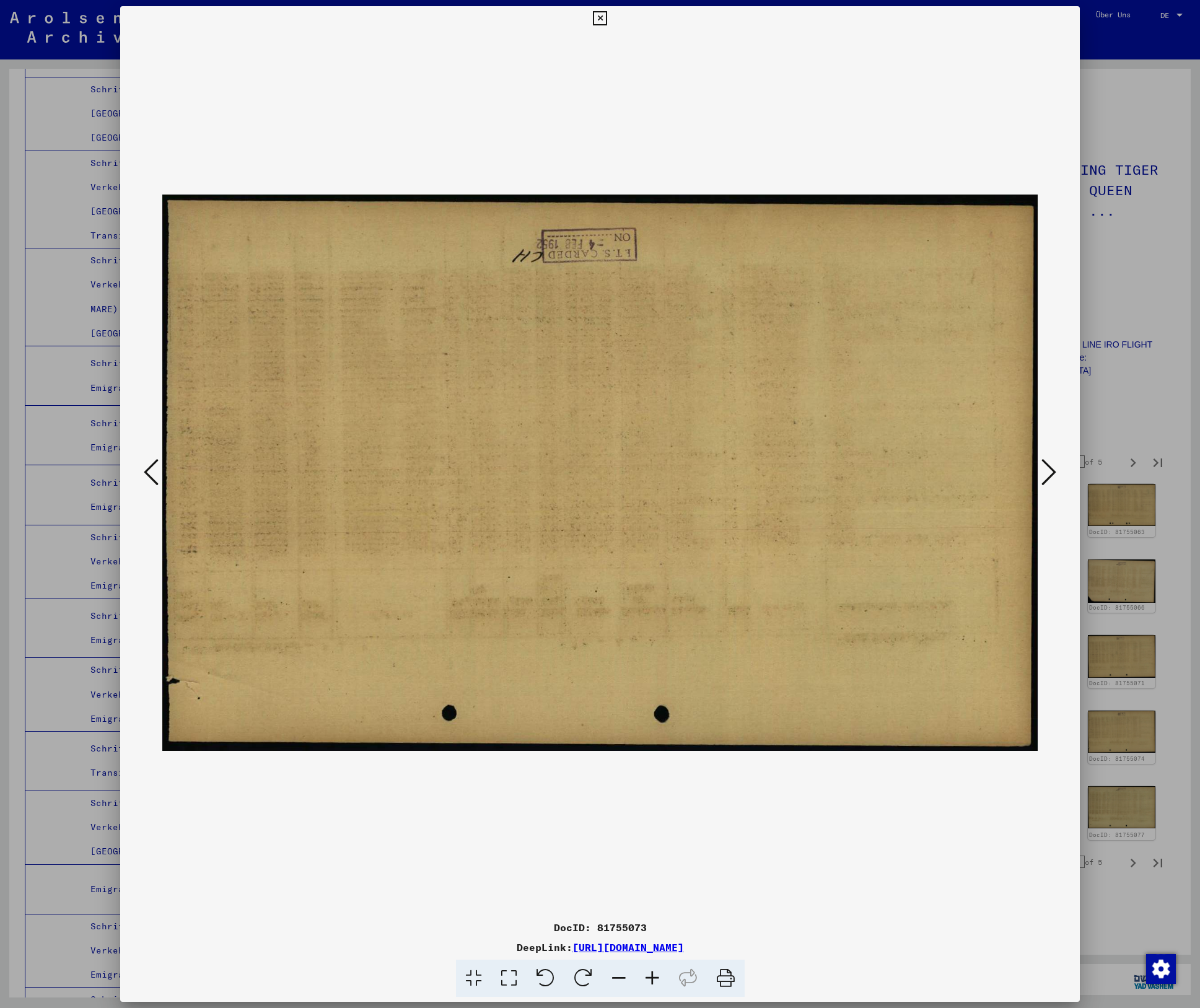
click at [1052, 468] on icon at bounding box center [1049, 472] width 15 height 30
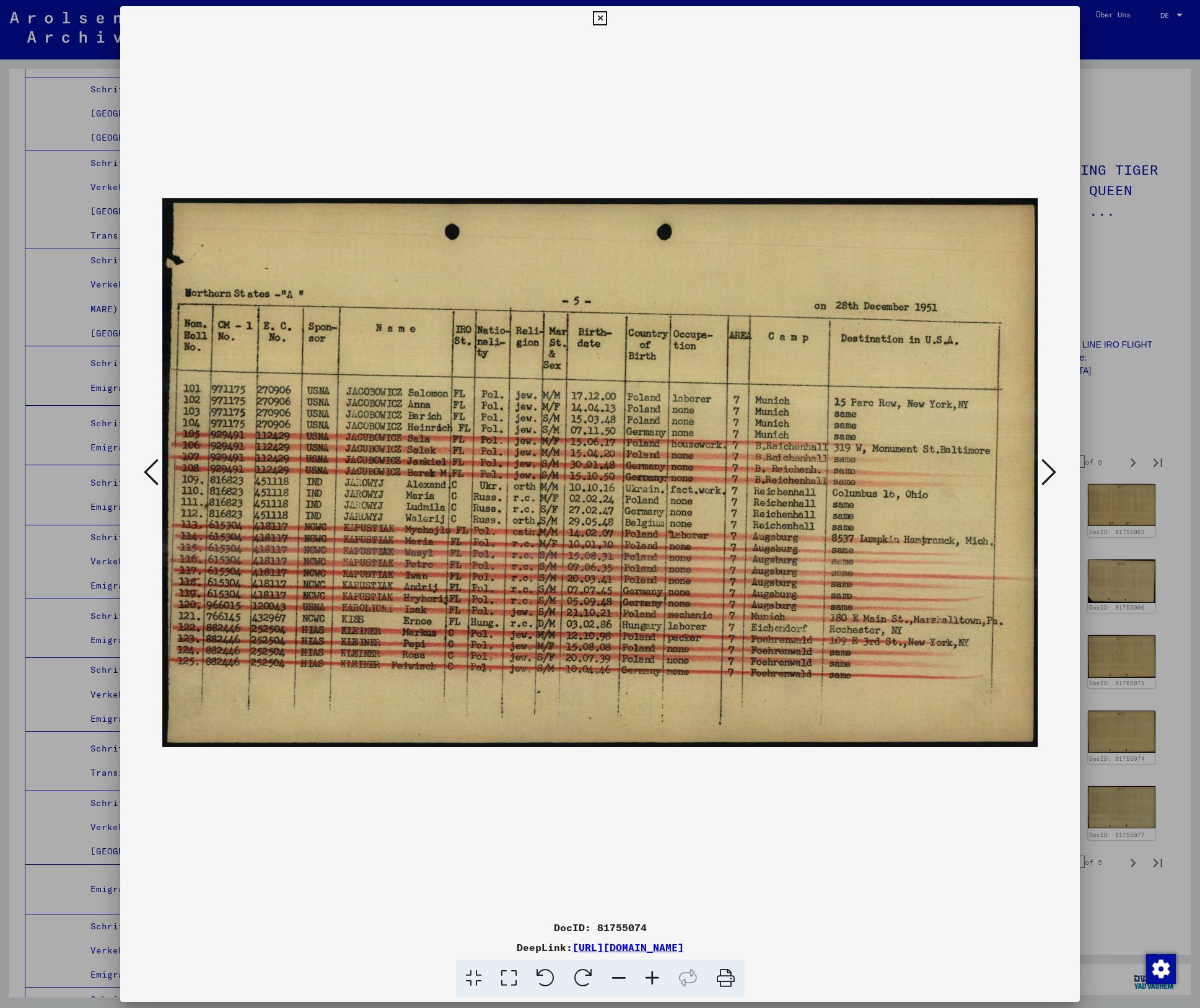
click at [1052, 468] on icon at bounding box center [1049, 472] width 15 height 30
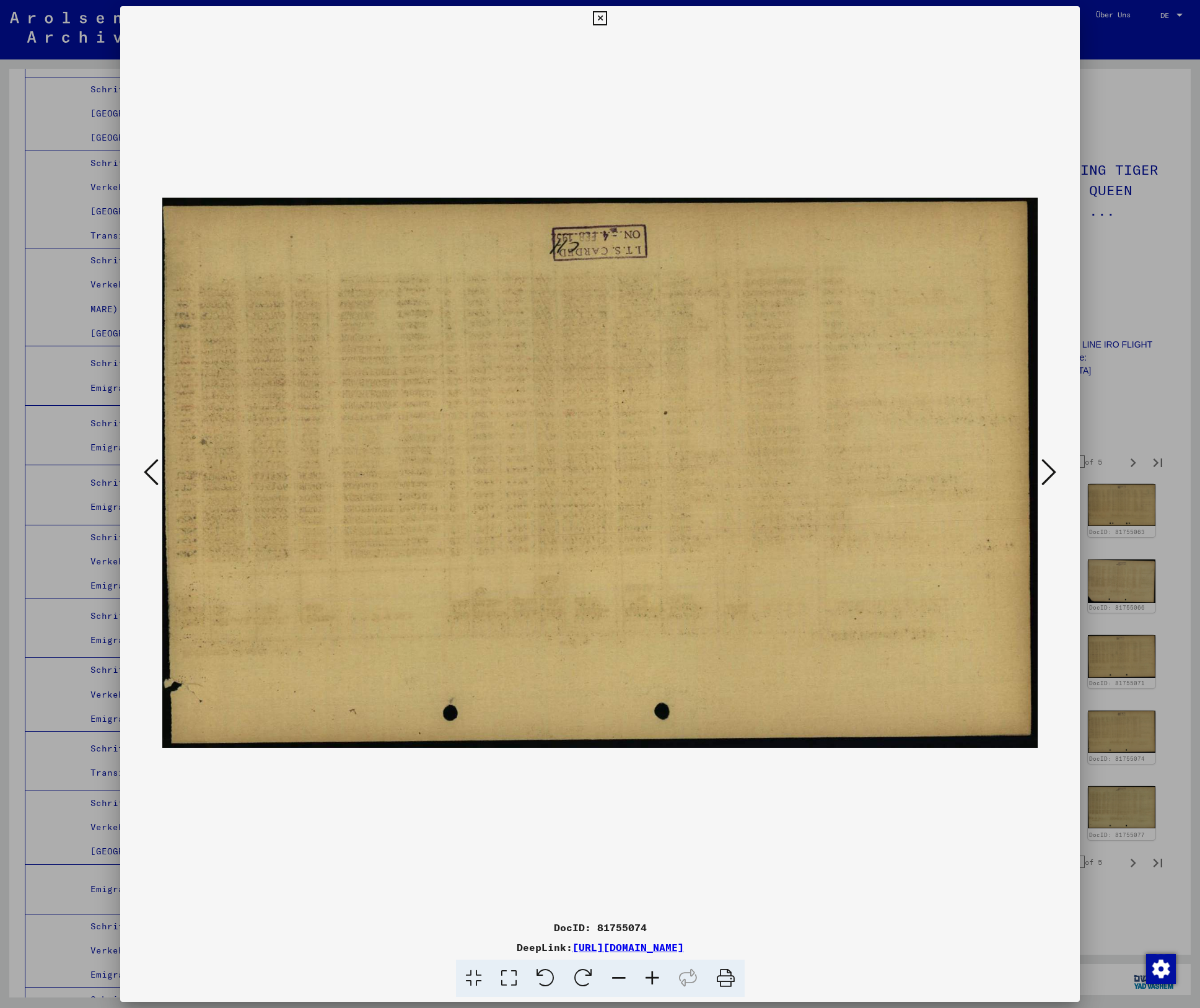
click at [1052, 468] on icon at bounding box center [1049, 472] width 15 height 30
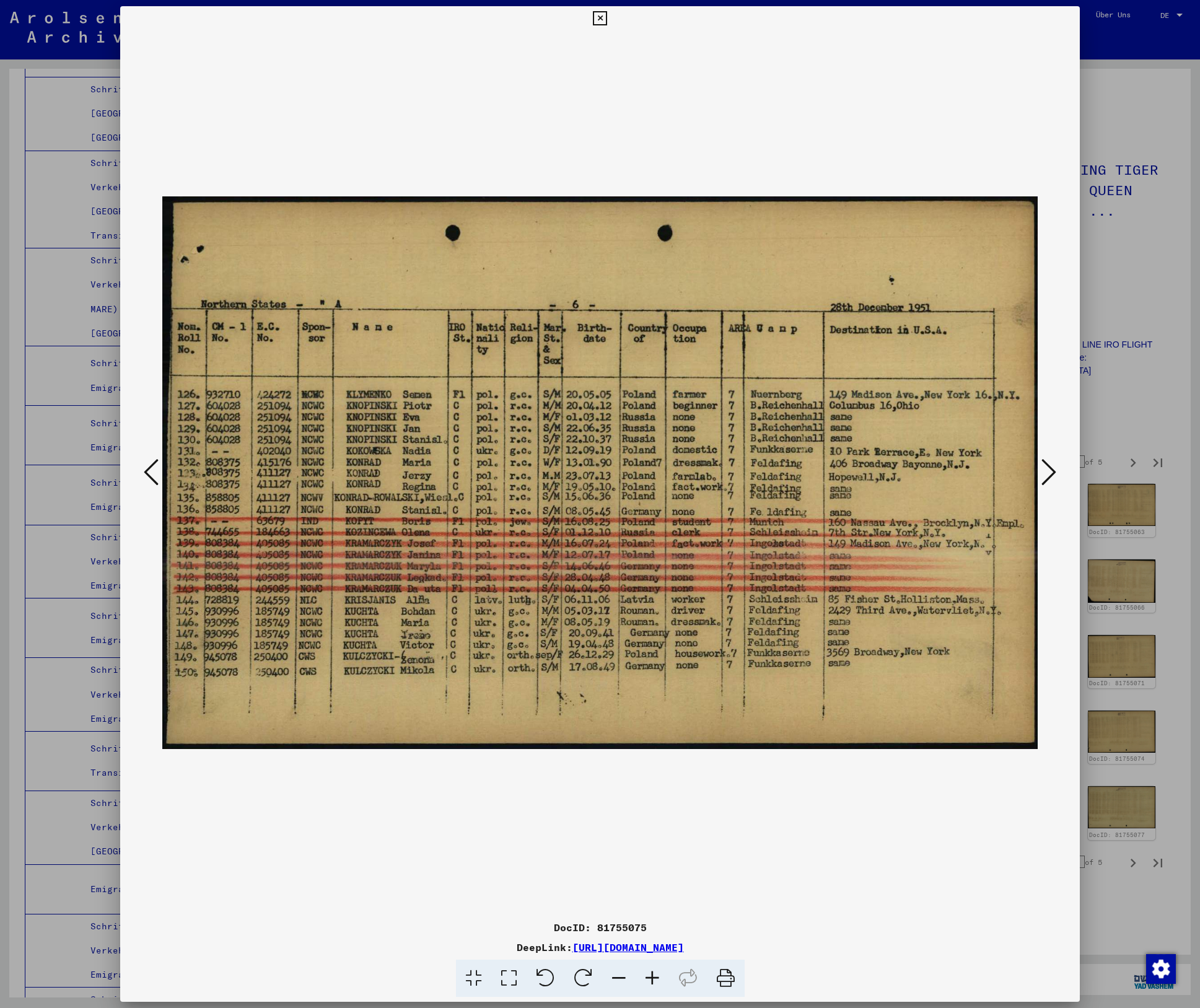
click at [1052, 468] on icon at bounding box center [1049, 472] width 15 height 30
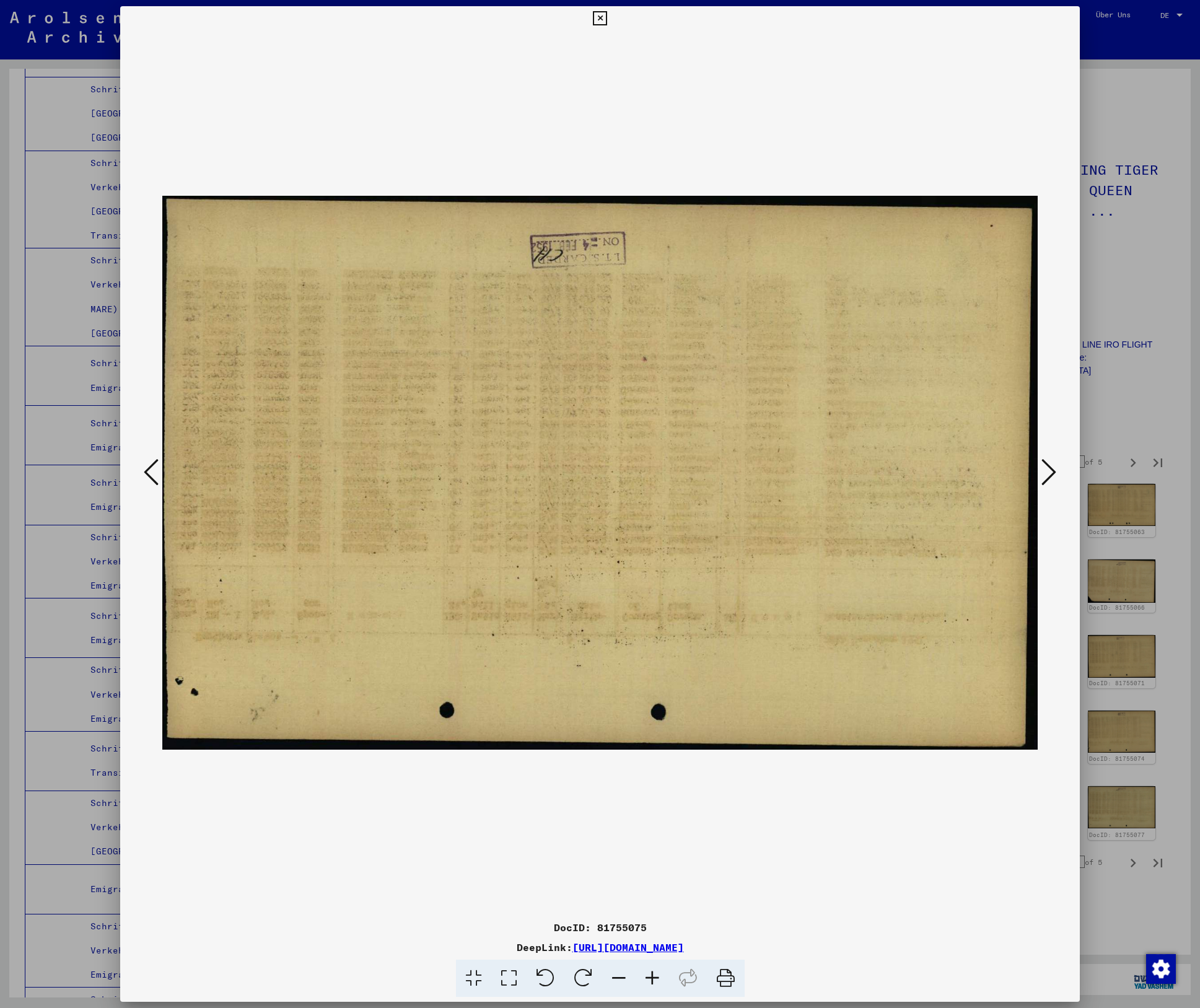
click at [1052, 468] on icon at bounding box center [1049, 472] width 15 height 30
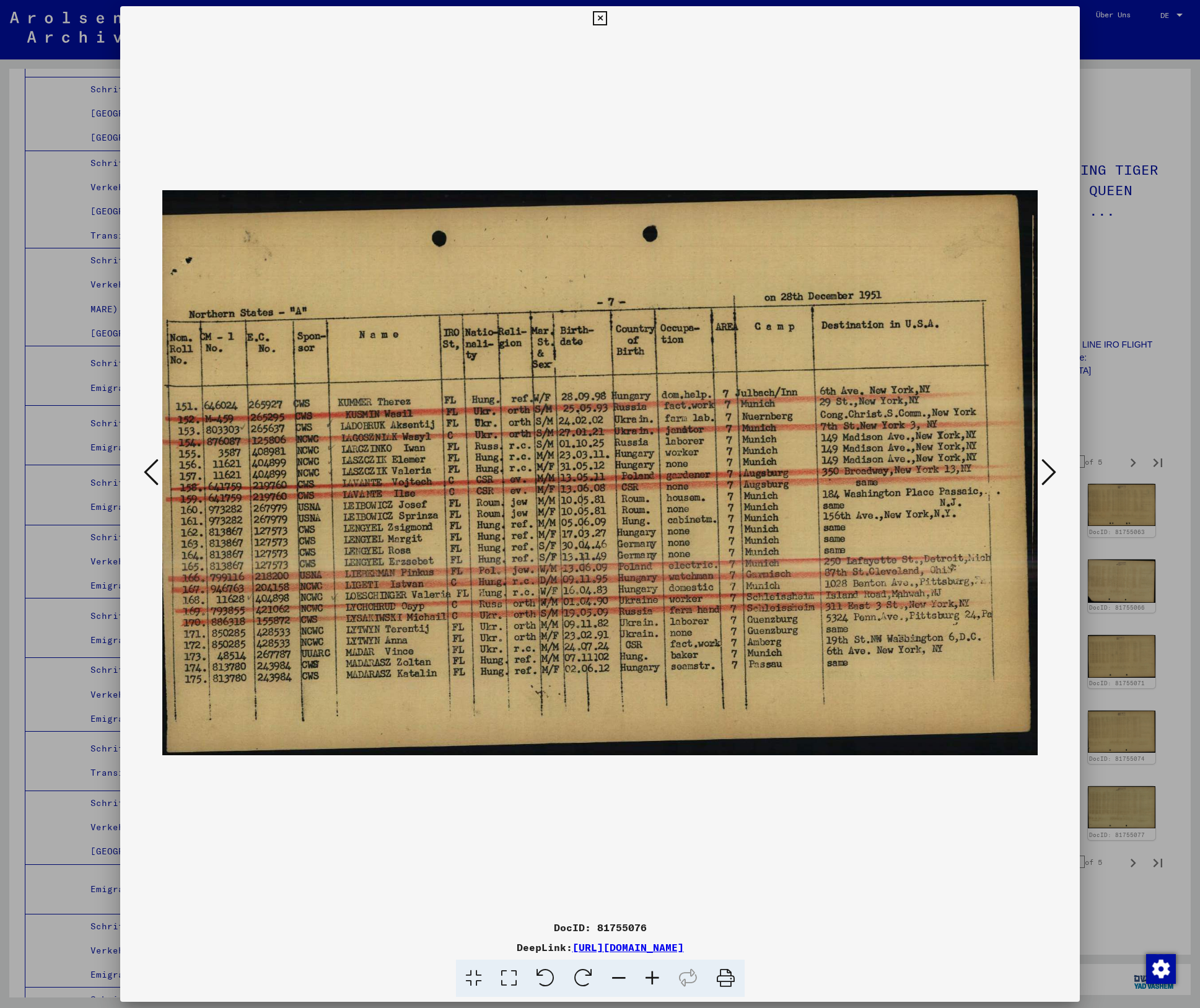
click at [1052, 468] on icon at bounding box center [1049, 472] width 15 height 30
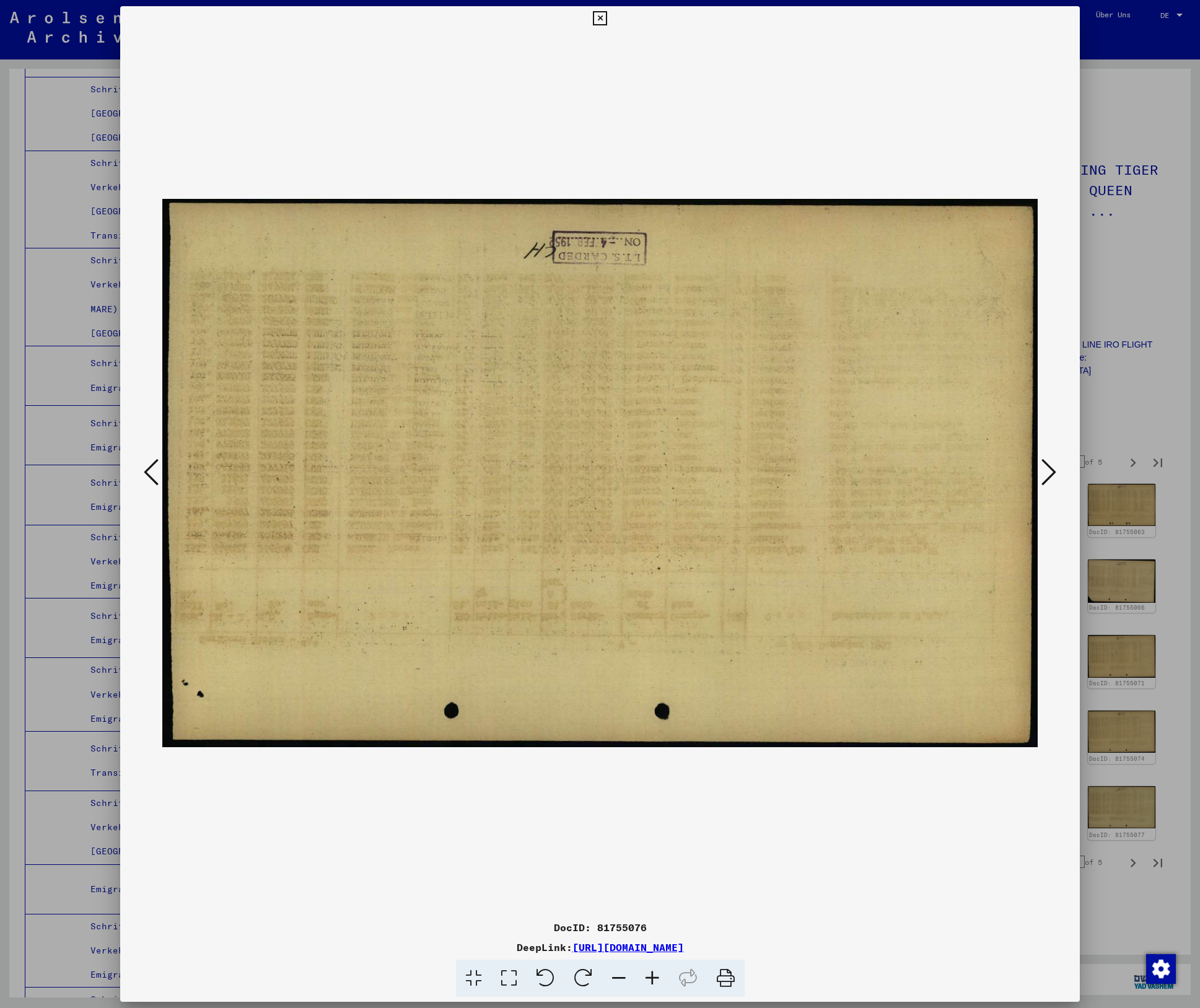
click at [1052, 468] on icon at bounding box center [1049, 472] width 15 height 30
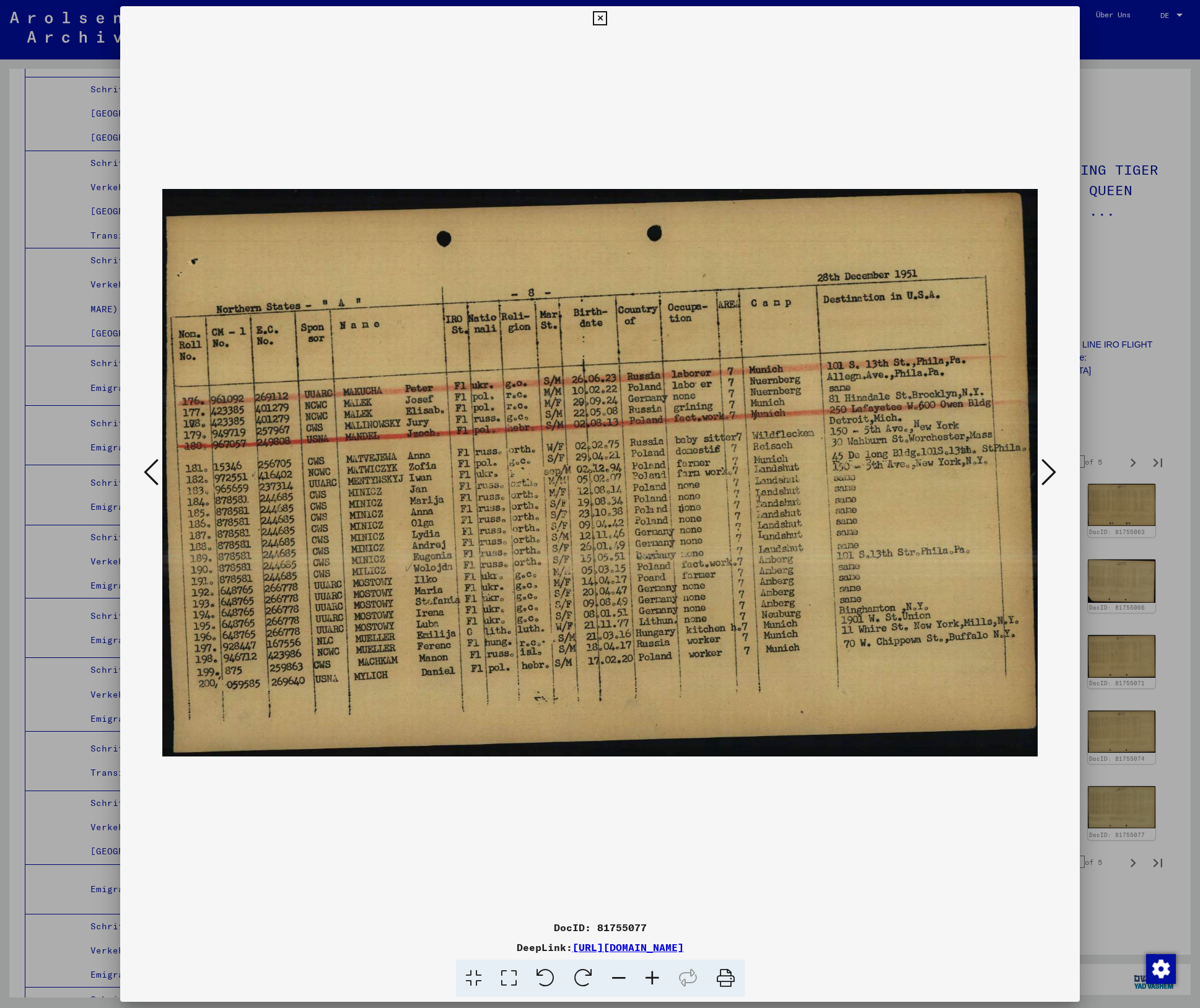
click at [1052, 468] on icon at bounding box center [1049, 472] width 15 height 30
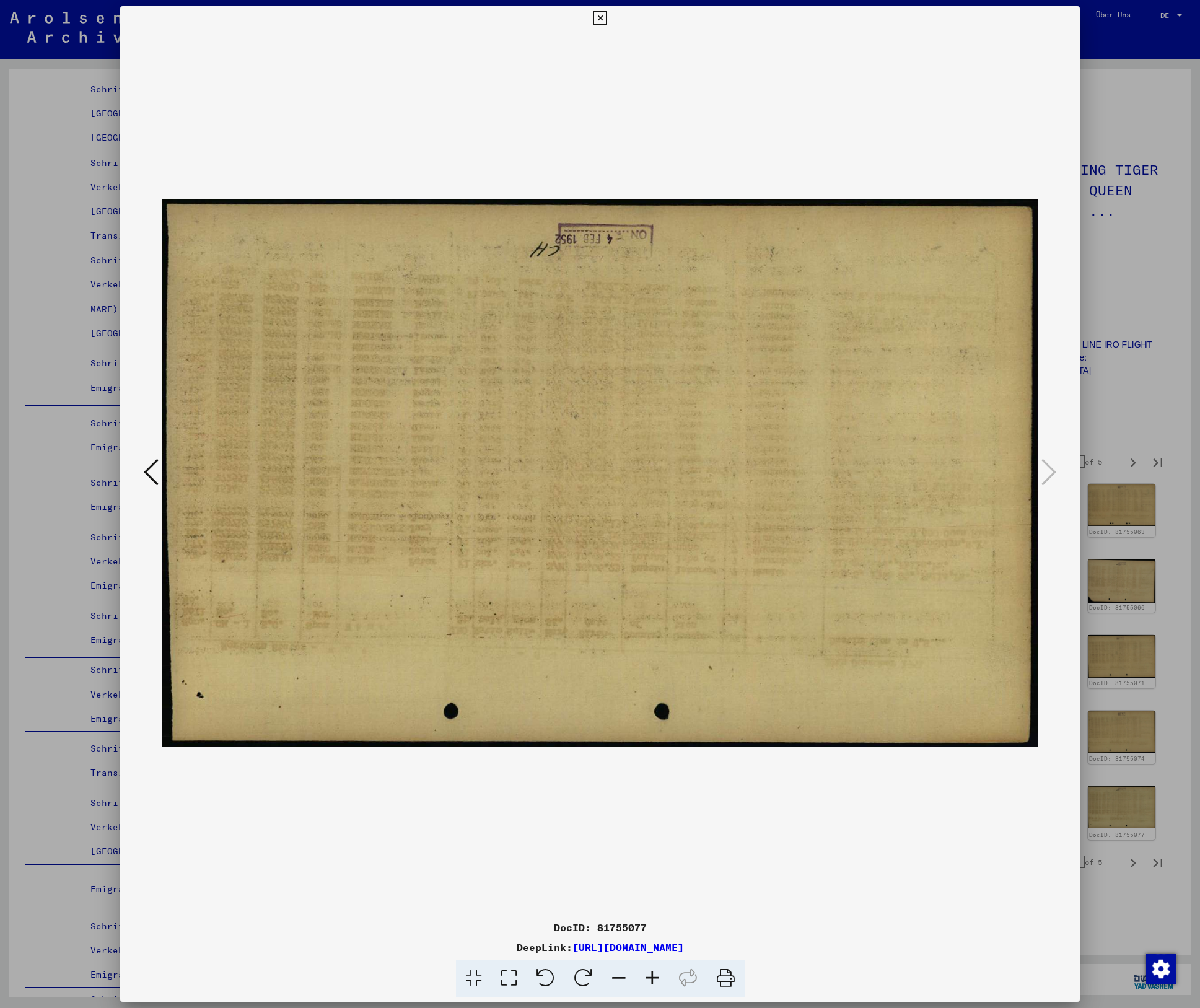
click at [593, 12] on icon at bounding box center [600, 19] width 14 height 15
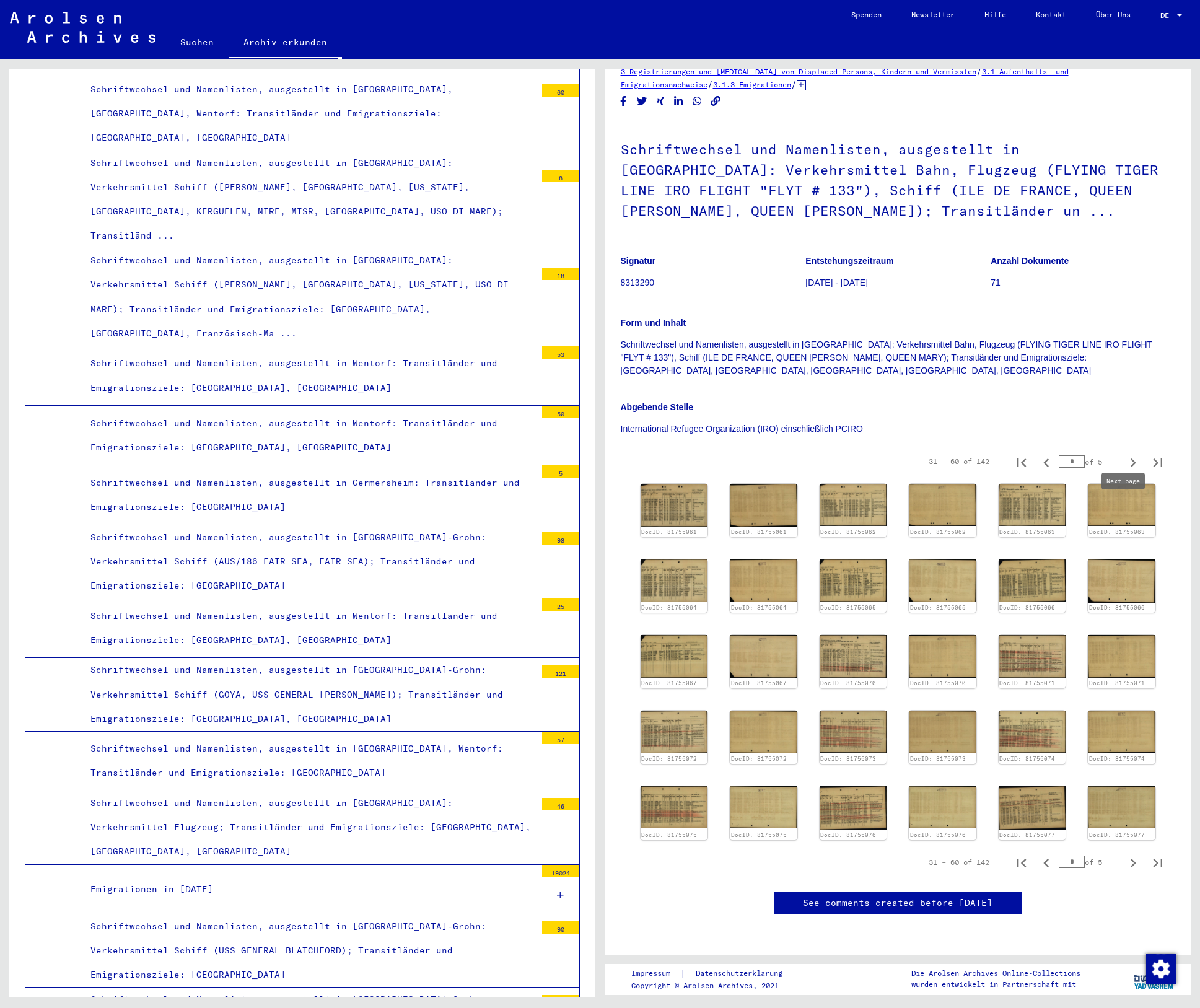
click at [1124, 854] on icon "Next page" at bounding box center [1133, 863] width 17 height 17
type input "*"
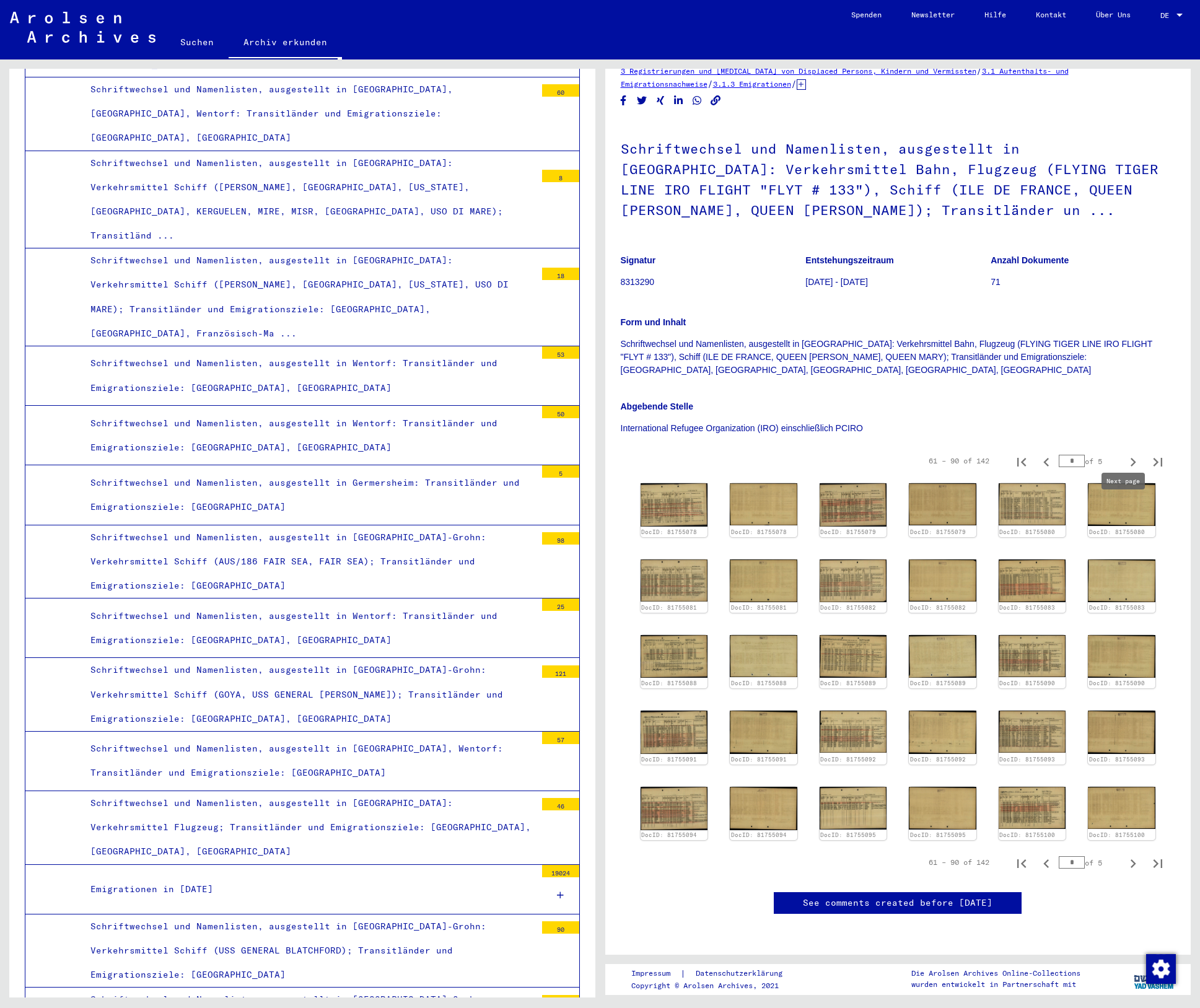
click at [1131, 859] on icon "Next page" at bounding box center [1133, 863] width 6 height 9
type input "*"
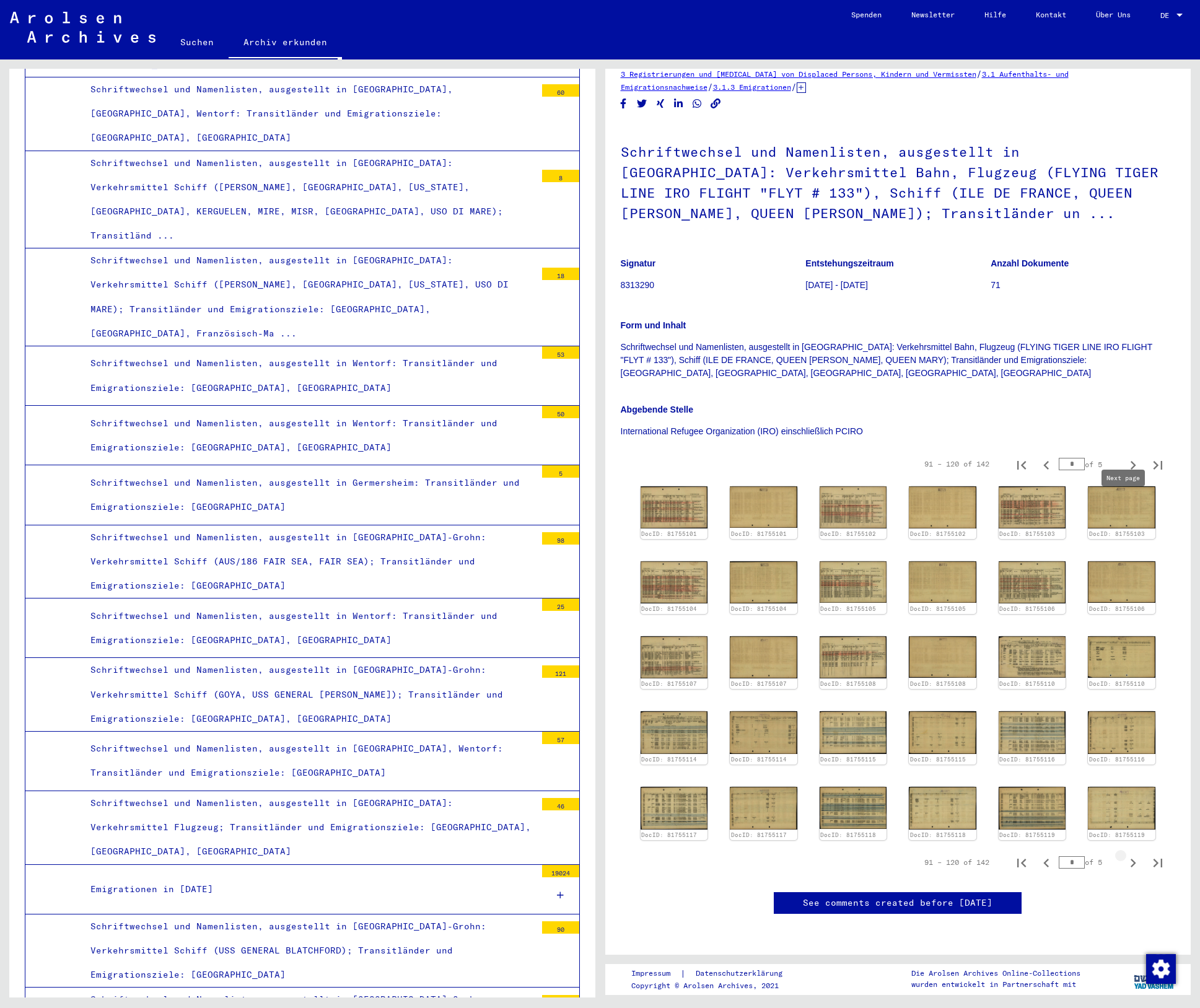
click at [1131, 859] on icon "Next page" at bounding box center [1133, 863] width 6 height 9
type input "*"
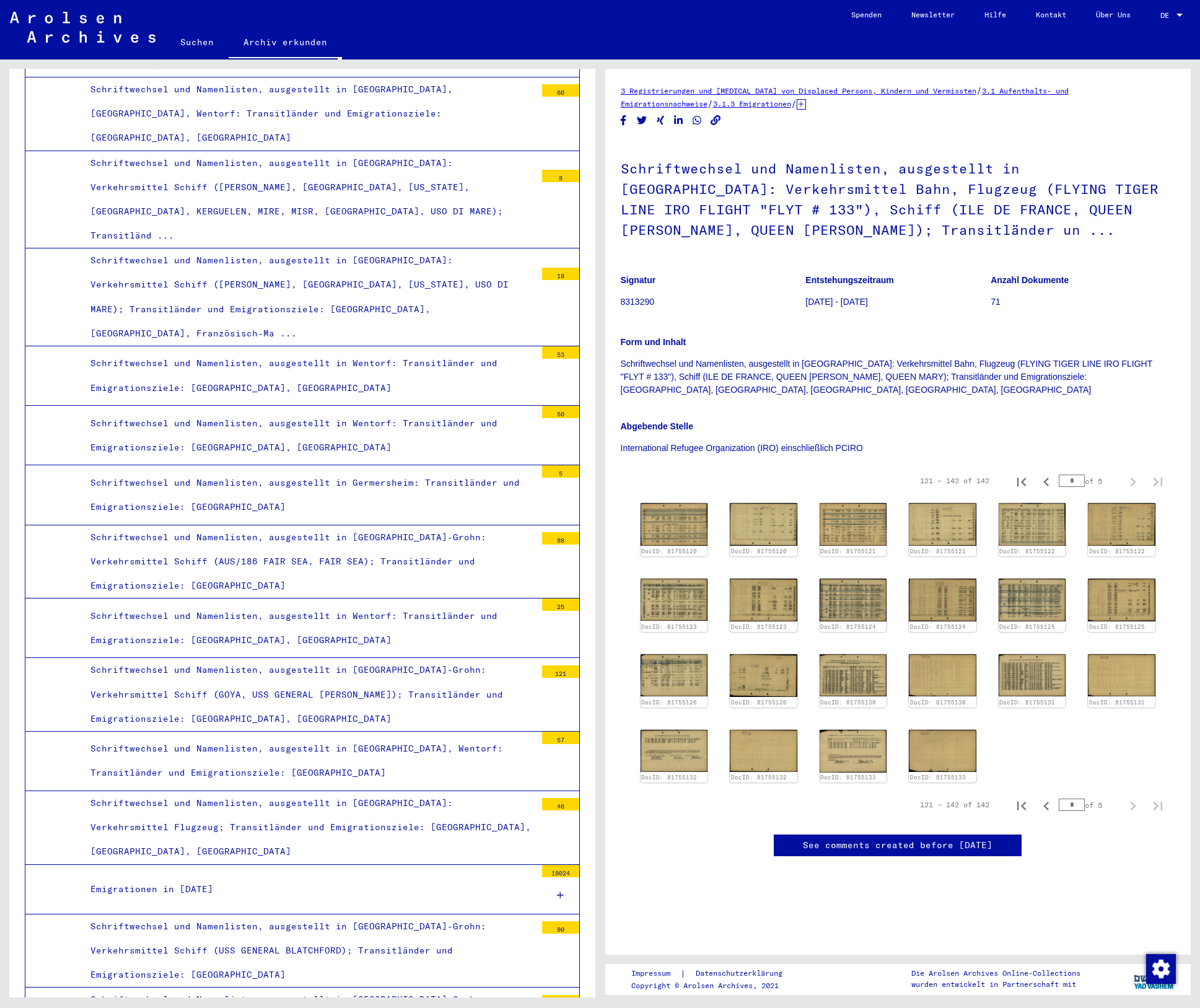
scroll to position [332, 0]
